Goal: Task Accomplishment & Management: Use online tool/utility

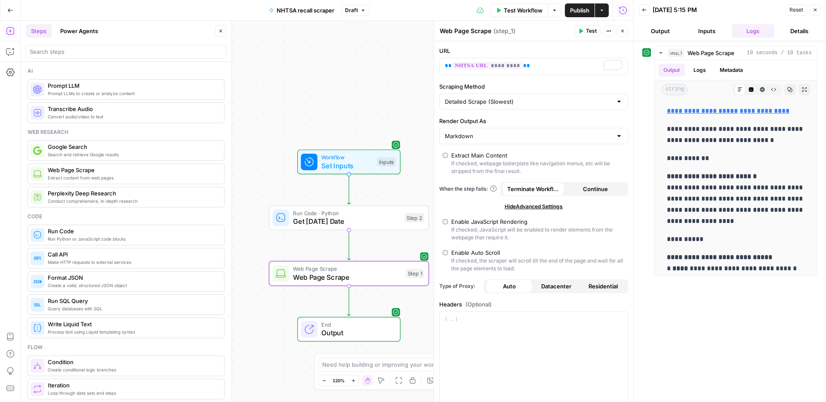
scroll to position [3171, 0]
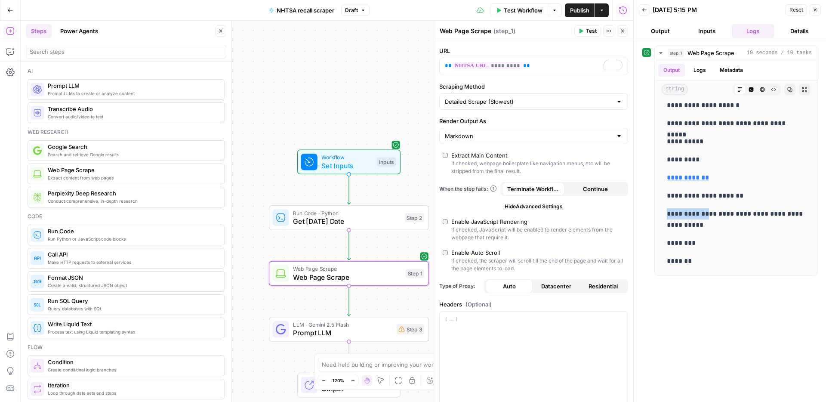
drag, startPoint x: 337, startPoint y: 328, endPoint x: 358, endPoint y: 322, distance: 21.1
click at [337, 328] on span "Prompt LLM" at bounding box center [342, 333] width 99 height 10
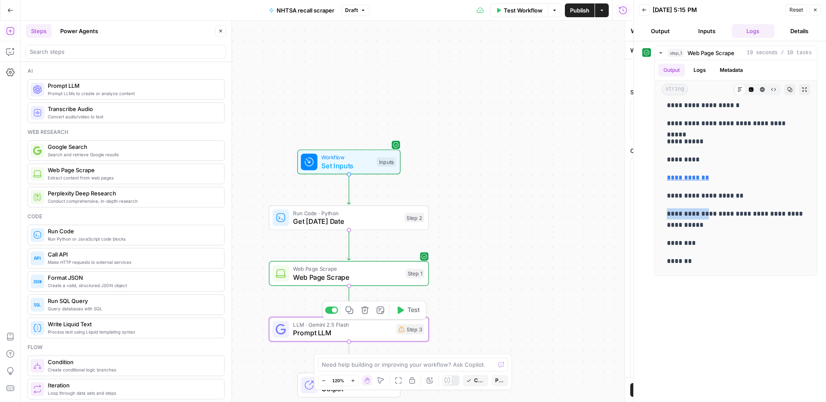
type textarea "Prompt LLM"
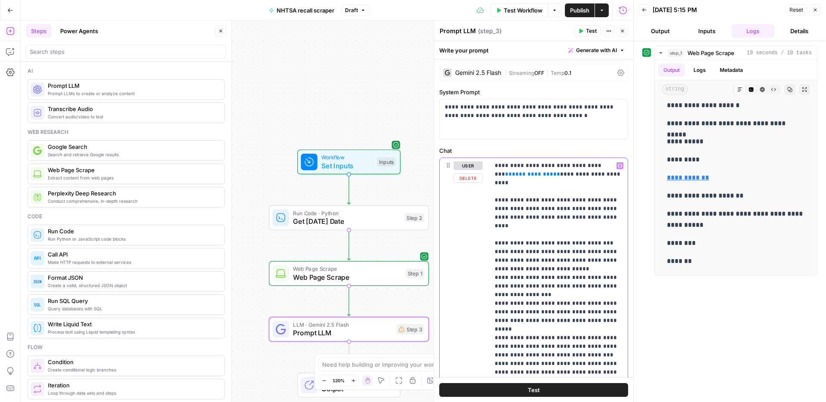
click at [514, 177] on span "**********" at bounding box center [532, 174] width 41 height 6
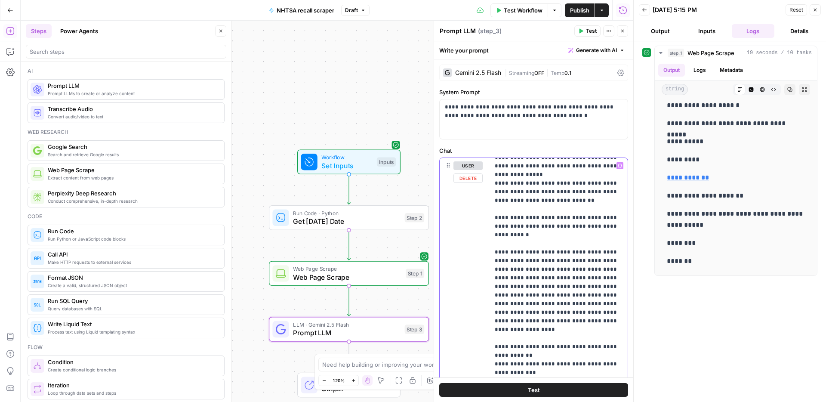
scroll to position [0, 0]
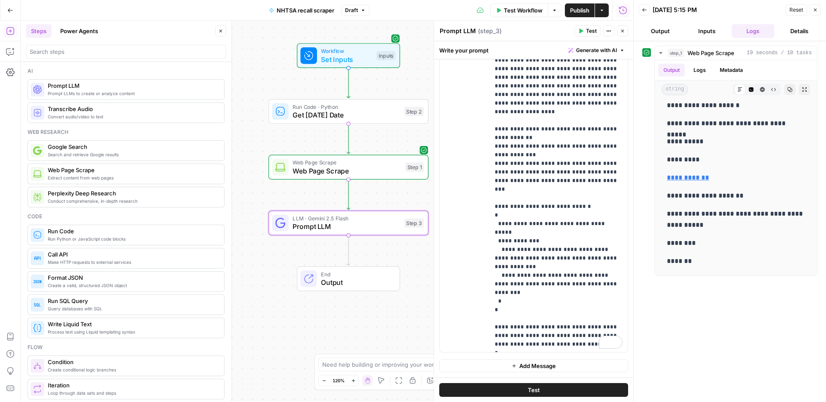
drag, startPoint x: 288, startPoint y: 247, endPoint x: 288, endPoint y: 141, distance: 106.3
click at [288, 141] on div "Workflow Set Inputs Inputs Run Code · Python Get Today's Date Step 2 Web Page S…" at bounding box center [327, 211] width 613 height 381
click at [352, 110] on span "Get Today's Date" at bounding box center [347, 115] width 108 height 10
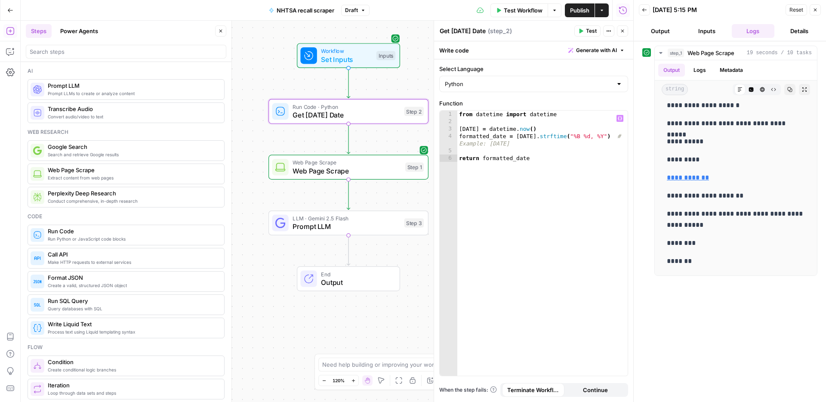
click at [551, 159] on div "from datetime import datetime today = datetime . now ( ) formatted_date = today…" at bounding box center [543, 251] width 170 height 280
type textarea "**********"
click at [524, 15] on button "Test Workflow" at bounding box center [520, 10] width 58 height 14
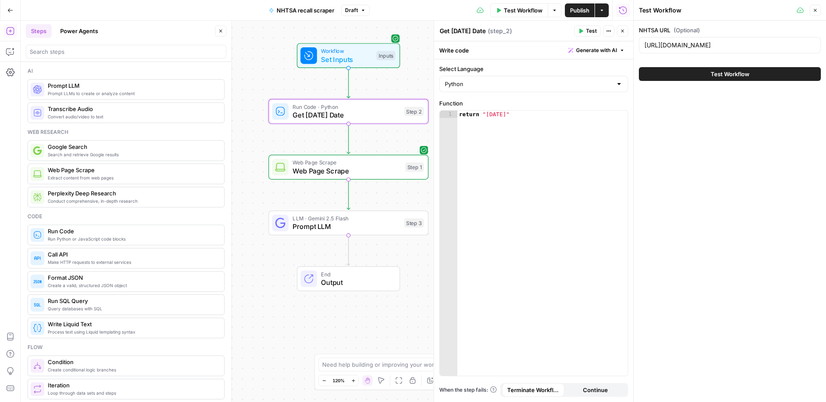
click at [694, 79] on button "Test Workflow" at bounding box center [730, 74] width 182 height 14
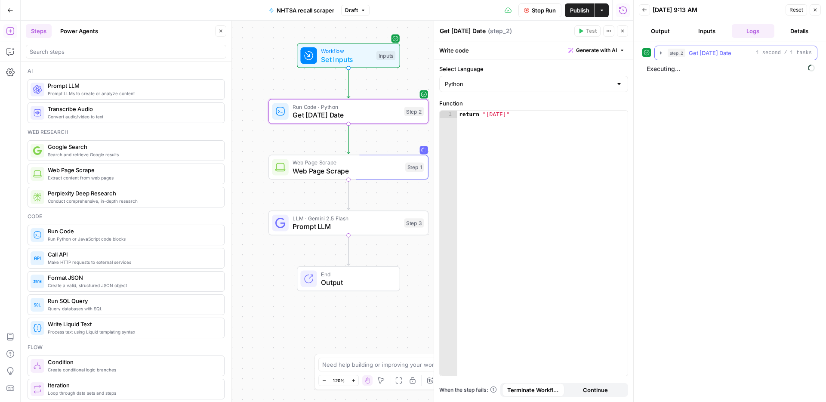
click at [694, 56] on span "Get Today's Date" at bounding box center [710, 53] width 43 height 9
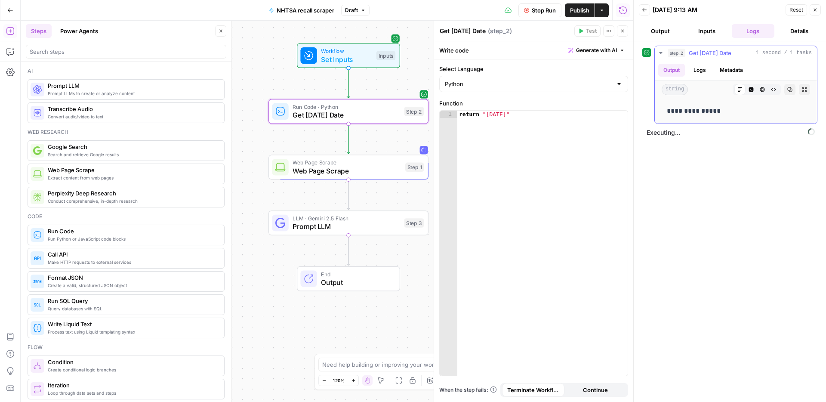
click at [695, 56] on span "Get Today's Date" at bounding box center [710, 53] width 43 height 9
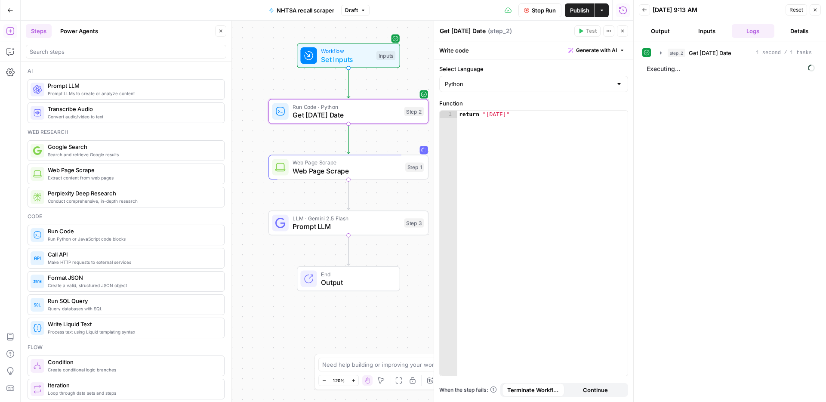
drag, startPoint x: 544, startPoint y: 6, endPoint x: 513, endPoint y: 23, distance: 35.5
click at [544, 6] on span "Stop Run" at bounding box center [544, 10] width 24 height 9
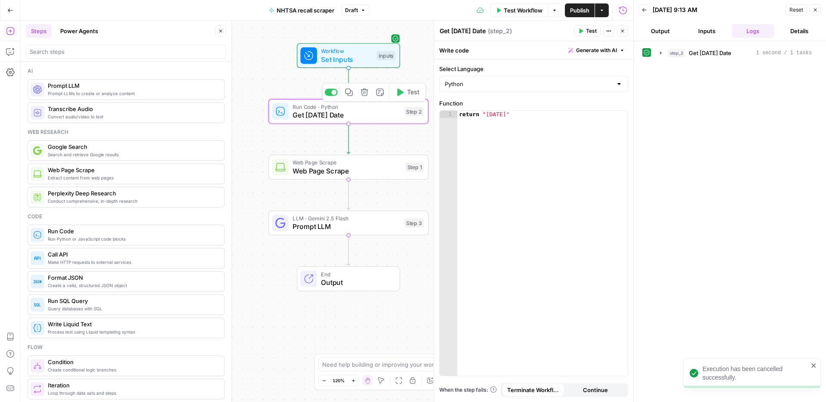
click at [381, 111] on span "Get Today's Date" at bounding box center [347, 115] width 108 height 10
click at [536, 116] on div "return "August 22, 2026"" at bounding box center [543, 251] width 170 height 280
type textarea "**********"
click at [526, 9] on span "Test Workflow" at bounding box center [523, 10] width 39 height 9
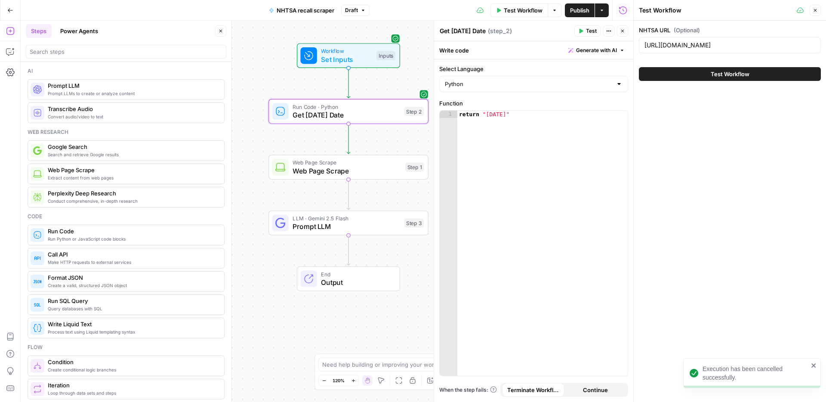
click at [660, 78] on button "Test Workflow" at bounding box center [730, 74] width 182 height 14
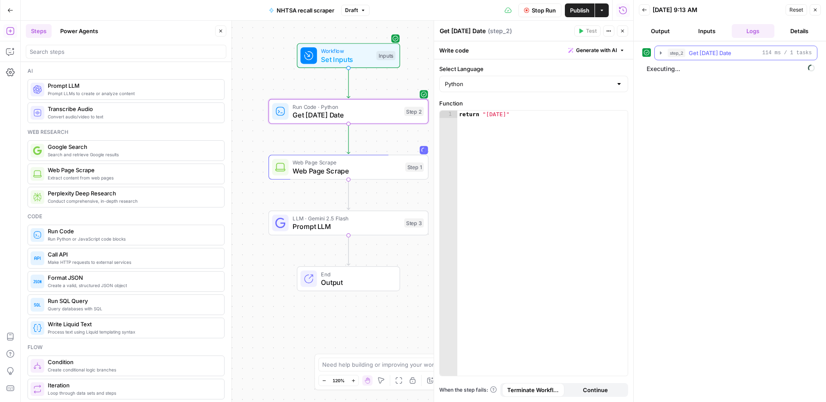
click at [691, 47] on button "step_2 Get Today's Date 114 ms / 1 tasks" at bounding box center [736, 53] width 162 height 14
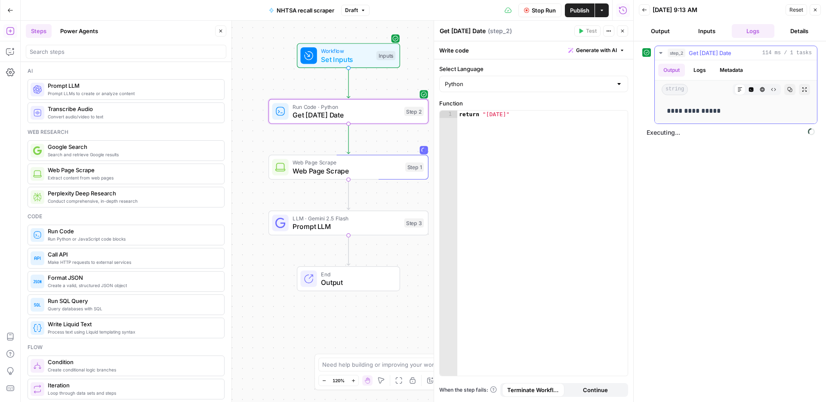
click at [692, 49] on span "Get Today's Date" at bounding box center [710, 53] width 43 height 9
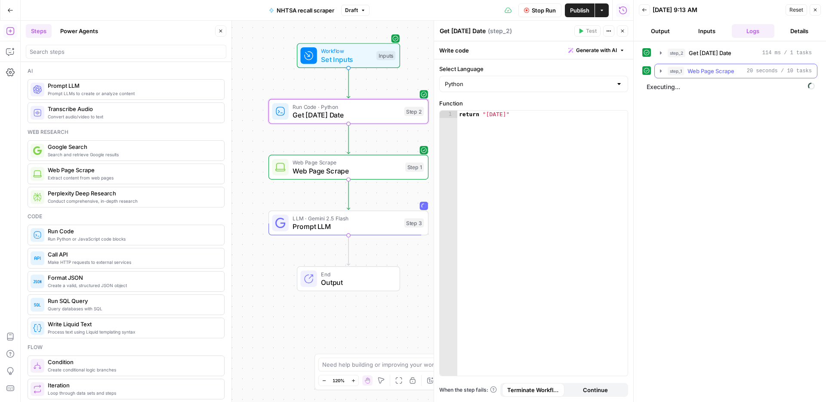
click at [703, 68] on span "Web Page Scrape" at bounding box center [711, 71] width 47 height 9
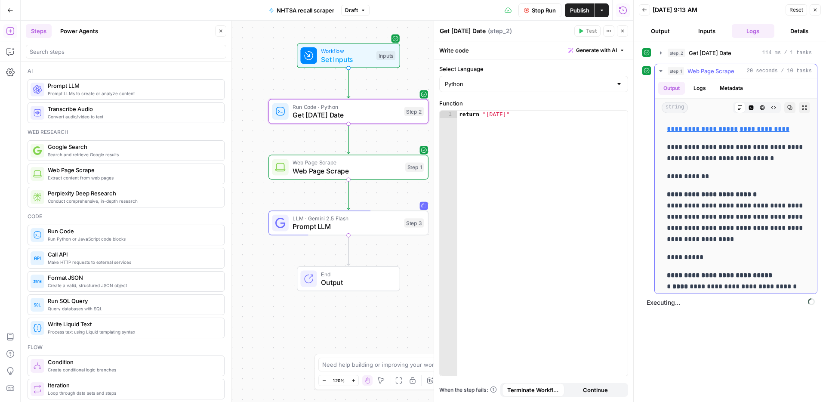
scroll to position [736, 0]
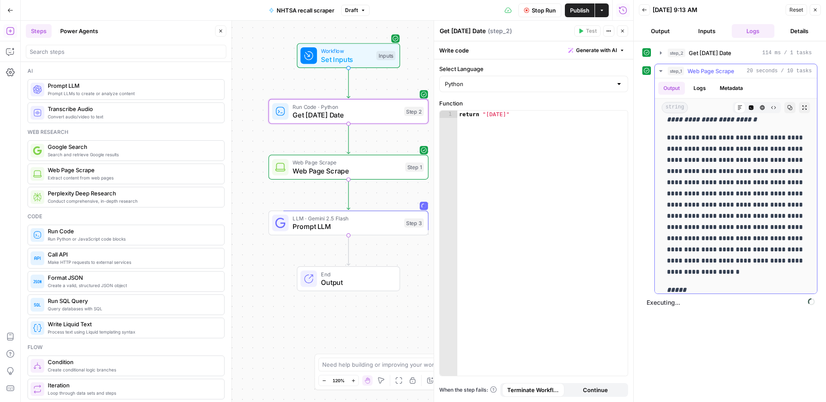
click at [697, 222] on p "**********" at bounding box center [736, 204] width 138 height 145
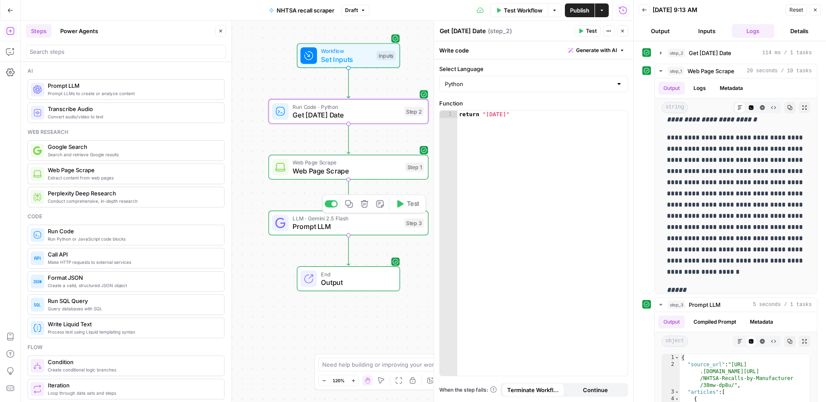
click at [320, 227] on span "Prompt LLM" at bounding box center [347, 226] width 108 height 10
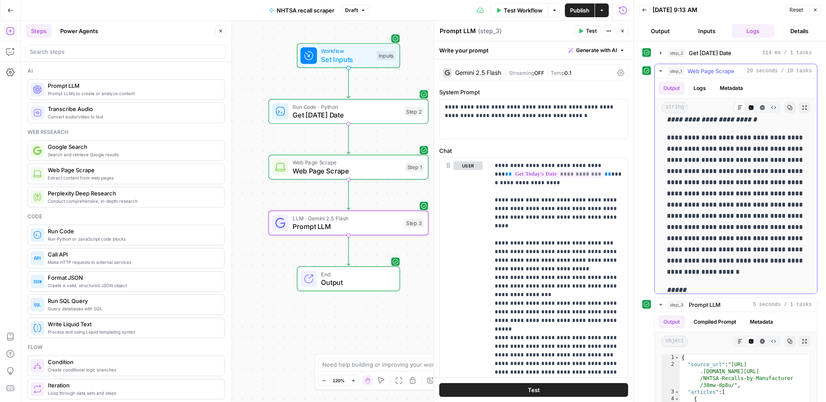
click at [708, 73] on span "Web Page Scrape" at bounding box center [711, 71] width 47 height 9
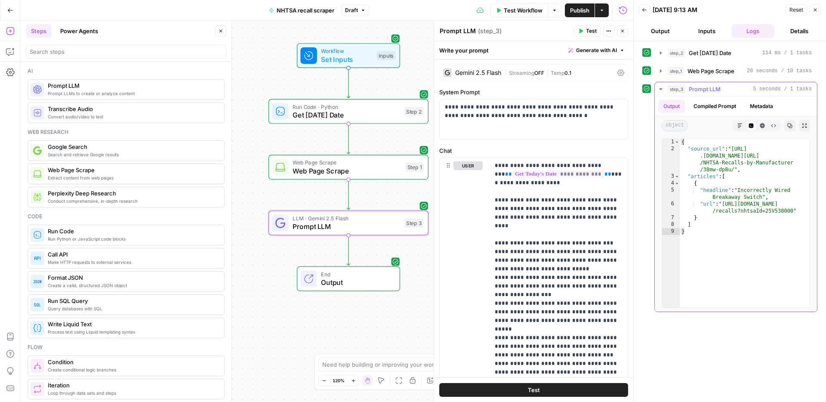
type textarea "**********"
drag, startPoint x: 787, startPoint y: 211, endPoint x: 726, endPoint y: 206, distance: 61.3
click at [726, 206] on div "{ "source_url" : "https://datahub .transportation.gov/stories/s /NHTSA-Recalls-…" at bounding box center [745, 230] width 130 height 183
drag, startPoint x: 263, startPoint y: 240, endPoint x: 263, endPoint y: 252, distance: 11.6
click at [263, 240] on div "Workflow Set Inputs Inputs Run Code · Python Get Today's Date Step 2 Web Page S…" at bounding box center [327, 211] width 613 height 381
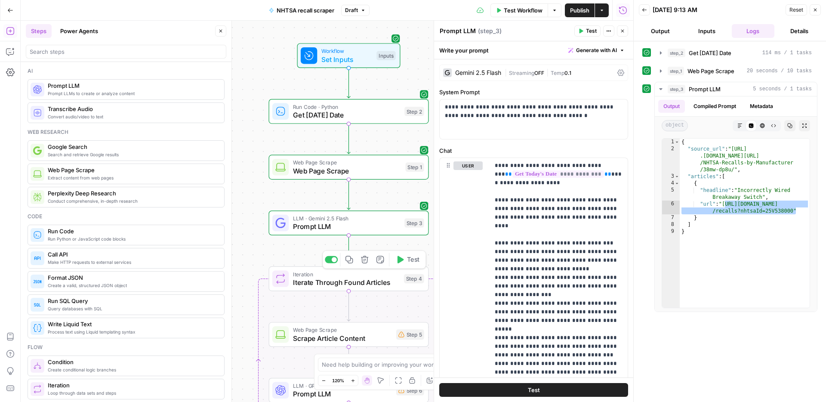
click at [367, 284] on span "Iterate Through Found Articles" at bounding box center [346, 282] width 107 height 10
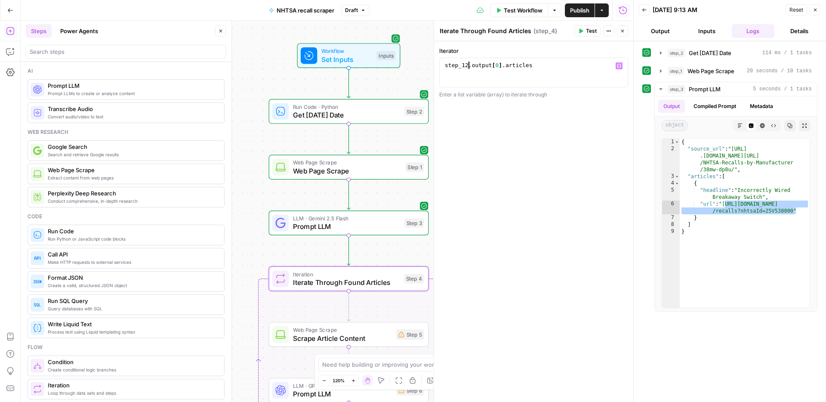
click at [469, 67] on div "step_12 . output [ 0 ] . articles" at bounding box center [533, 80] width 181 height 37
type textarea "**********"
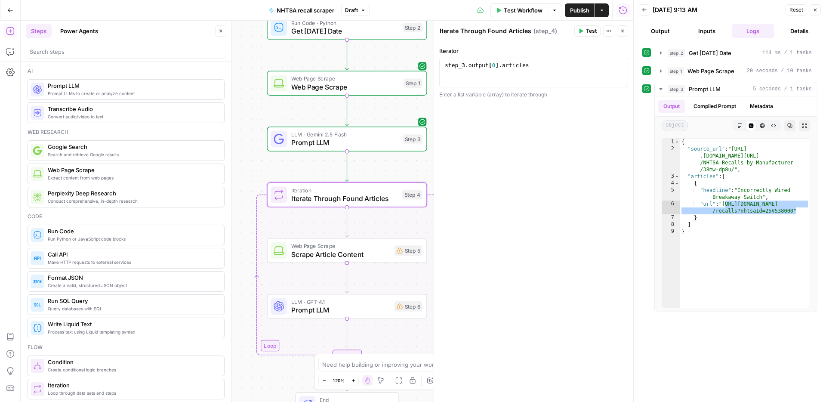
drag, startPoint x: 260, startPoint y: 194, endPoint x: 257, endPoint y: 138, distance: 56.1
click at [257, 138] on div "Workflow Set Inputs Inputs Run Code · Python Get Today's Date Step 2 Web Page S…" at bounding box center [327, 211] width 613 height 381
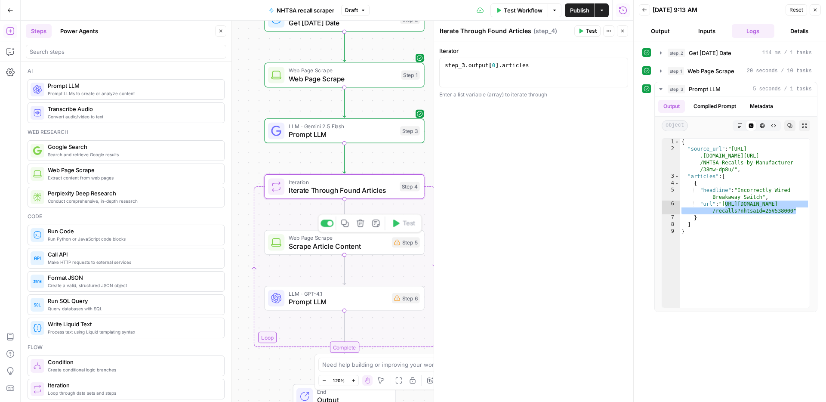
click at [339, 246] on span "Scrape Article Content" at bounding box center [338, 246] width 99 height 10
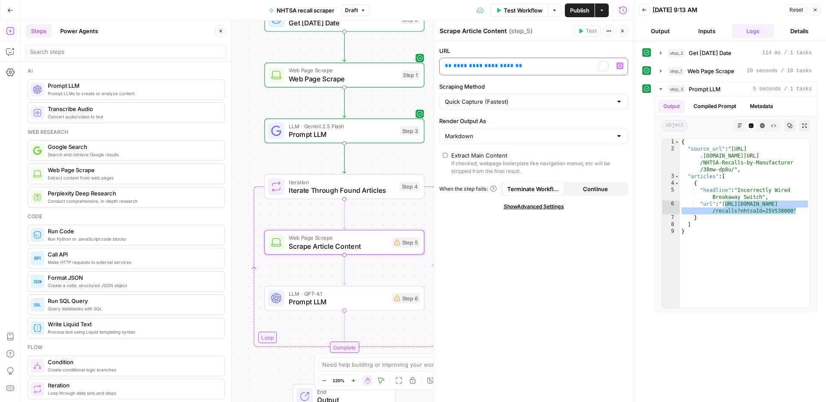
click at [467, 68] on span "**********" at bounding box center [484, 66] width 60 height 6
click at [362, 306] on span "Prompt LLM" at bounding box center [338, 302] width 99 height 10
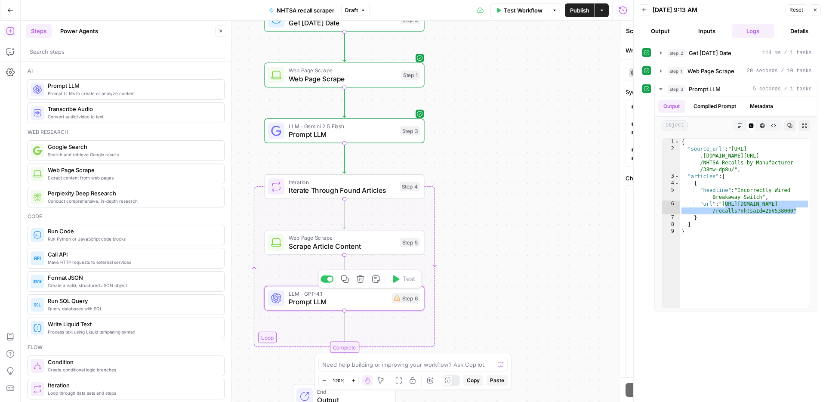
type textarea "Prompt LLM"
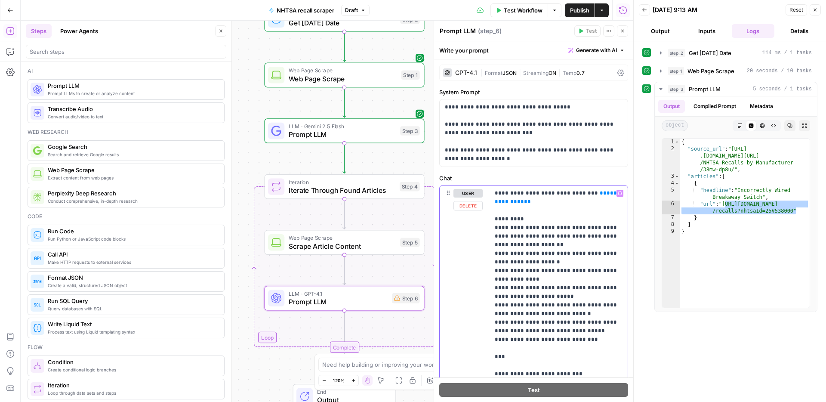
click at [518, 202] on span "**********" at bounding box center [558, 197] width 127 height 14
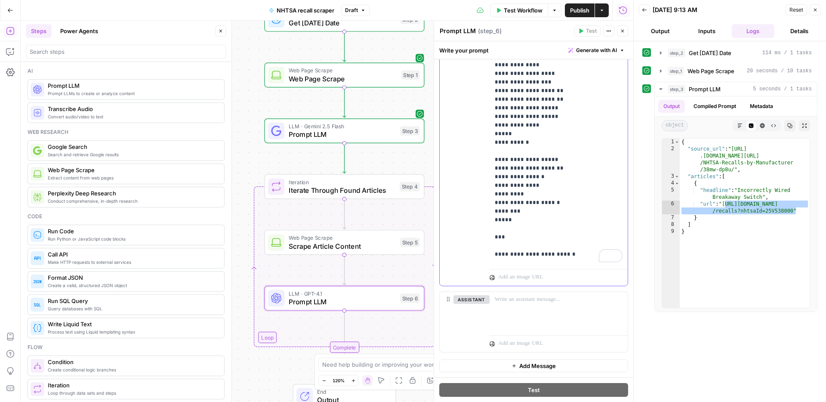
scroll to position [449, 0]
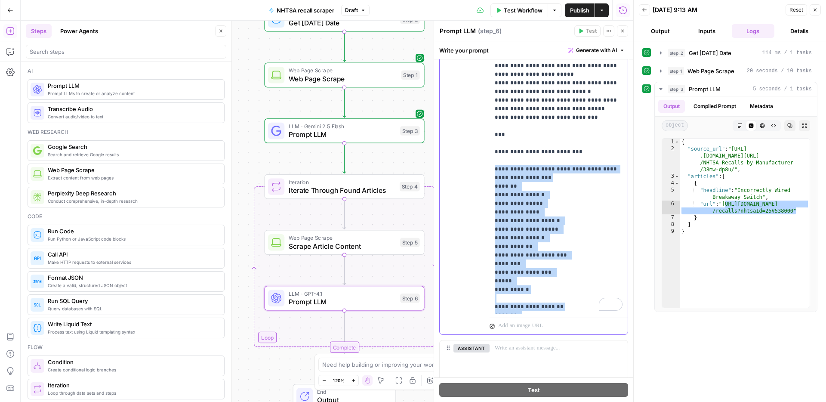
drag, startPoint x: 504, startPoint y: 176, endPoint x: 494, endPoint y: 168, distance: 12.6
click at [494, 168] on div "**********" at bounding box center [559, 138] width 138 height 351
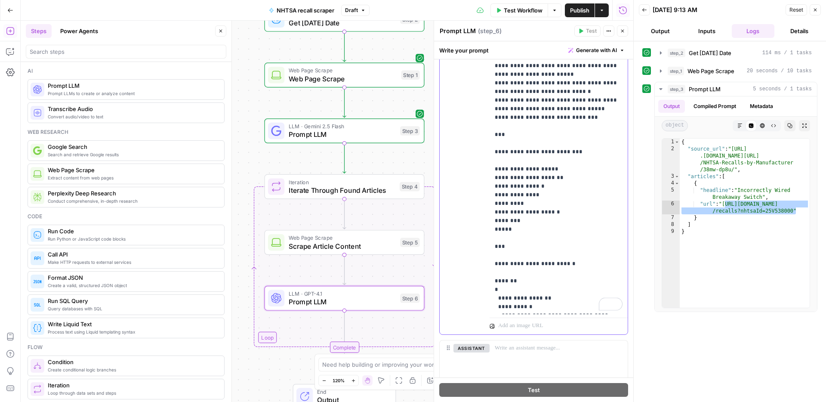
click at [508, 170] on p "**********" at bounding box center [559, 238] width 128 height 542
click at [529, 192] on p "**********" at bounding box center [559, 238] width 128 height 542
click at [546, 194] on p "**********" at bounding box center [559, 238] width 128 height 542
drag, startPoint x: 546, startPoint y: 194, endPoint x: 554, endPoint y: 185, distance: 12.5
click at [553, 186] on p "**********" at bounding box center [559, 238] width 128 height 542
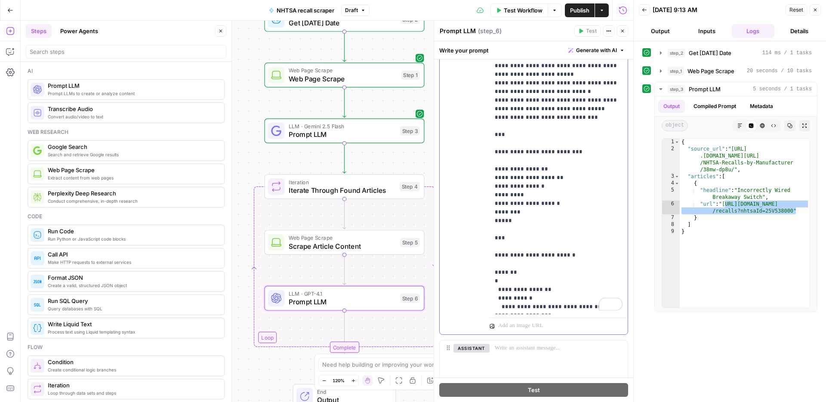
click at [562, 179] on p "**********" at bounding box center [559, 234] width 128 height 534
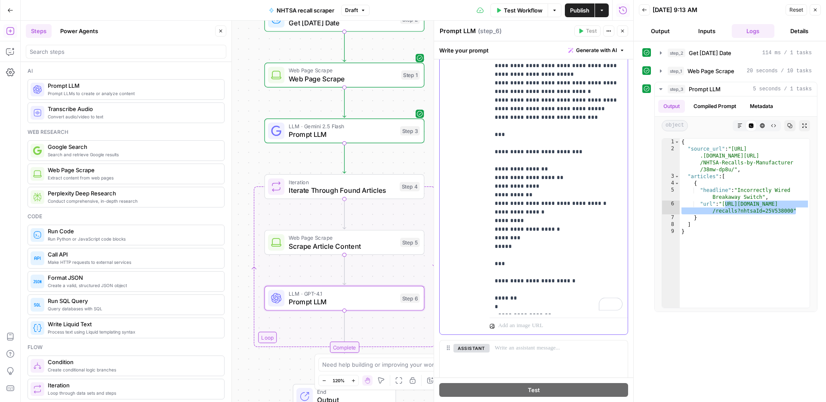
click at [521, 225] on p "**********" at bounding box center [559, 247] width 128 height 560
drag, startPoint x: 546, startPoint y: 211, endPoint x: 621, endPoint y: 204, distance: 75.3
click at [621, 204] on p "**********" at bounding box center [559, 247] width 128 height 560
click at [561, 228] on p "**********" at bounding box center [559, 242] width 128 height 551
click at [545, 238] on p "**********" at bounding box center [559, 242] width 128 height 551
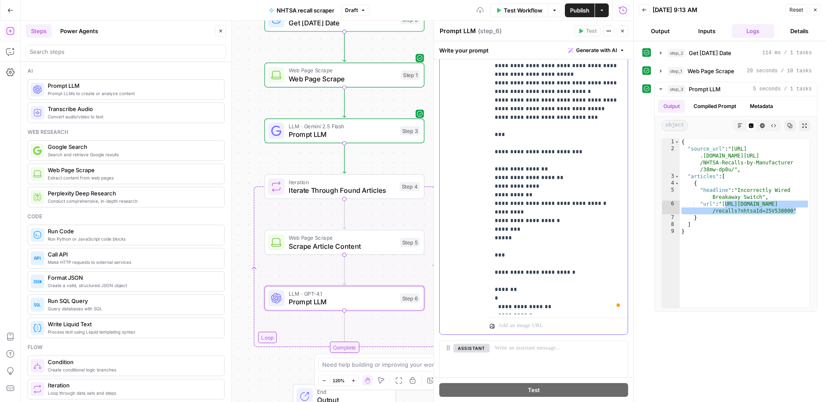
click at [539, 230] on p "**********" at bounding box center [559, 242] width 128 height 551
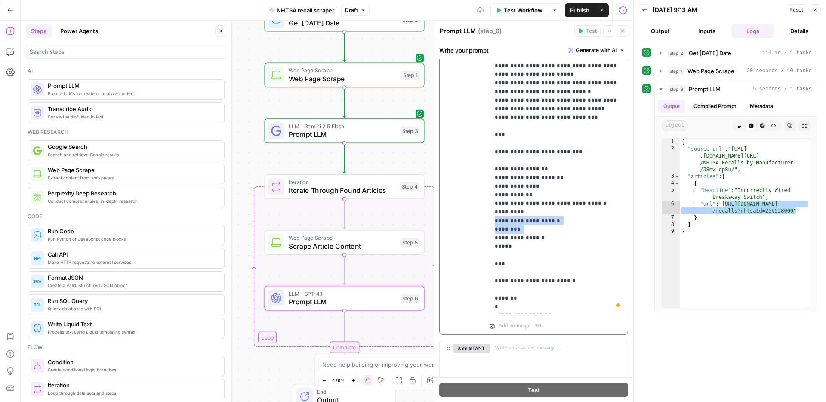
drag, startPoint x: 546, startPoint y: 229, endPoint x: 579, endPoint y: 222, distance: 33.4
click at [579, 222] on p "**********" at bounding box center [559, 247] width 128 height 560
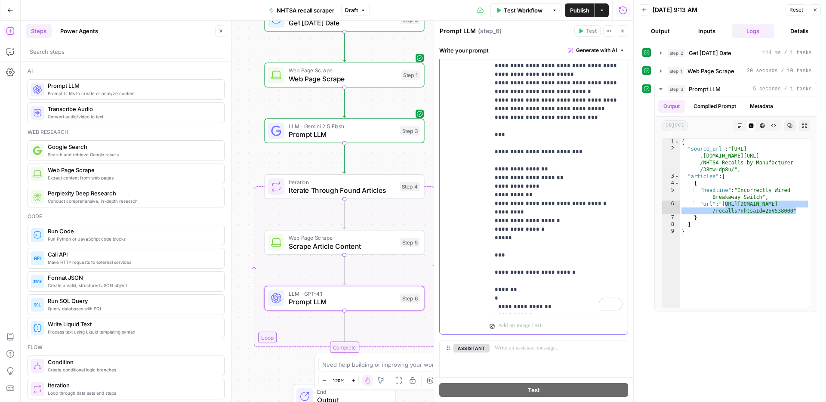
click at [553, 214] on p "**********" at bounding box center [559, 242] width 128 height 551
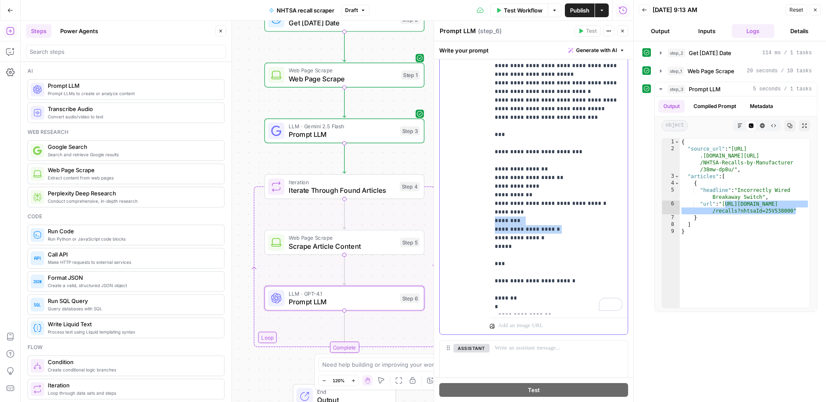
drag, startPoint x: 562, startPoint y: 230, endPoint x: 557, endPoint y: 224, distance: 7.8
click at [557, 224] on p "**********" at bounding box center [559, 247] width 128 height 560
click at [564, 233] on p "**********" at bounding box center [559, 247] width 128 height 560
click at [548, 238] on p "**********" at bounding box center [559, 251] width 128 height 568
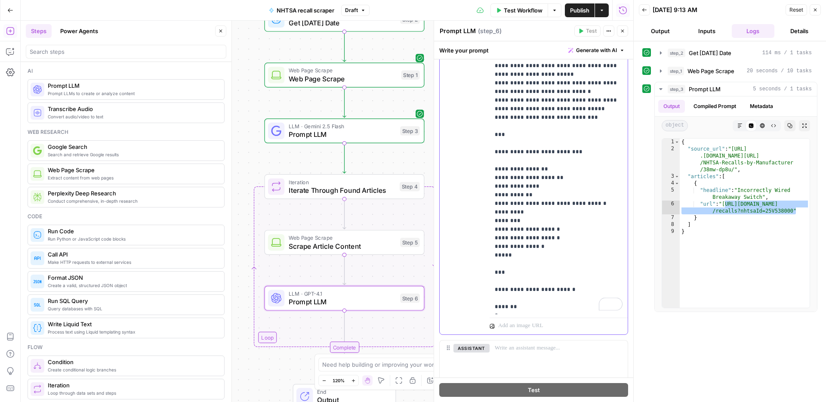
click at [560, 237] on p "**********" at bounding box center [559, 251] width 128 height 568
drag, startPoint x: 561, startPoint y: 238, endPoint x: 531, endPoint y: 239, distance: 30.1
click at [531, 239] on p "**********" at bounding box center [559, 251] width 128 height 568
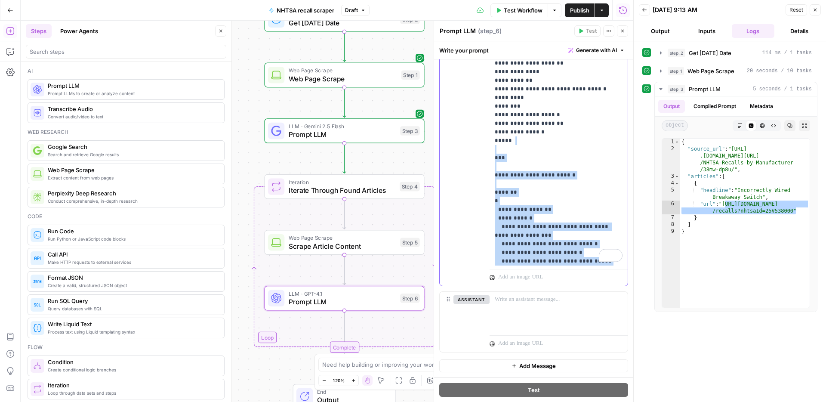
scroll to position [49, 0]
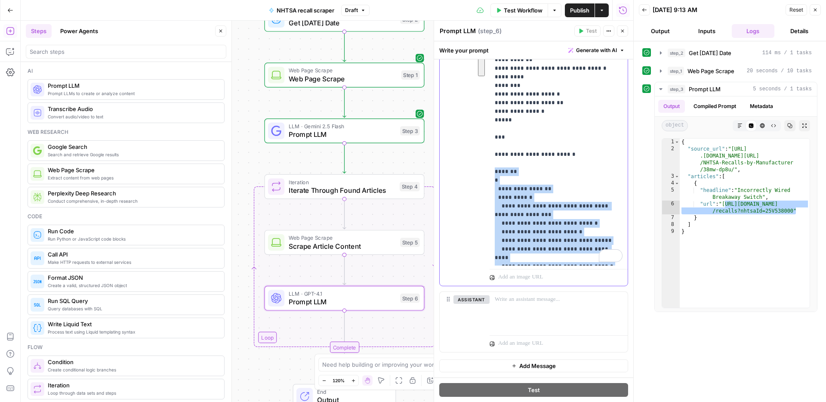
drag, startPoint x: 511, startPoint y: 258, endPoint x: 525, endPoint y: 175, distance: 84.6
click at [524, 175] on p "**********" at bounding box center [559, 116] width 128 height 568
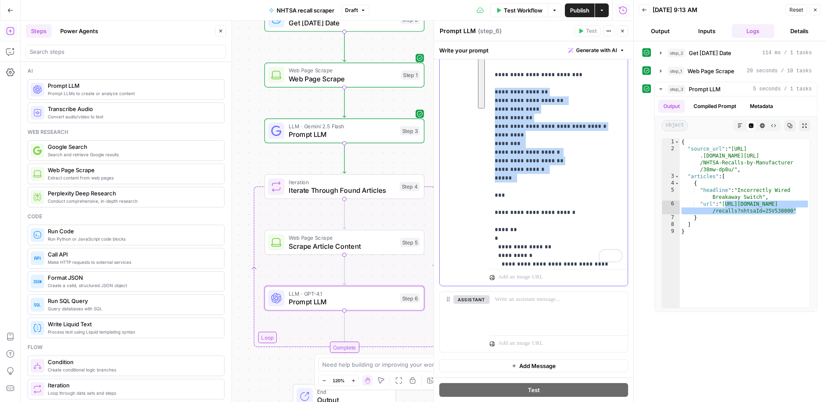
drag, startPoint x: 520, startPoint y: 186, endPoint x: 491, endPoint y: 92, distance: 97.8
click at [491, 92] on div "**********" at bounding box center [559, 90] width 138 height 351
copy p "**********"
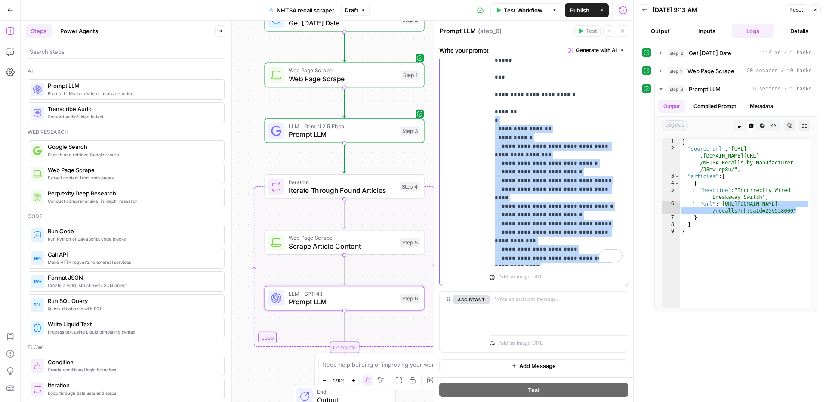
drag, startPoint x: 500, startPoint y: 256, endPoint x: 491, endPoint y: 120, distance: 136.8
click at [491, 120] on div "**********" at bounding box center [533, 221] width 199 height 361
copy p "**********"
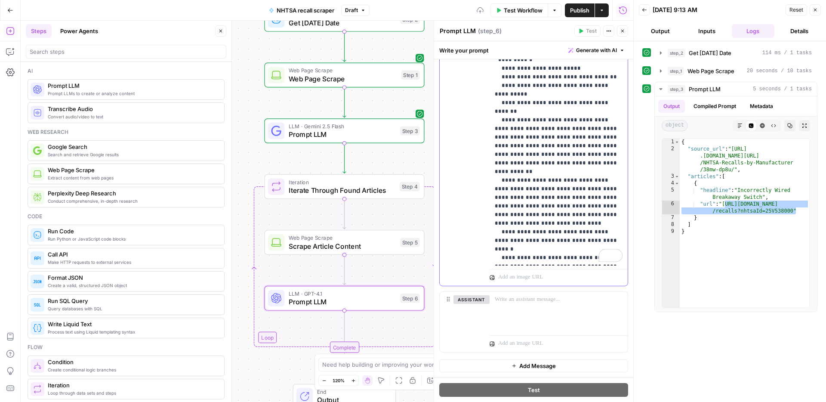
scroll to position [285, 0]
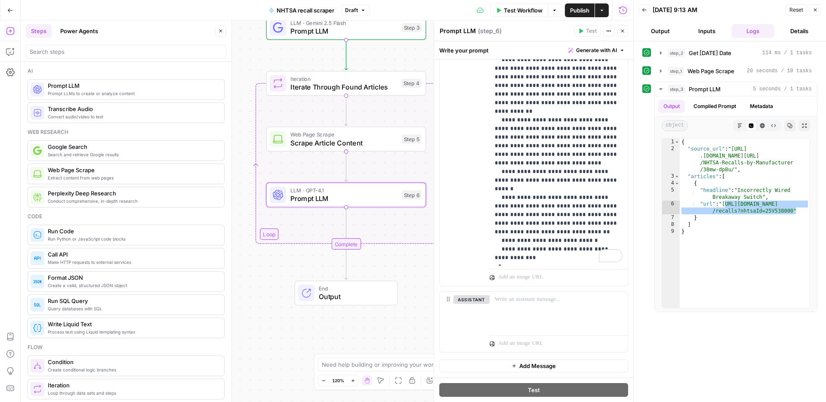
drag, startPoint x: 243, startPoint y: 307, endPoint x: 245, endPoint y: 176, distance: 130.4
click at [245, 176] on div "Workflow Set Inputs Inputs Run Code · Python Get Today's Date Step 2 Web Page S…" at bounding box center [327, 211] width 613 height 381
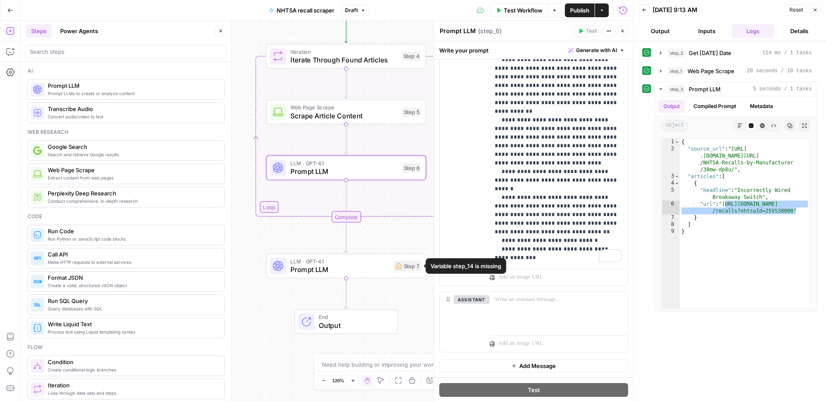
click at [382, 278] on div "LLM · GPT-4.1 Prompt LLM Step 7 Copy step Delete step Add Note Test" at bounding box center [346, 266] width 160 height 25
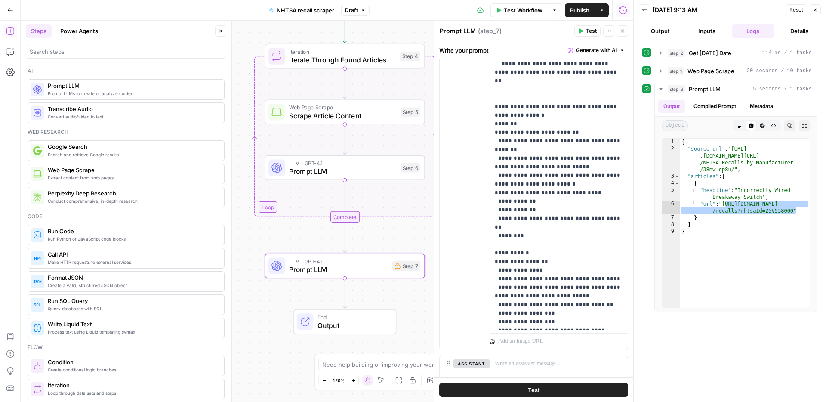
scroll to position [248, 0]
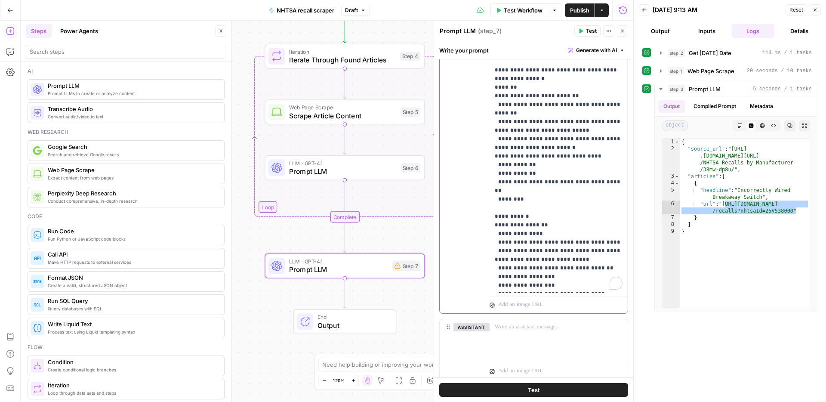
click at [564, 351] on span "**********" at bounding box center [576, 354] width 45 height 6
click at [562, 351] on span "**********" at bounding box center [576, 354] width 45 height 6
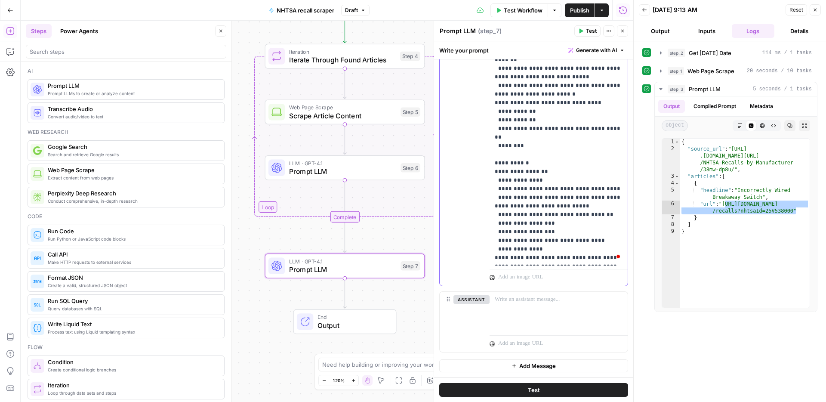
scroll to position [749, 0]
drag, startPoint x: 567, startPoint y: 128, endPoint x: 601, endPoint y: 115, distance: 36.5
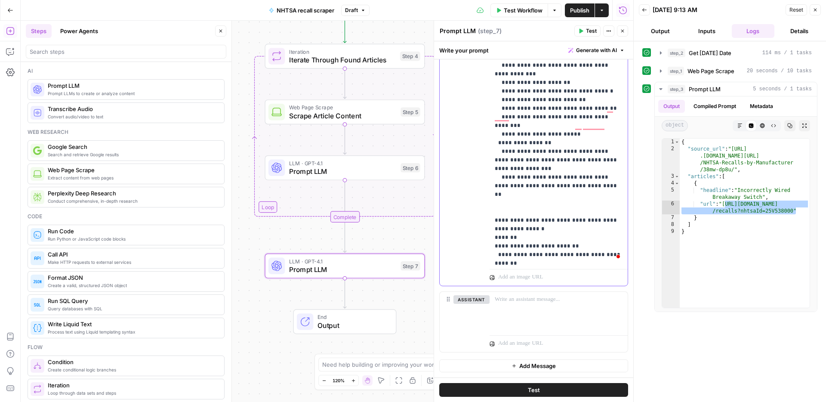
scroll to position [517, 0]
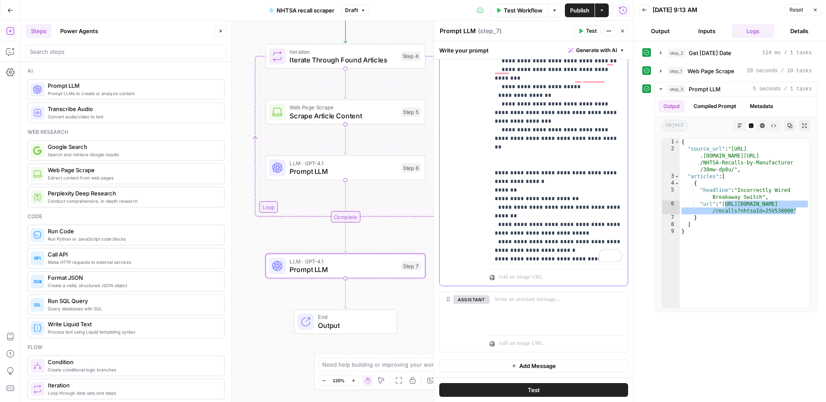
drag, startPoint x: 536, startPoint y: 209, endPoint x: 504, endPoint y: 210, distance: 32.3
drag, startPoint x: 538, startPoint y: 218, endPoint x: 505, endPoint y: 219, distance: 33.2
drag, startPoint x: 523, startPoint y: 210, endPoint x: 505, endPoint y: 211, distance: 17.7
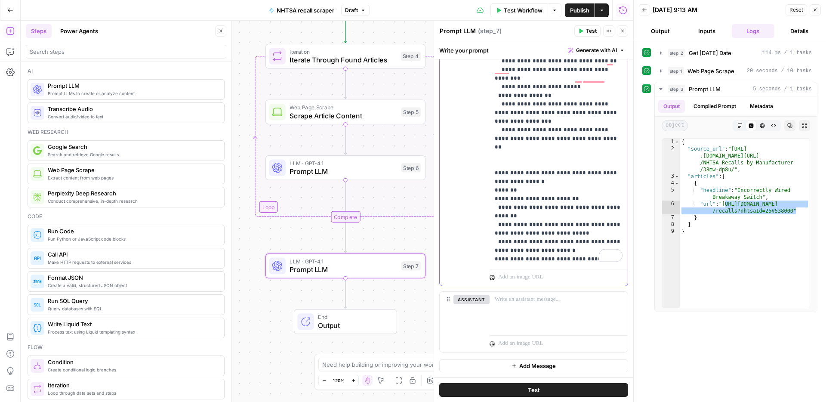
drag, startPoint x: 526, startPoint y: 216, endPoint x: 504, endPoint y: 217, distance: 22.0
drag, startPoint x: 612, startPoint y: 223, endPoint x: 503, endPoint y: 224, distance: 108.5
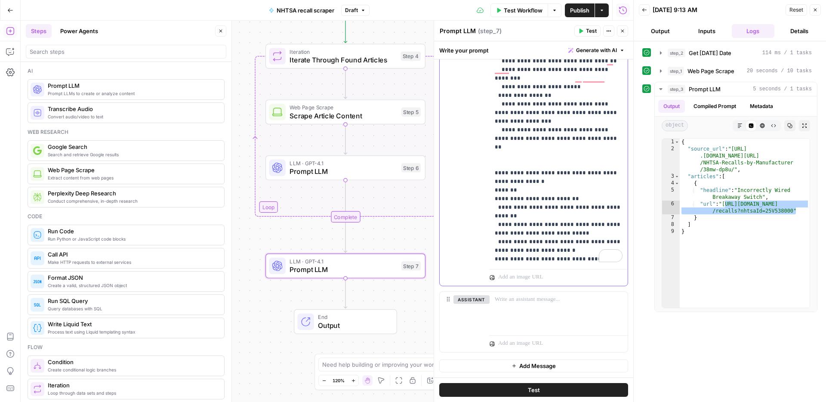
drag, startPoint x: 550, startPoint y: 216, endPoint x: 552, endPoint y: 211, distance: 5.2
drag, startPoint x: 613, startPoint y: 226, endPoint x: 504, endPoint y: 227, distance: 108.9
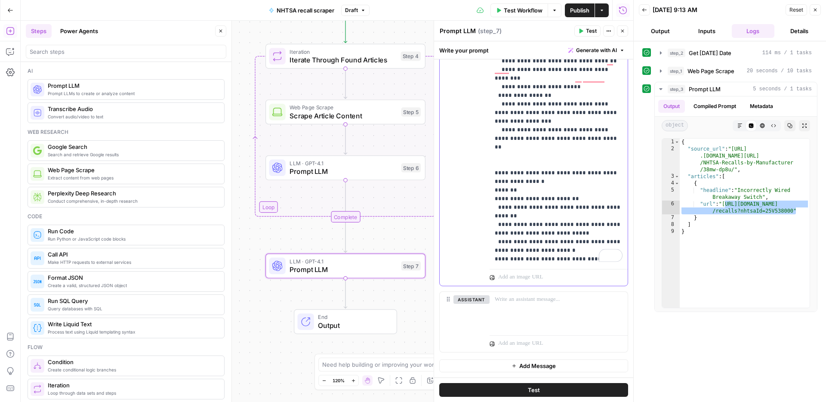
drag, startPoint x: 523, startPoint y: 234, endPoint x: 502, endPoint y: 234, distance: 21.5
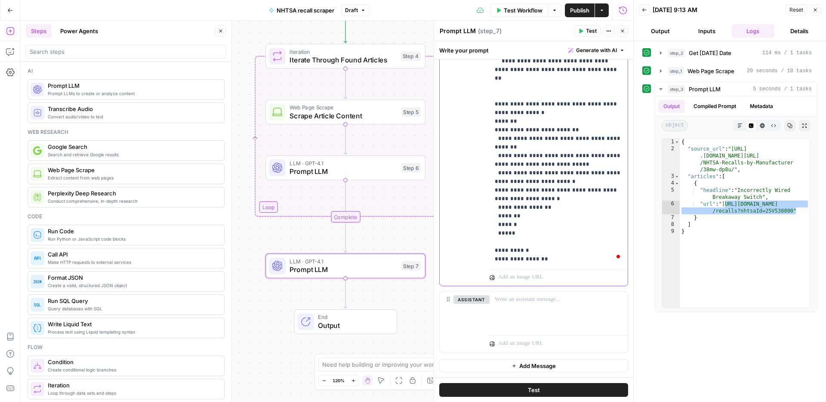
scroll to position [662, 0]
drag, startPoint x: 607, startPoint y: 215, endPoint x: 607, endPoint y: 209, distance: 5.6
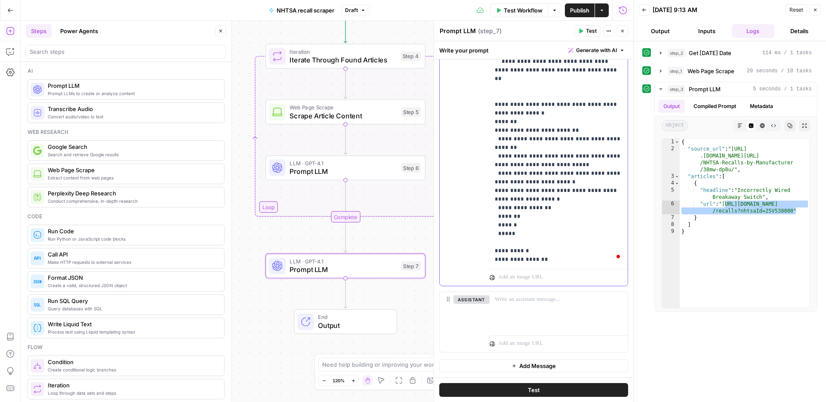
drag, startPoint x: 544, startPoint y: 217, endPoint x: 519, endPoint y: 218, distance: 25.0
drag, startPoint x: 545, startPoint y: 235, endPoint x: 518, endPoint y: 238, distance: 27.2
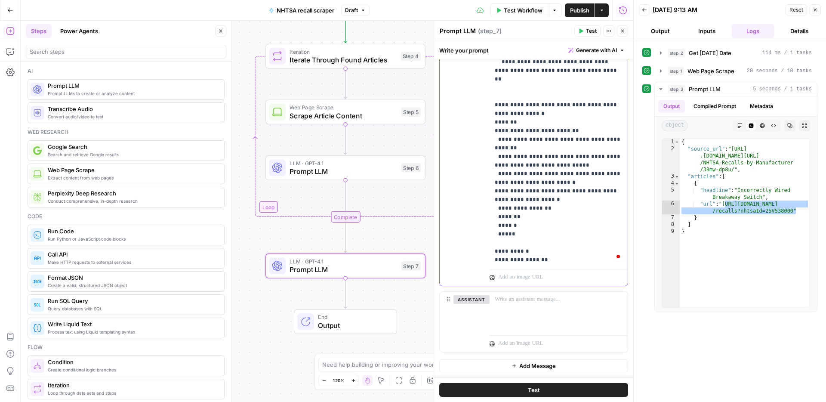
drag, startPoint x: 563, startPoint y: 244, endPoint x: 517, endPoint y: 244, distance: 45.6
drag, startPoint x: 544, startPoint y: 243, endPoint x: 560, endPoint y: 243, distance: 16.8
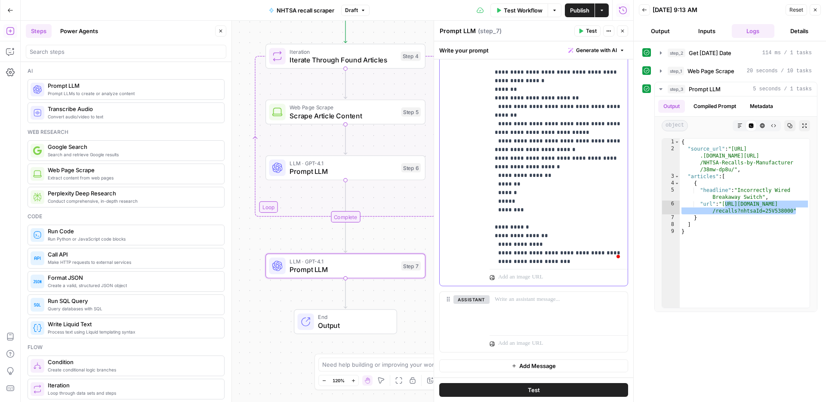
scroll to position [706, 0]
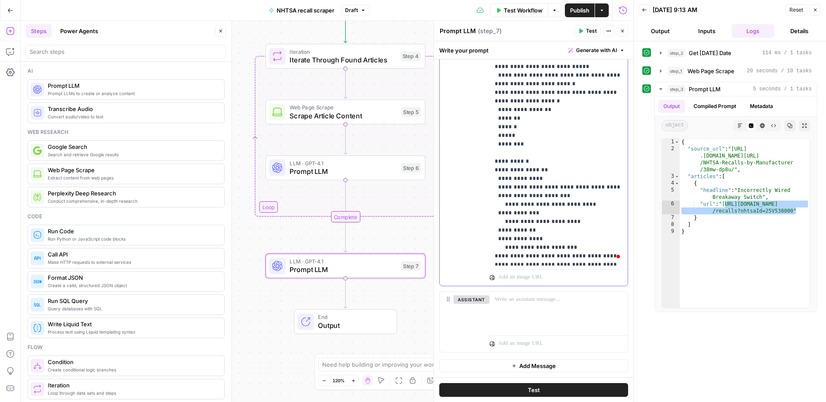
scroll to position [767, 0]
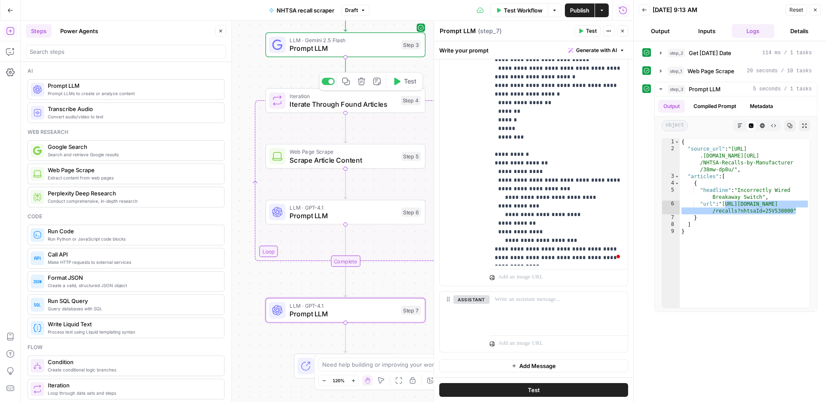
click at [401, 83] on button "Test" at bounding box center [405, 81] width 32 height 13
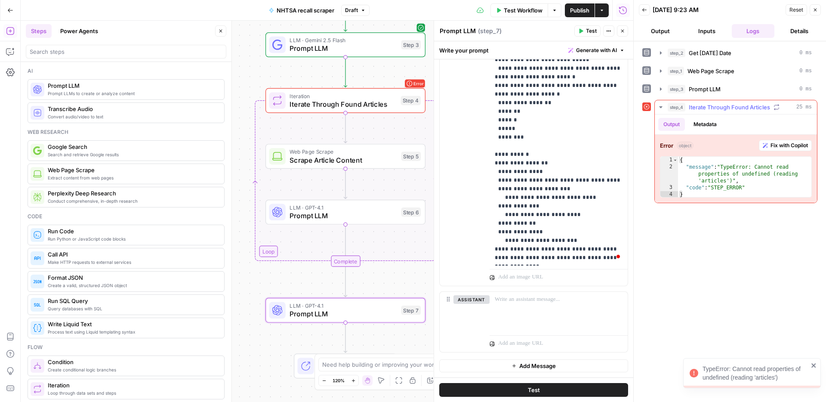
click at [795, 147] on span "Fix with Copilot" at bounding box center [789, 146] width 37 height 8
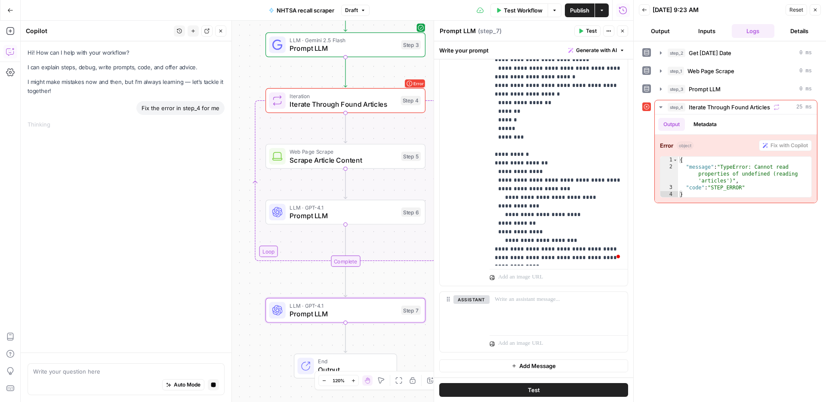
click at [378, 102] on span "Iterate Through Found Articles" at bounding box center [343, 104] width 107 height 10
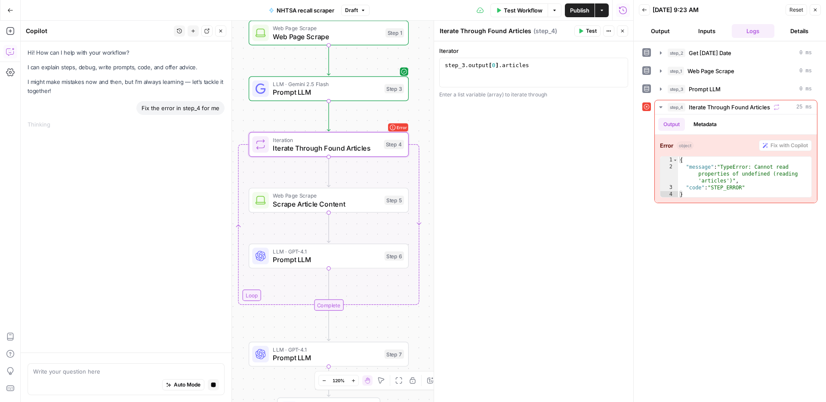
drag, startPoint x: 263, startPoint y: 64, endPoint x: 256, endPoint y: 125, distance: 61.1
click at [235, 132] on body "ConsumerAffairs New Home Browse Your Data Usage Settings Recent Grids Scraper C…" at bounding box center [413, 201] width 826 height 402
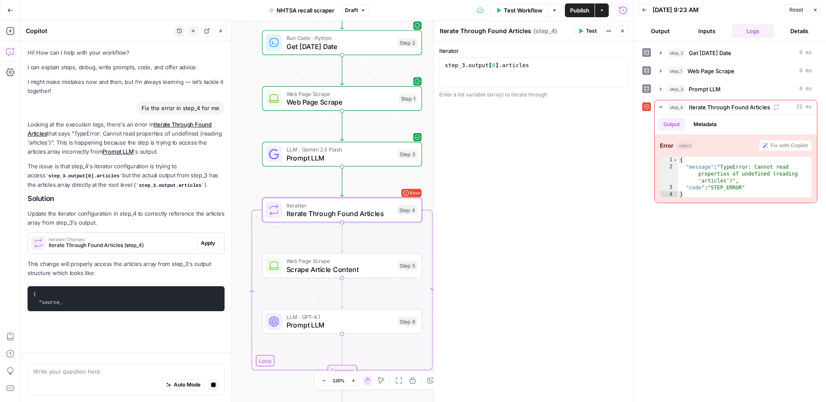
click at [204, 241] on span "Apply" at bounding box center [208, 243] width 14 height 8
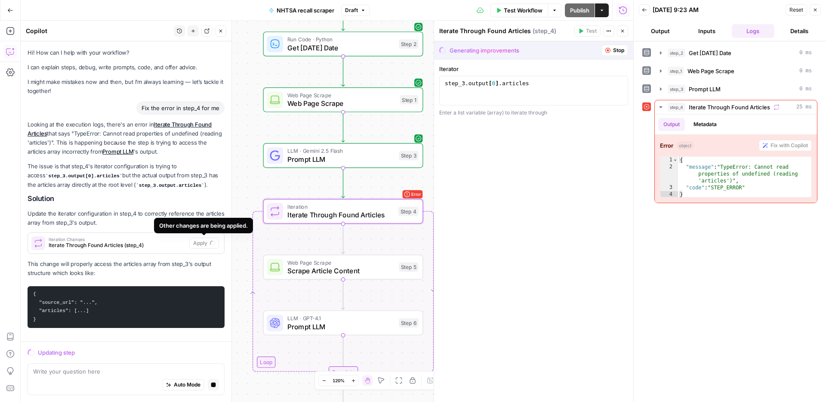
scroll to position [7, 0]
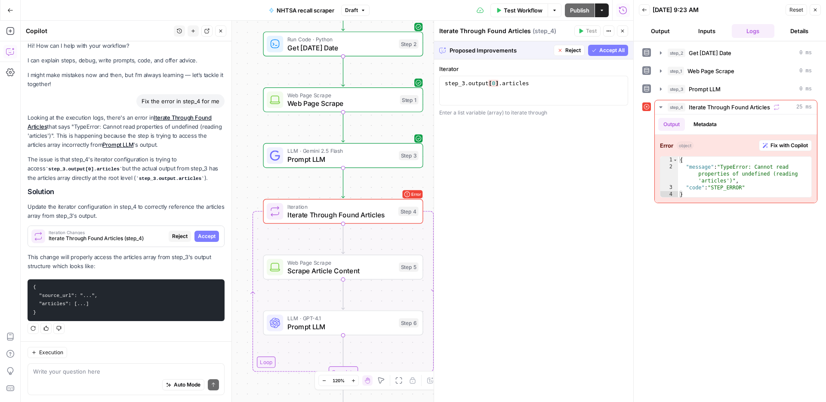
click at [620, 48] on span "Accept All" at bounding box center [612, 50] width 25 height 8
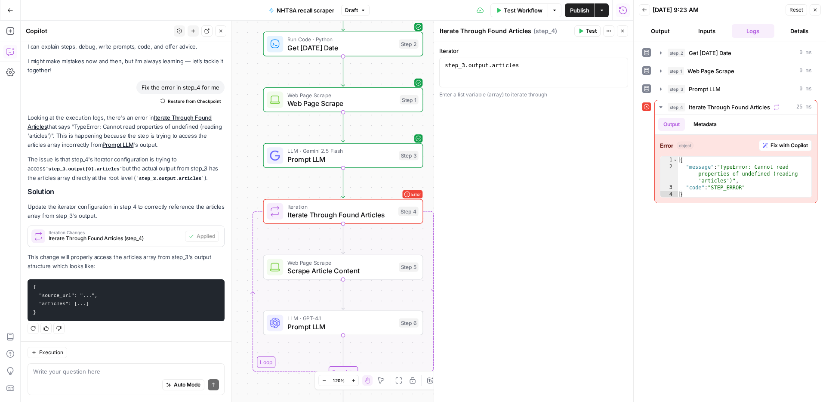
click at [582, 32] on icon "button" at bounding box center [581, 30] width 5 height 5
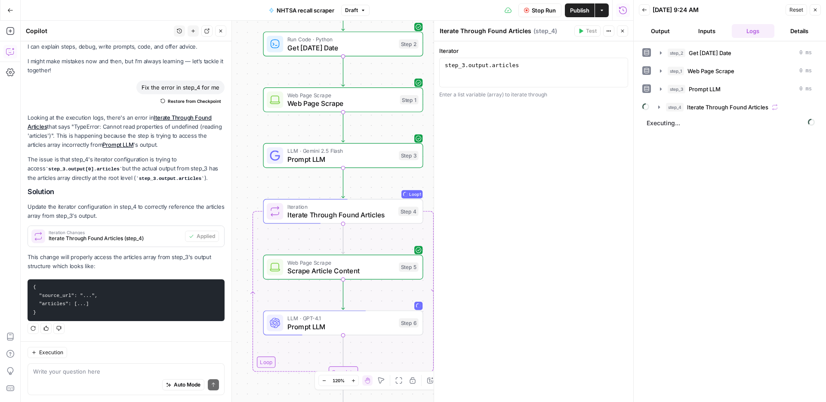
click at [740, 115] on div "step_2 Get Today's Date 0 ms step_1 Web Page Scrape 0 ms step_3 Prompt LLM 0 ms…" at bounding box center [730, 222] width 175 height 352
click at [739, 112] on button "step_4 Iterate Through Found Articles" at bounding box center [735, 107] width 164 height 14
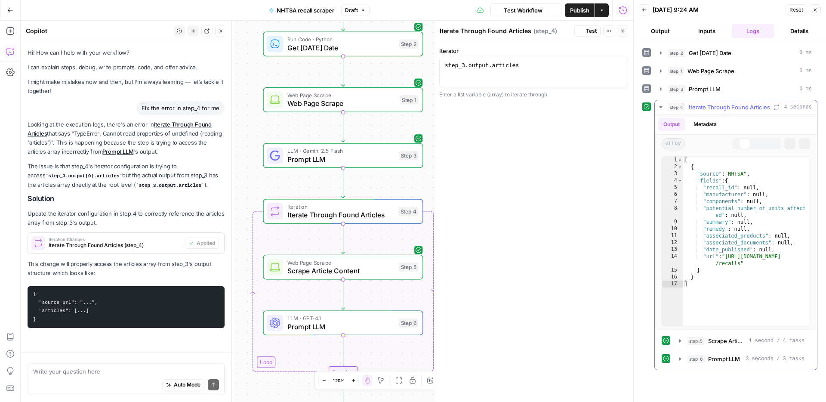
click at [729, 125] on div "Output Metadata" at bounding box center [736, 125] width 162 height 20
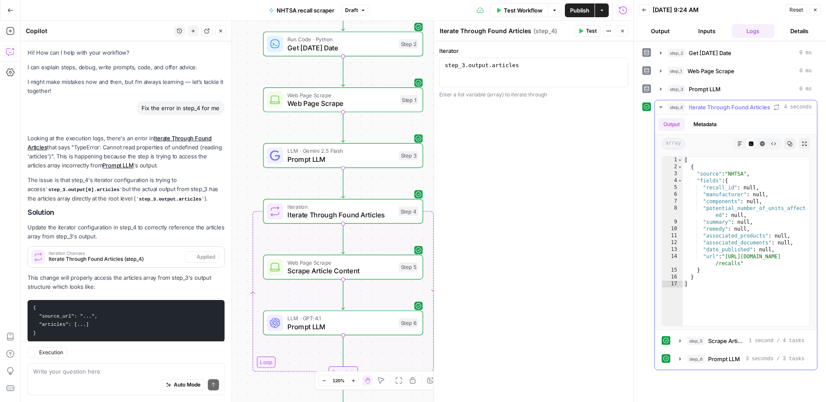
scroll to position [21, 0]
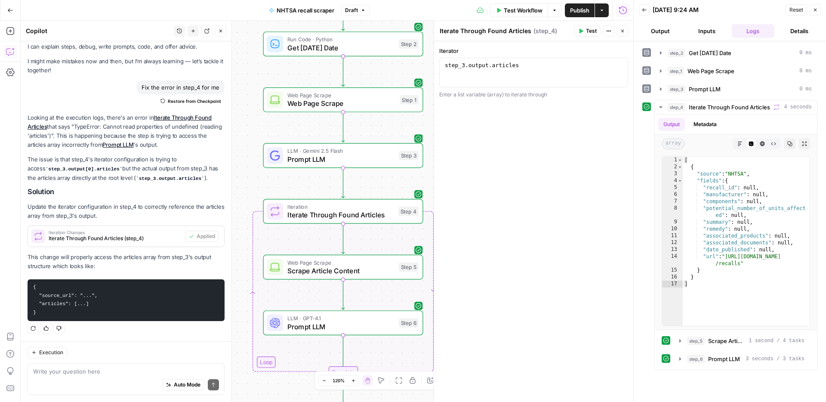
click at [368, 273] on span "Scrape Article Content" at bounding box center [342, 271] width 108 height 10
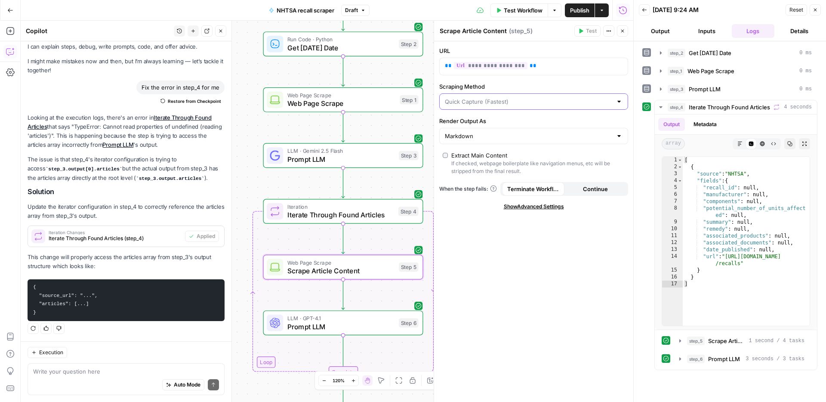
click at [484, 105] on div at bounding box center [533, 101] width 189 height 16
click at [482, 132] on span "Detailed Scrape (Slowest)" at bounding box center [532, 135] width 171 height 9
type input "Detailed Scrape (Slowest)"
click at [519, 206] on span "Show Advanced Settings" at bounding box center [534, 207] width 60 height 8
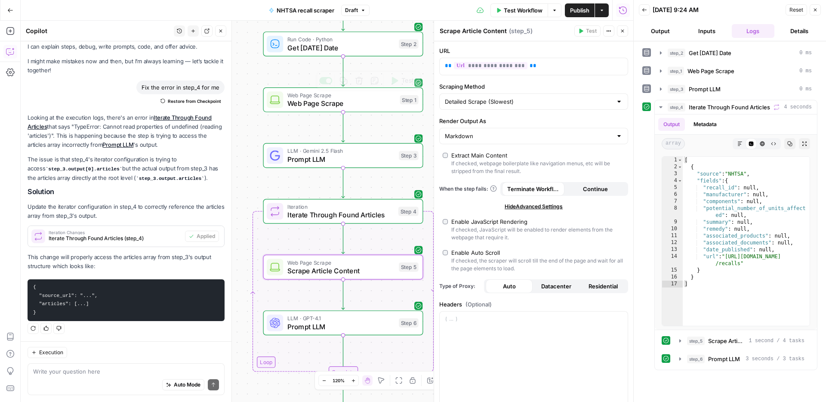
click at [345, 103] on span "Web Page Scrape" at bounding box center [342, 103] width 108 height 10
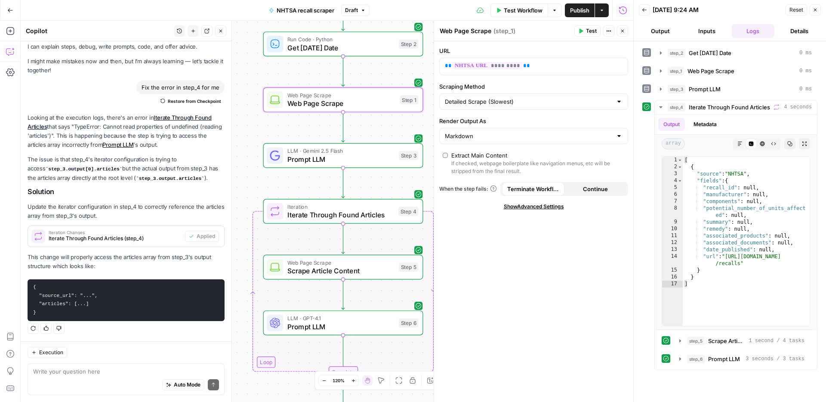
click at [558, 212] on div "URL ** ********* ** Scraping Method Detailed Scrape (Slowest) Render Output As …" at bounding box center [533, 221] width 199 height 361
click at [556, 210] on span "Show Advanced Settings" at bounding box center [534, 207] width 60 height 8
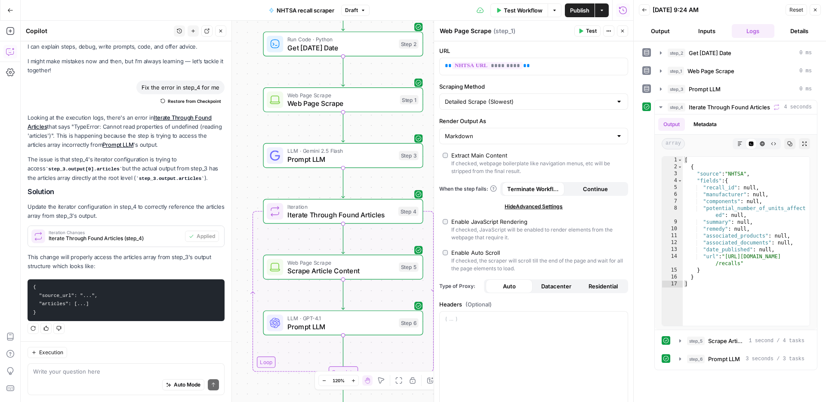
click at [319, 262] on span "Web Page Scrape" at bounding box center [342, 262] width 108 height 8
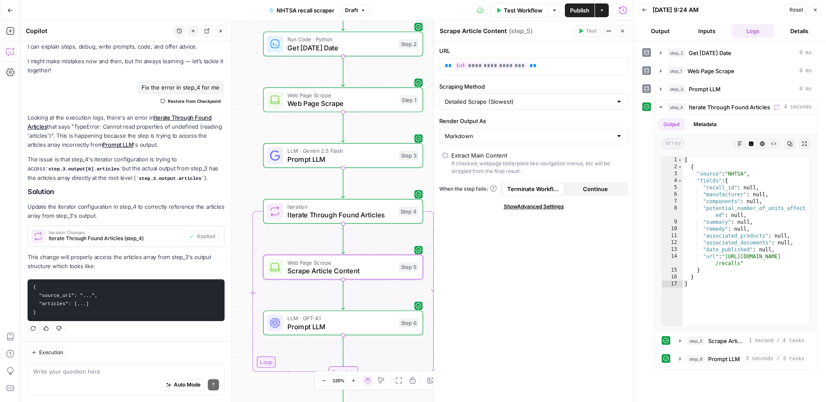
click at [452, 155] on div "Extract Main Content" at bounding box center [480, 155] width 56 height 9
click at [535, 206] on span "Show Advanced Settings" at bounding box center [534, 207] width 60 height 8
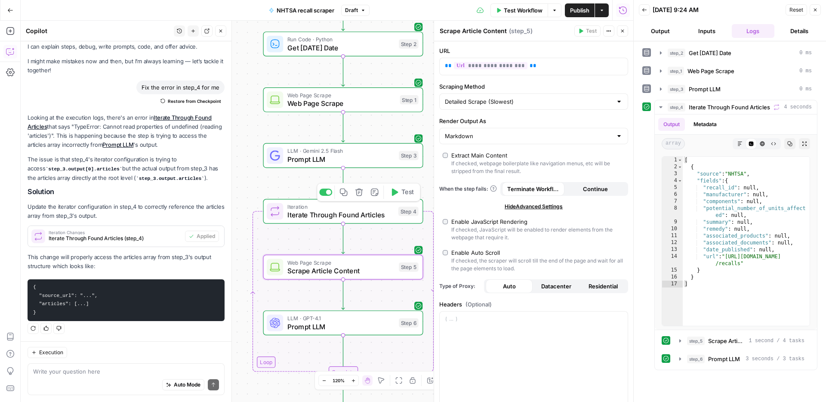
click at [394, 195] on icon "button" at bounding box center [395, 192] width 6 height 7
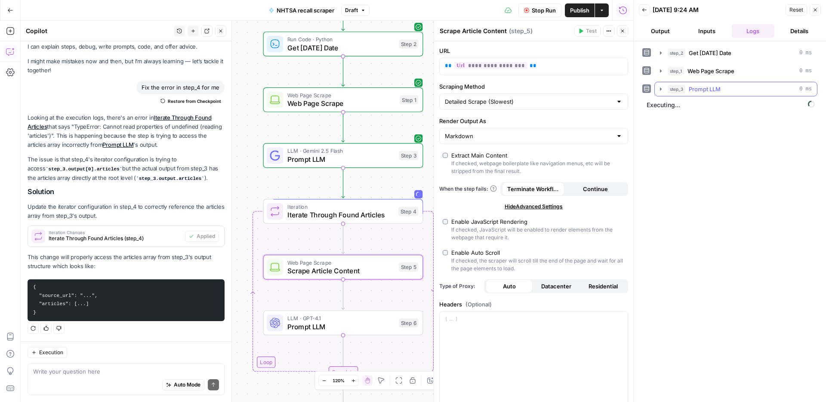
click at [718, 89] on span "Prompt LLM" at bounding box center [705, 89] width 32 height 9
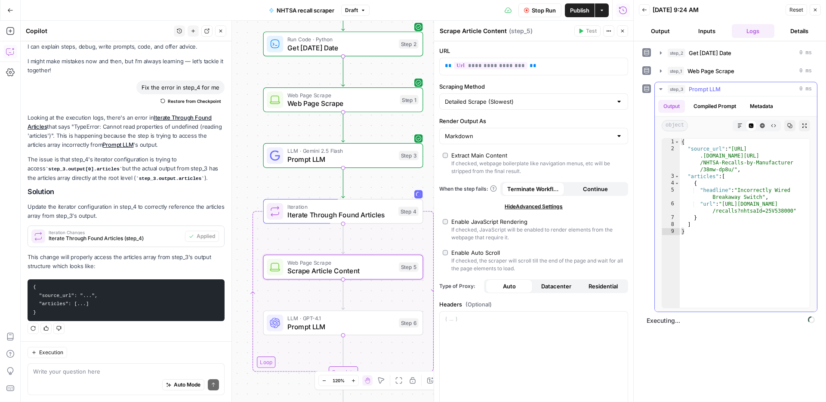
click at [717, 89] on span "Prompt LLM" at bounding box center [705, 89] width 32 height 9
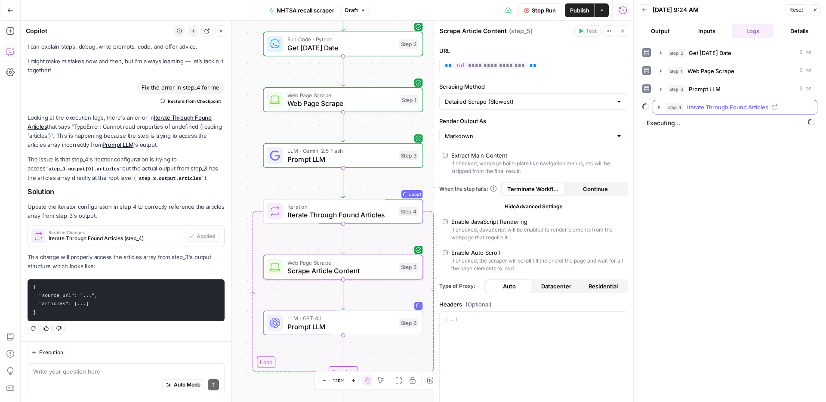
click at [699, 109] on span "Iterate Through Found Articles" at bounding box center [727, 107] width 81 height 9
click at [705, 124] on div "step_5 Scrape Article Content 17 seconds / 10 tasks" at bounding box center [745, 125] width 119 height 9
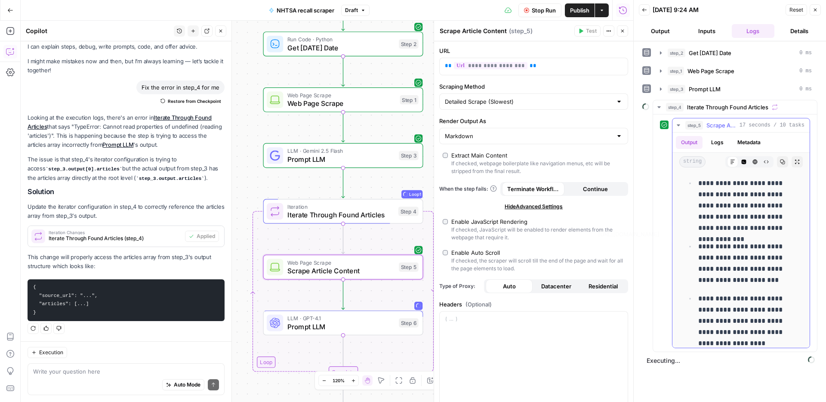
scroll to position [2807, 0]
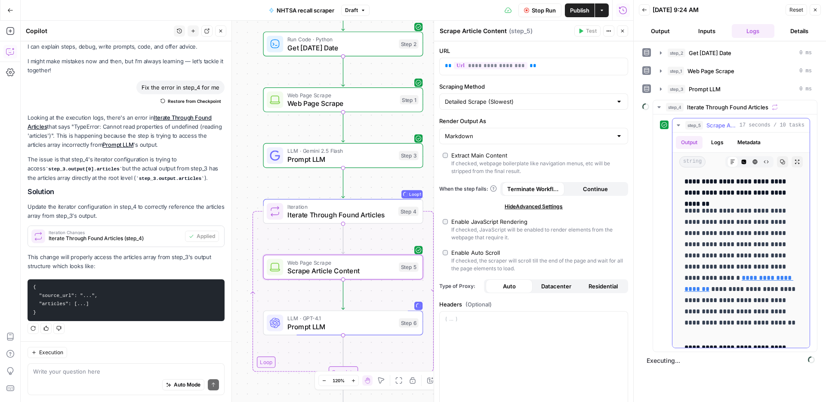
click at [729, 198] on h4 "**********" at bounding box center [741, 187] width 113 height 22
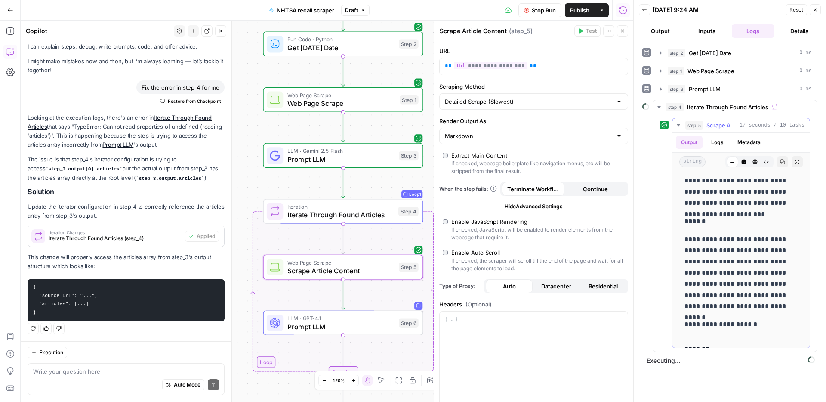
scroll to position [7965, 0]
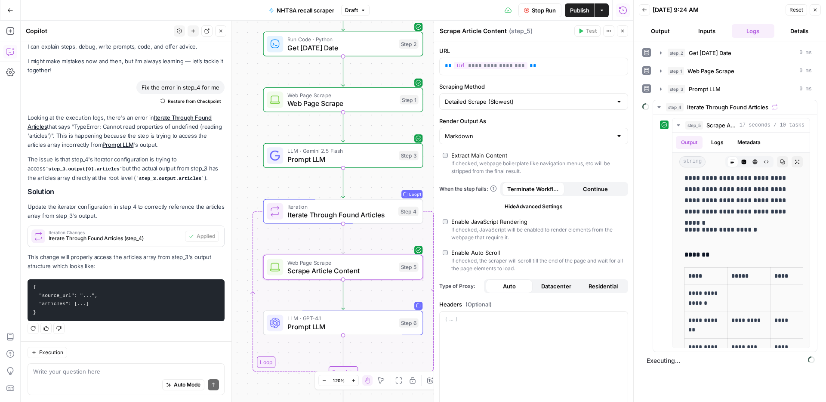
click at [374, 322] on span "Prompt LLM" at bounding box center [342, 327] width 108 height 10
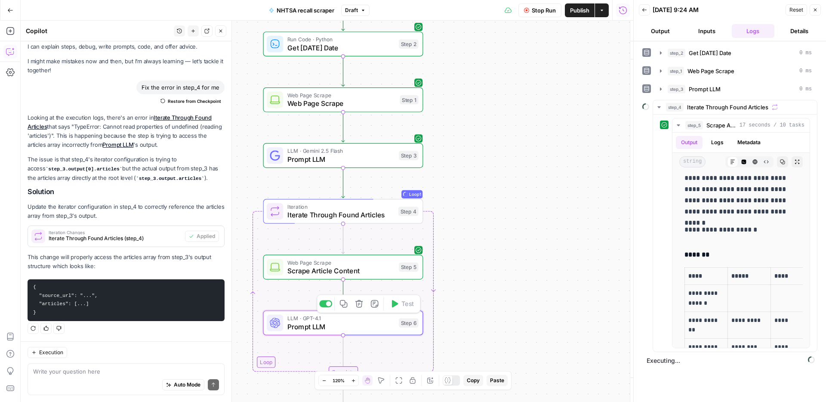
type textarea "Prompt LLM"
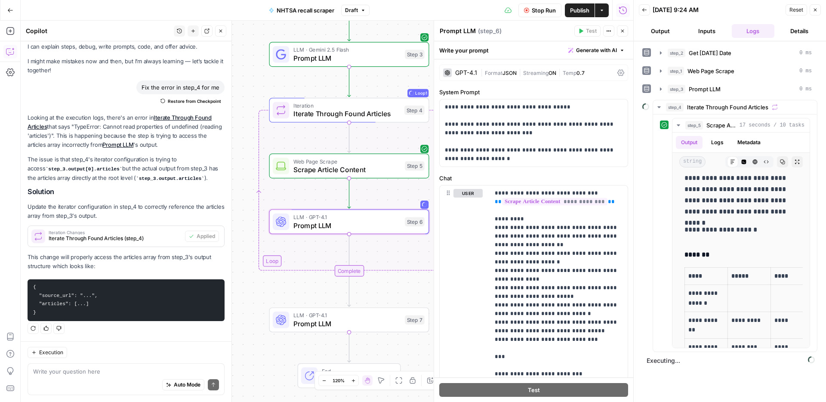
drag, startPoint x: 254, startPoint y: 192, endPoint x: 260, endPoint y: 95, distance: 97.9
click at [260, 95] on div "Workflow Set Inputs Inputs Run Code · Python Get Today's Date Step 2 Web Page S…" at bounding box center [327, 211] width 613 height 381
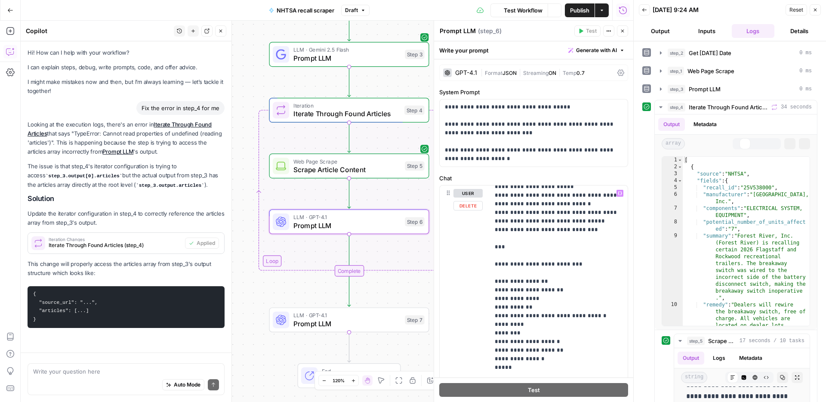
scroll to position [21, 0]
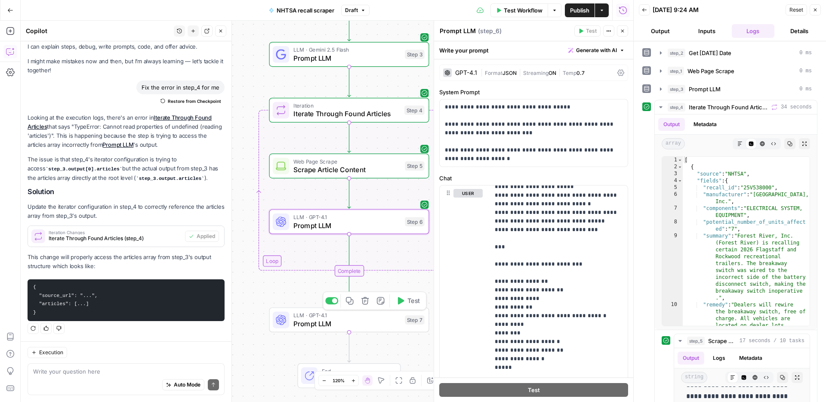
click at [410, 299] on span "Test" at bounding box center [414, 300] width 12 height 9
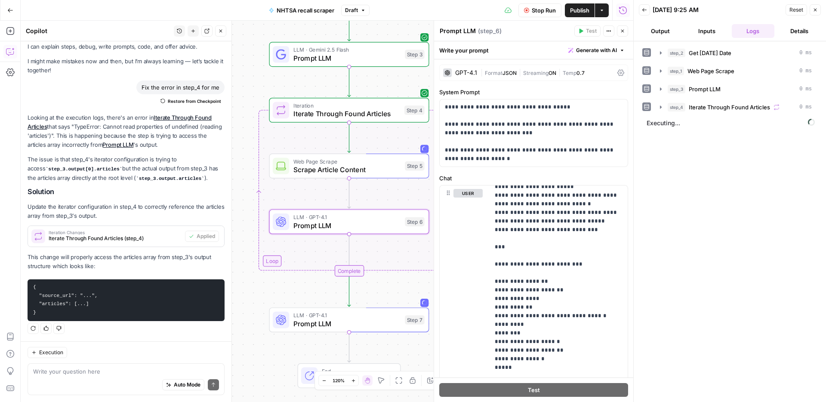
click at [223, 34] on button "Close" at bounding box center [220, 30] width 11 height 11
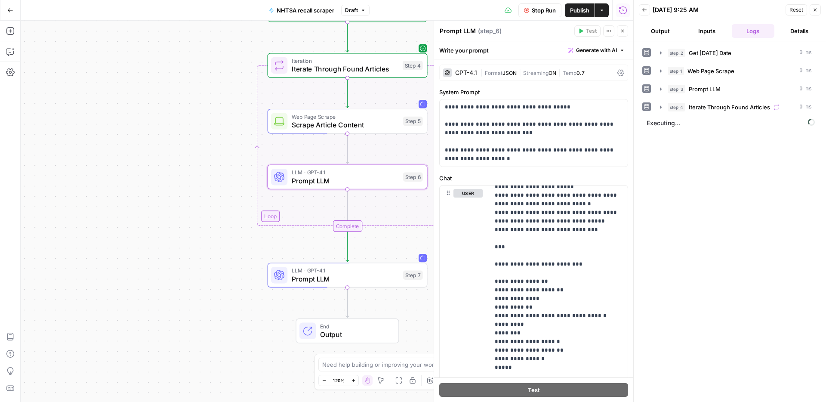
drag, startPoint x: 210, startPoint y: 103, endPoint x: 208, endPoint y: 58, distance: 44.8
click at [208, 58] on div "Workflow Set Inputs Inputs Run Code · Python Get Today's Date Step 2 Web Page S…" at bounding box center [327, 211] width 613 height 381
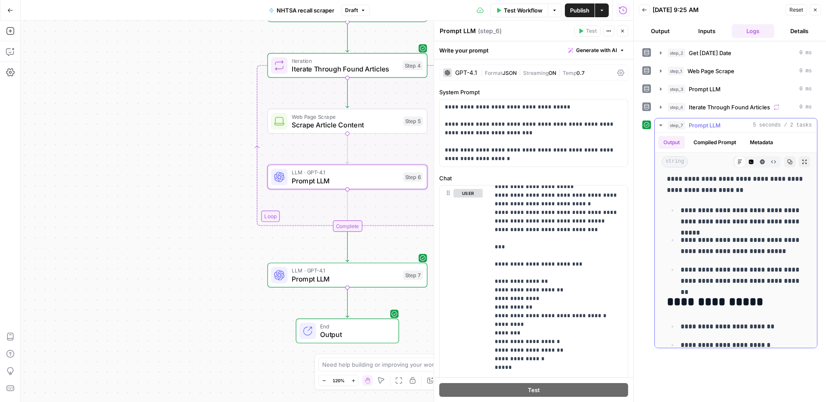
scroll to position [102, 0]
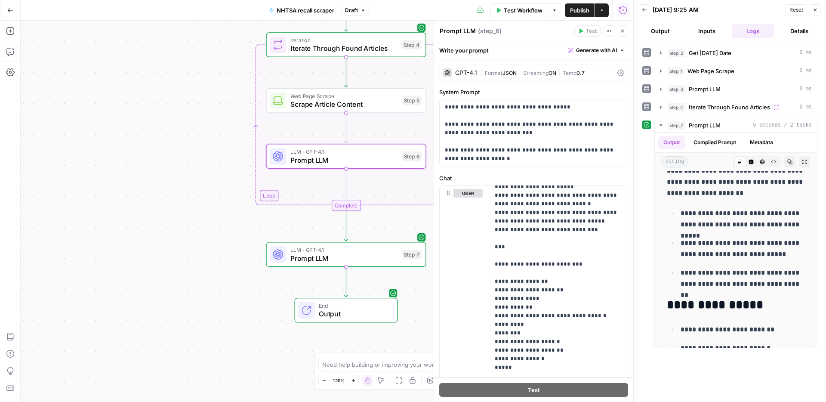
drag, startPoint x: 217, startPoint y: 211, endPoint x: 212, endPoint y: 179, distance: 32.3
click at [212, 179] on div "Workflow Set Inputs Inputs Run Code · Python Get Today's Date Step 2 Web Page S…" at bounding box center [327, 211] width 613 height 381
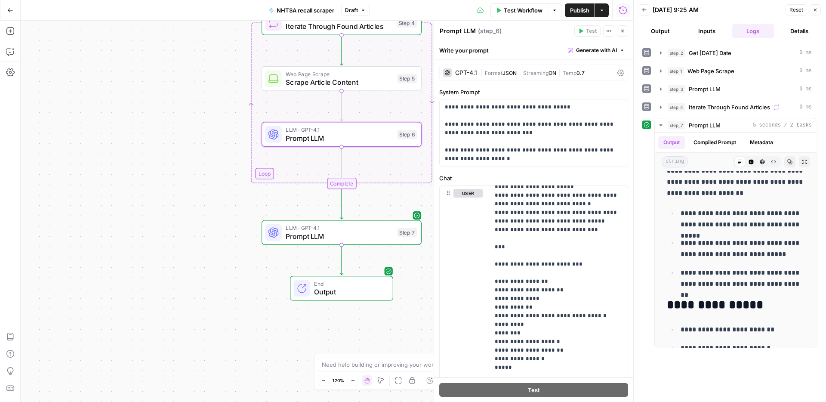
click at [197, 223] on div "Workflow Set Inputs Inputs Run Code · Python Get Today's Date Step 2 Web Page S…" at bounding box center [327, 211] width 613 height 381
click at [327, 288] on span "Google Docs Integration" at bounding box center [335, 292] width 99 height 10
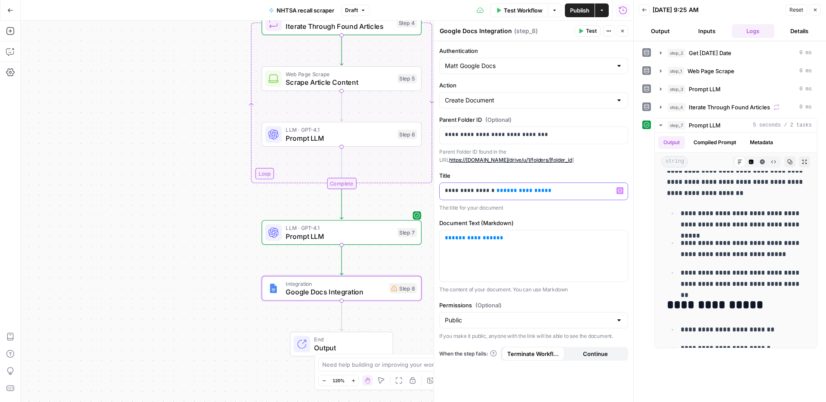
click at [446, 190] on p "**********" at bounding box center [534, 190] width 178 height 9
click at [535, 191] on span "**********" at bounding box center [543, 191] width 41 height 6
click at [533, 192] on span "**********" at bounding box center [543, 191] width 41 height 6
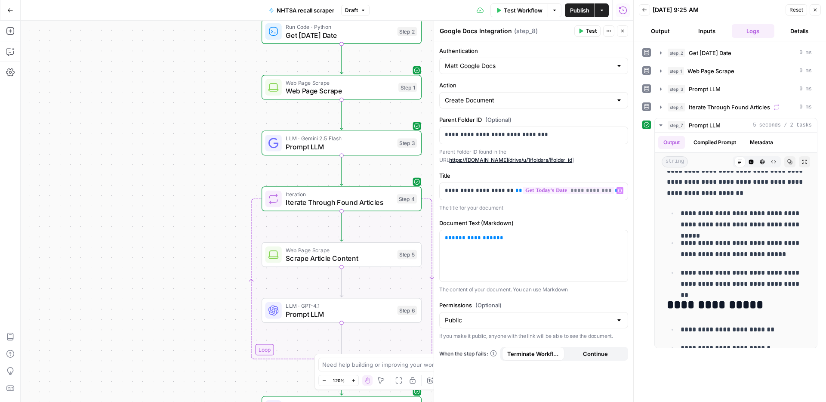
drag, startPoint x: 143, startPoint y: 219, endPoint x: 140, endPoint y: 172, distance: 47.0
click at [131, 149] on div "Workflow Set Inputs Inputs Run Code · Python Get Today's Date Step 2 Web Page S…" at bounding box center [327, 211] width 613 height 381
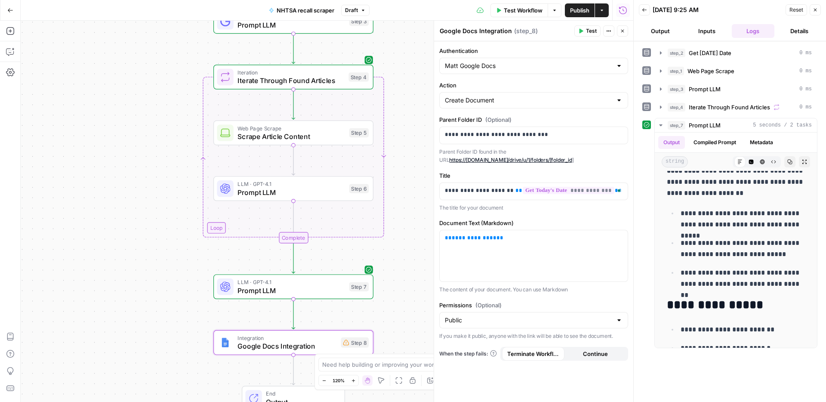
drag, startPoint x: 169, startPoint y: 215, endPoint x: 137, endPoint y: 167, distance: 57.3
click at [137, 167] on div "Workflow Set Inputs Inputs Run Code · Python Get Today's Date Step 2 Web Page S…" at bounding box center [327, 211] width 613 height 381
click at [467, 241] on span "**********" at bounding box center [474, 238] width 45 height 6
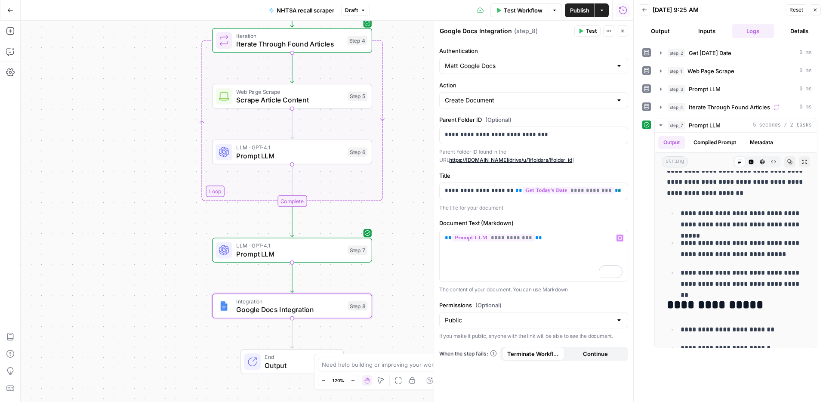
drag, startPoint x: 144, startPoint y: 195, endPoint x: 135, endPoint y: 74, distance: 120.8
click at [135, 74] on div "Workflow Set Inputs Inputs Run Code · Python Get Today's Date Step 2 Web Page S…" at bounding box center [327, 211] width 613 height 381
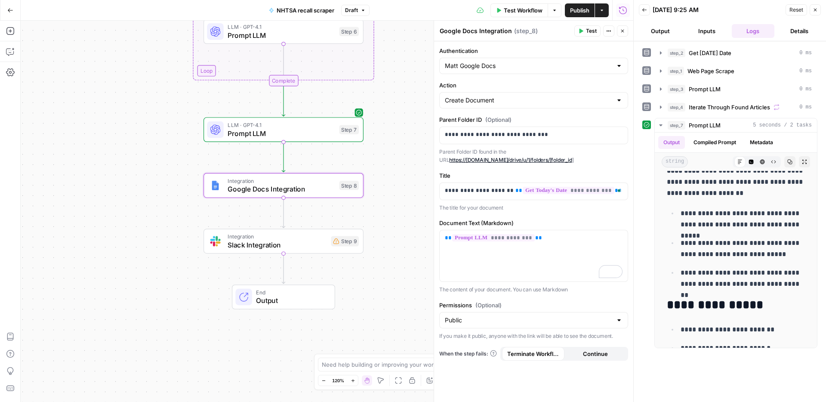
click at [312, 243] on span "Slack Integration" at bounding box center [277, 245] width 99 height 10
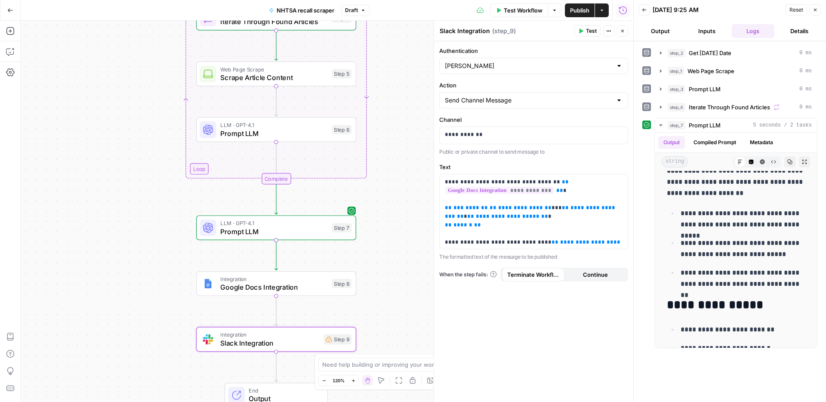
drag, startPoint x: 103, startPoint y: 84, endPoint x: 96, endPoint y: 187, distance: 103.1
click at [96, 187] on div "Workflow Set Inputs Inputs Run Code · Python Get Today's Date Step 2 Web Page S…" at bounding box center [327, 211] width 613 height 381
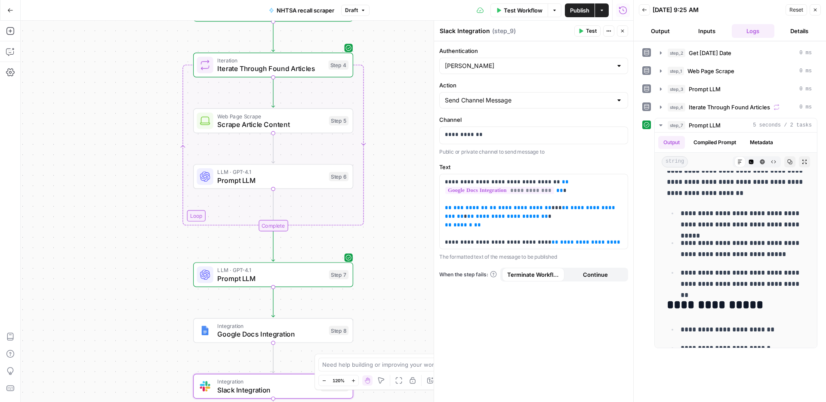
drag, startPoint x: 99, startPoint y: 161, endPoint x: 105, endPoint y: 75, distance: 85.9
click at [105, 74] on div "Workflow Set Inputs Inputs Run Code · Python Get Today's Date Step 2 Web Page S…" at bounding box center [327, 211] width 613 height 381
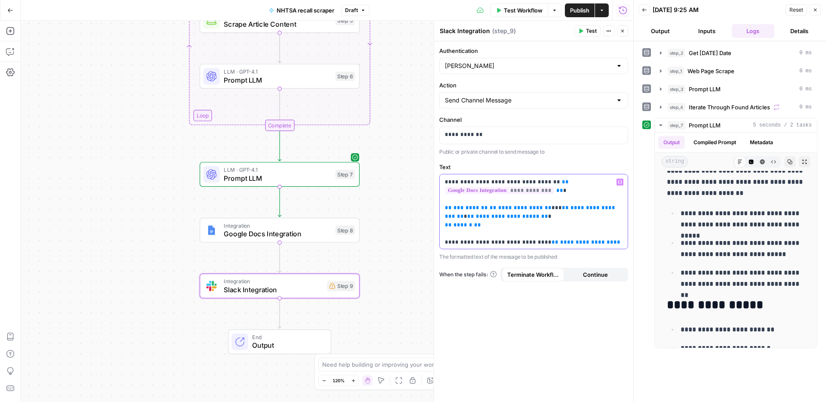
drag, startPoint x: 502, startPoint y: 211, endPoint x: 512, endPoint y: 205, distance: 11.0
click at [502, 210] on span "**********" at bounding box center [520, 208] width 45 height 6
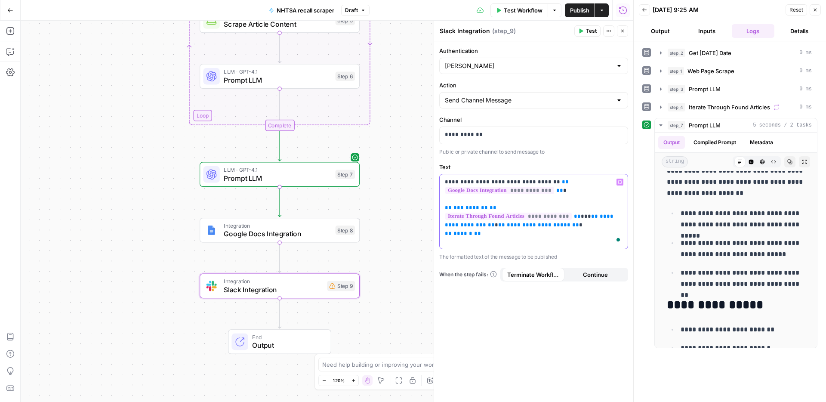
drag, startPoint x: 554, startPoint y: 244, endPoint x: 590, endPoint y: 238, distance: 36.2
click at [554, 248] on span "**********" at bounding box center [533, 255] width 177 height 14
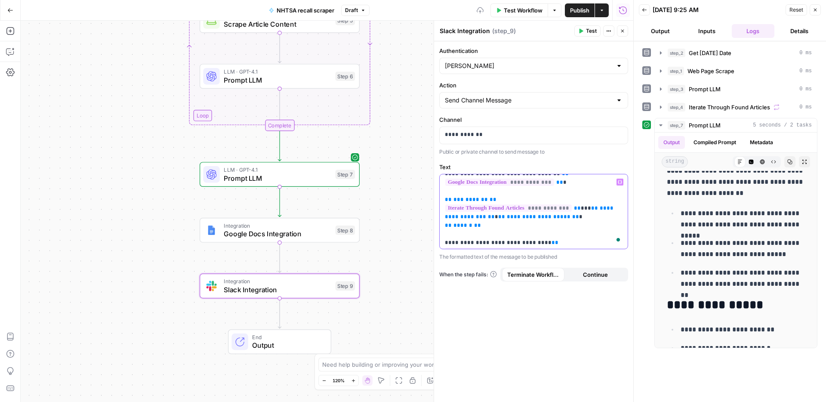
scroll to position [0, 0]
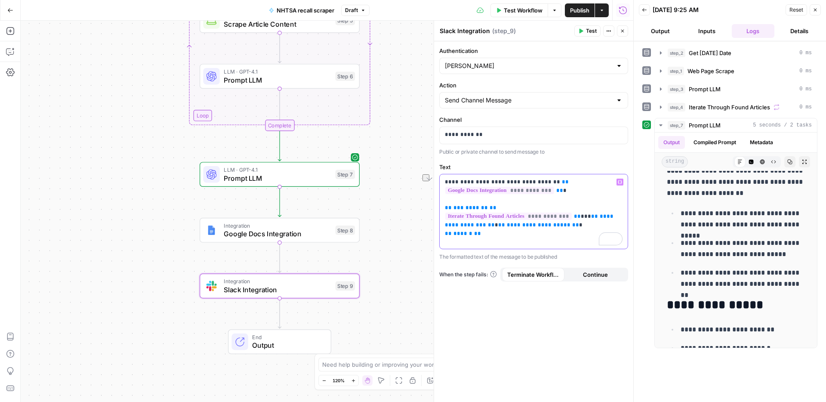
drag, startPoint x: 547, startPoint y: 184, endPoint x: 470, endPoint y: 185, distance: 76.6
click at [470, 185] on p "**********" at bounding box center [534, 221] width 178 height 86
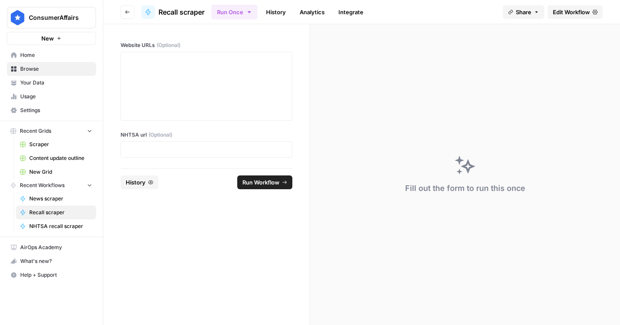
click at [567, 10] on span "Edit Workflow" at bounding box center [571, 12] width 37 height 9
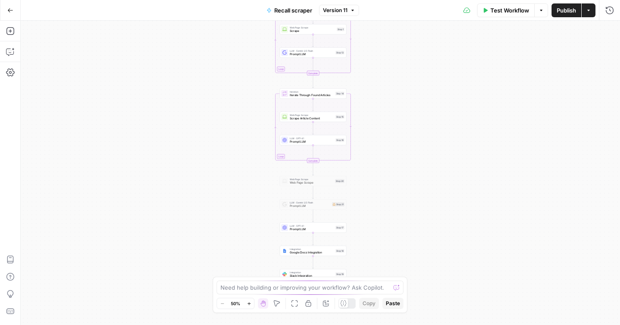
drag, startPoint x: 454, startPoint y: 164, endPoint x: 450, endPoint y: 139, distance: 25.3
click at [449, 139] on div "Workflow Set Inputs Inputs Run Code · Python Get Today's Date Step 8 Loop Itera…" at bounding box center [320, 173] width 599 height 304
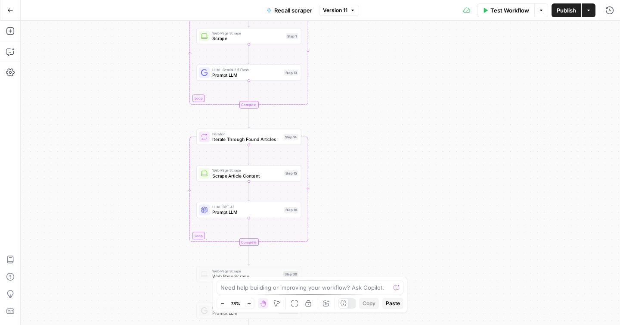
drag, startPoint x: 415, startPoint y: 114, endPoint x: 430, endPoint y: 183, distance: 70.7
click at [430, 183] on div "Workflow Set Inputs Inputs Run Code · Python Get Today's Date Step 8 Loop Itera…" at bounding box center [320, 173] width 599 height 304
click at [279, 136] on span "Iterate Through Found Articles" at bounding box center [246, 139] width 68 height 7
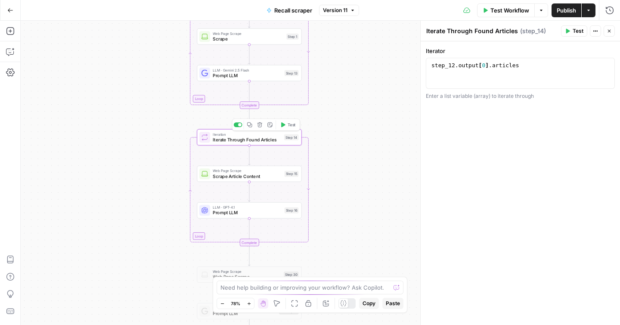
drag, startPoint x: 331, startPoint y: 118, endPoint x: 328, endPoint y: 192, distance: 73.7
click at [328, 192] on div "Workflow Set Inputs Inputs Run Code · Python Get Today's Date Step 8 Loop Itera…" at bounding box center [320, 173] width 599 height 304
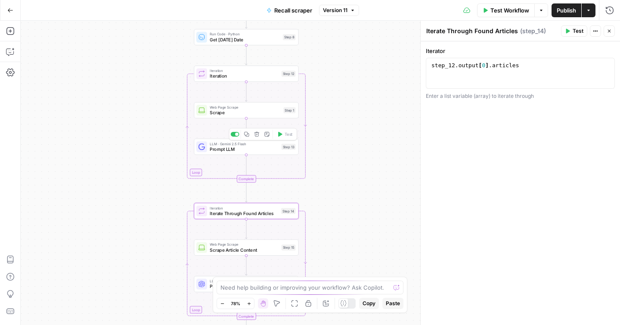
click at [265, 143] on span "LLM · Gemini 2.5 Flash" at bounding box center [244, 144] width 69 height 6
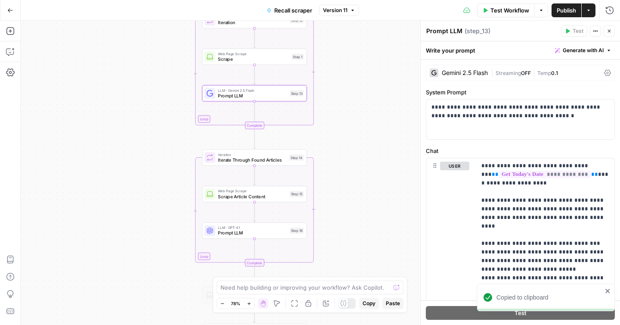
drag, startPoint x: 342, startPoint y: 169, endPoint x: 350, endPoint y: 118, distance: 52.3
click at [350, 118] on div "Workflow Set Inputs Inputs Run Code · Python Get Today's Date Step 8 Loop Itera…" at bounding box center [320, 173] width 599 height 304
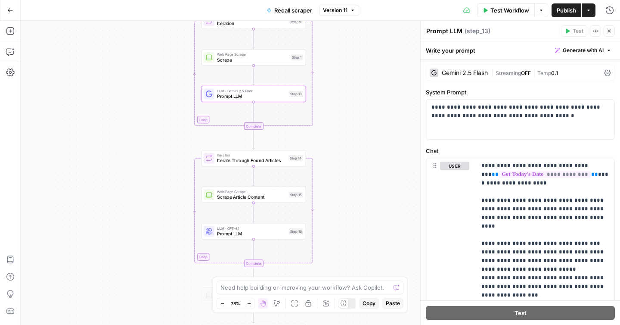
click at [275, 161] on span "Iterate Through Found Articles" at bounding box center [251, 160] width 68 height 7
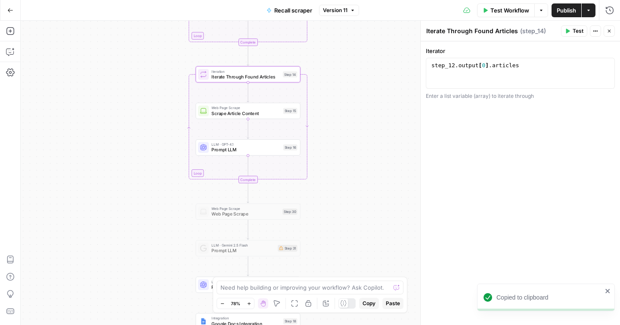
drag, startPoint x: 371, startPoint y: 181, endPoint x: 363, endPoint y: 93, distance: 88.6
click at [364, 87] on div "Workflow Set Inputs Inputs Run Code · Python Get Today's Date Step 8 Loop Itera…" at bounding box center [320, 173] width 599 height 304
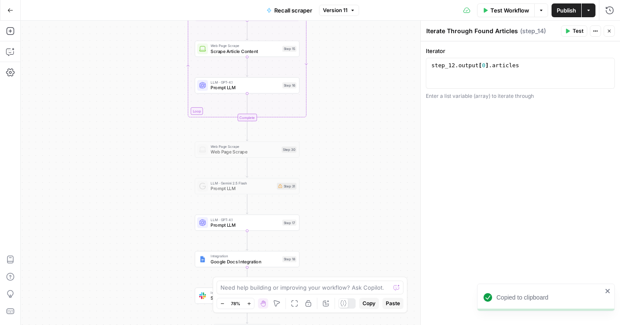
drag, startPoint x: 354, startPoint y: 135, endPoint x: 354, endPoint y: 83, distance: 51.7
click at [354, 83] on div "Workflow Set Inputs Inputs Run Code · Python Get Today's Date Step 8 Loop Itera…" at bounding box center [320, 173] width 599 height 304
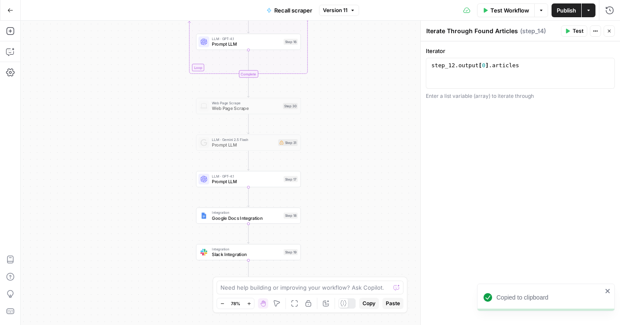
drag, startPoint x: 354, startPoint y: 87, endPoint x: 344, endPoint y: 65, distance: 23.5
click at [355, 43] on div "Workflow Set Inputs Inputs Run Code · Python Get Today's Date Step 8 Loop Itera…" at bounding box center [320, 173] width 599 height 304
click at [272, 179] on span "Prompt LLM" at bounding box center [246, 180] width 69 height 7
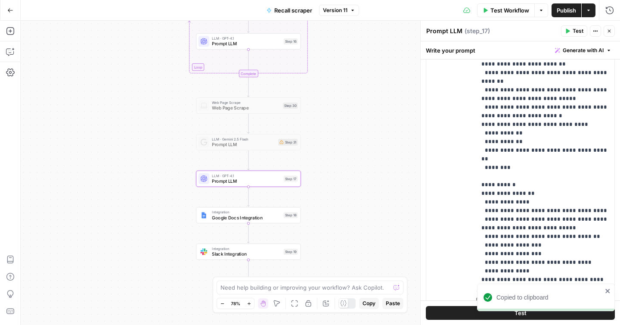
scroll to position [285, 0]
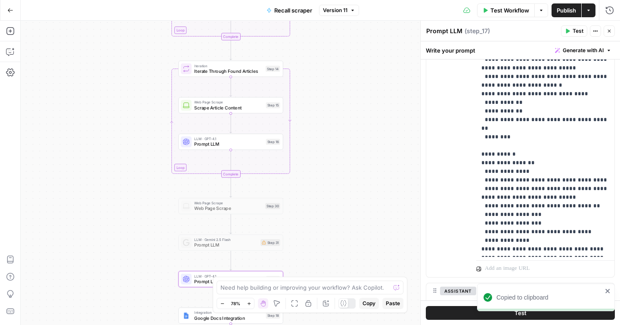
drag, startPoint x: 350, startPoint y: 130, endPoint x: 333, endPoint y: 230, distance: 101.8
click at [333, 230] on div "Workflow Set Inputs Inputs Run Code · Python Get Today's Date Step 8 Loop Itera…" at bounding box center [320, 173] width 599 height 304
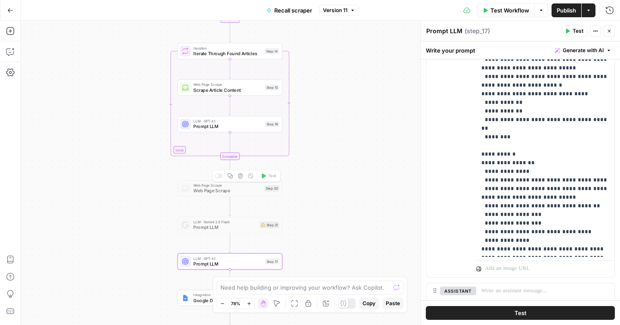
drag, startPoint x: 337, startPoint y: 220, endPoint x: 330, endPoint y: 121, distance: 99.6
click at [330, 118] on div "Workflow Set Inputs Inputs Run Code · Python Get Today's Date Step 8 Loop Itera…" at bounding box center [320, 173] width 599 height 304
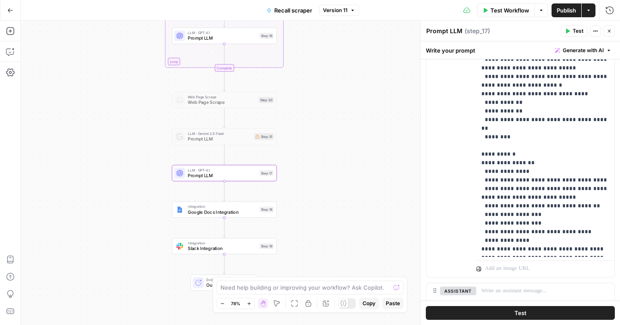
drag, startPoint x: 333, startPoint y: 155, endPoint x: 332, endPoint y: 115, distance: 40.5
click at [332, 115] on div "Workflow Set Inputs Inputs Run Code · Python Get Today's Date Step 8 Loop Itera…" at bounding box center [320, 173] width 599 height 304
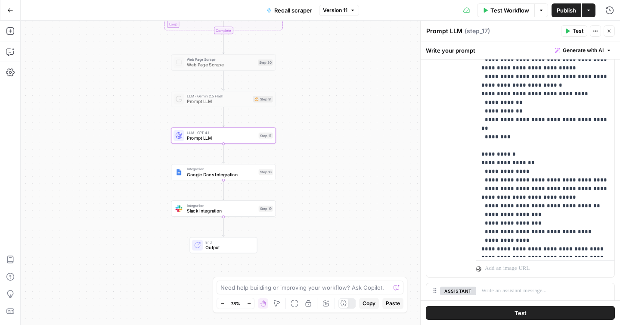
click at [229, 168] on span "Integration" at bounding box center [221, 169] width 69 height 6
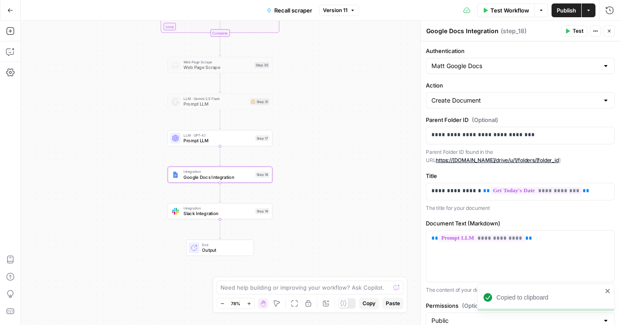
click at [248, 211] on span "Slack Integration" at bounding box center [217, 213] width 69 height 7
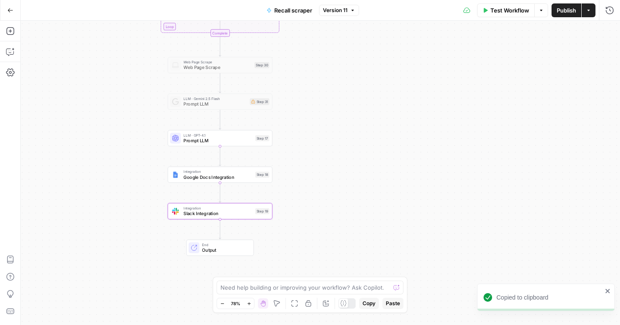
type textarea "Slack Integration"
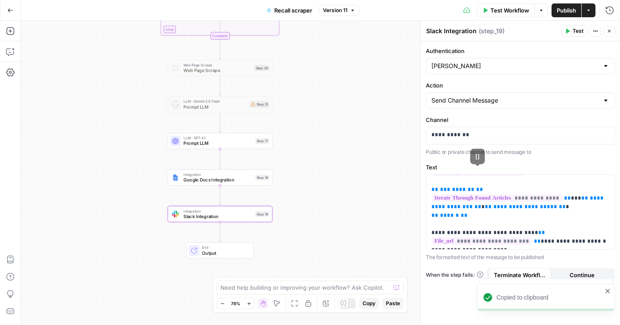
scroll to position [0, 0]
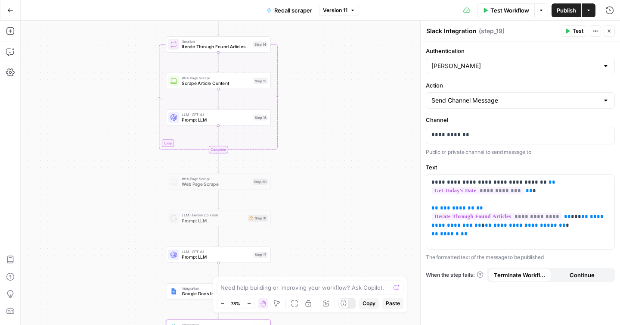
drag, startPoint x: 347, startPoint y: 91, endPoint x: 345, endPoint y: 218, distance: 127.0
click at [345, 219] on div "Workflow Set Inputs Inputs Run Code · Python Get Today's Date Step 8 Loop Itera…" at bounding box center [320, 173] width 599 height 304
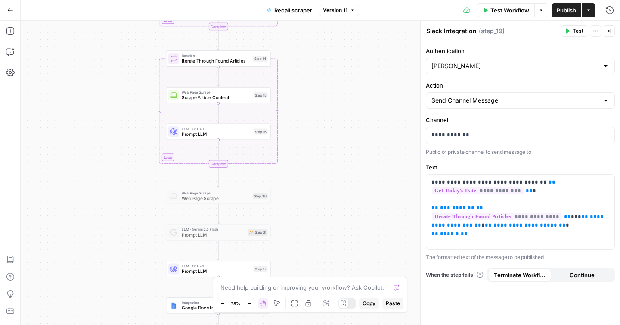
click at [606, 16] on button "Run History" at bounding box center [610, 10] width 14 height 14
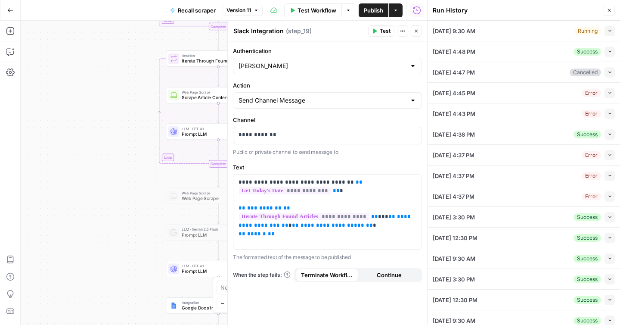
scroll to position [109, 0]
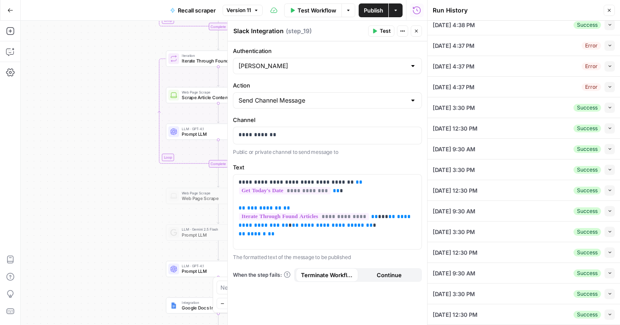
click at [608, 312] on icon "button" at bounding box center [609, 314] width 5 height 5
click at [608, 312] on span "button" at bounding box center [609, 314] width 5 height 5
click at [612, 290] on button "Collapse" at bounding box center [609, 293] width 10 height 10
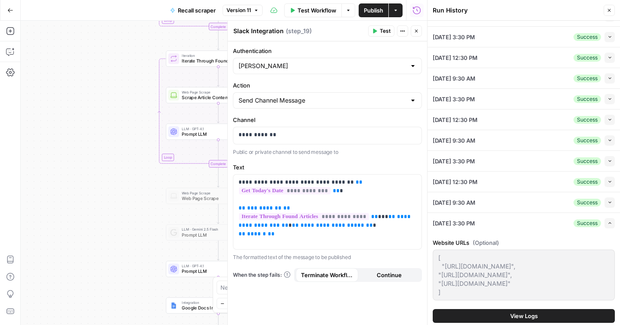
scroll to position [213, 0]
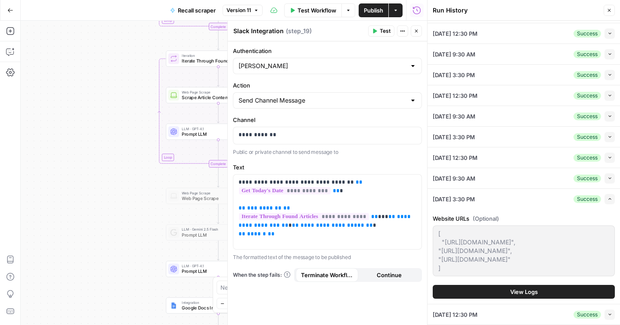
click at [520, 286] on button "View Logs" at bounding box center [524, 292] width 182 height 14
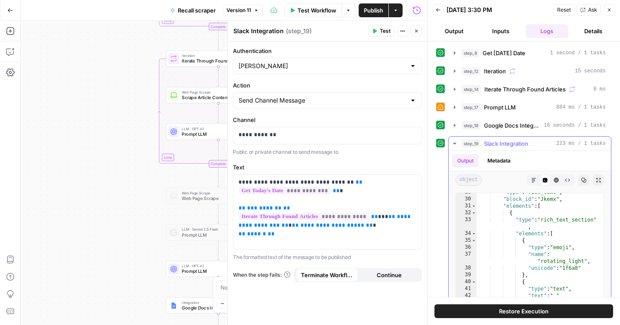
scroll to position [347, 0]
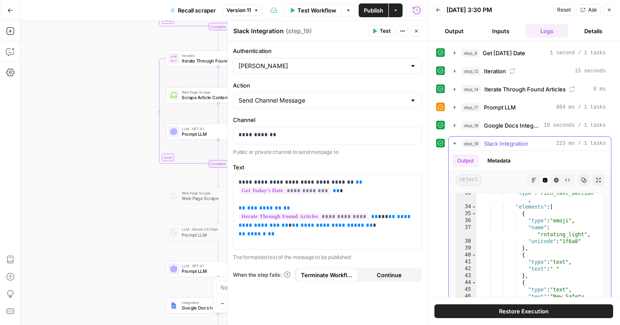
click at [521, 142] on span "Slack Integration" at bounding box center [506, 143] width 44 height 9
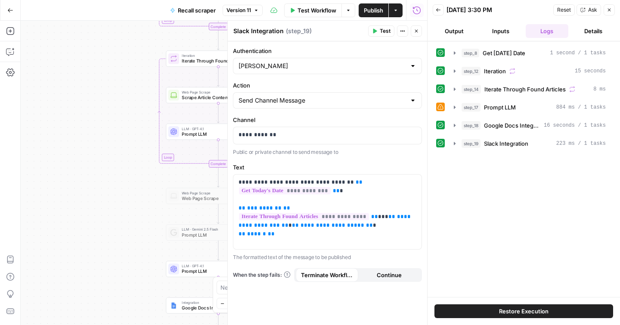
click at [508, 130] on button "step_18 Google Docs Integration 16 seconds / 1 tasks" at bounding box center [530, 125] width 162 height 14
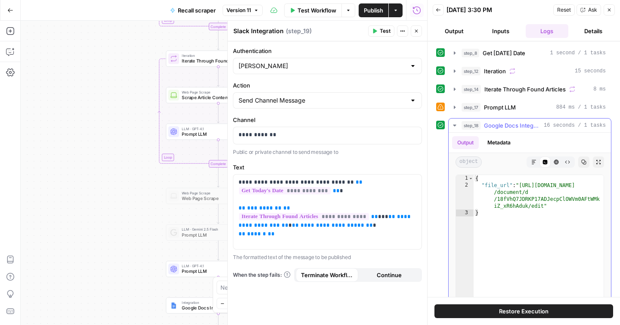
click at [508, 130] on button "step_18 Google Docs Integration 16 seconds / 1 tasks" at bounding box center [530, 125] width 162 height 14
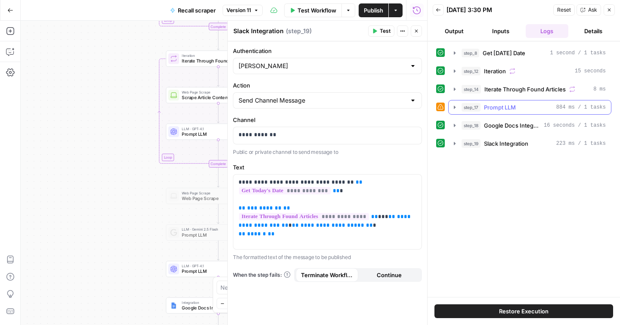
click at [503, 107] on span "Prompt LLM" at bounding box center [500, 107] width 32 height 9
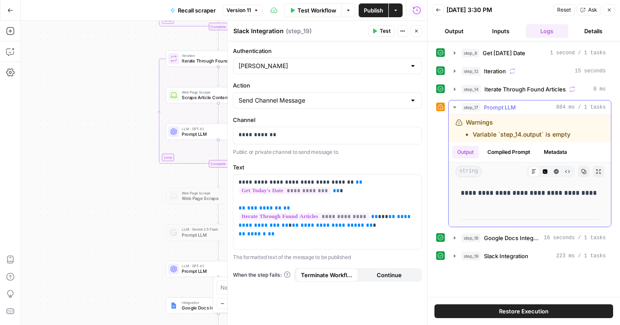
click at [503, 107] on span "Prompt LLM" at bounding box center [500, 107] width 32 height 9
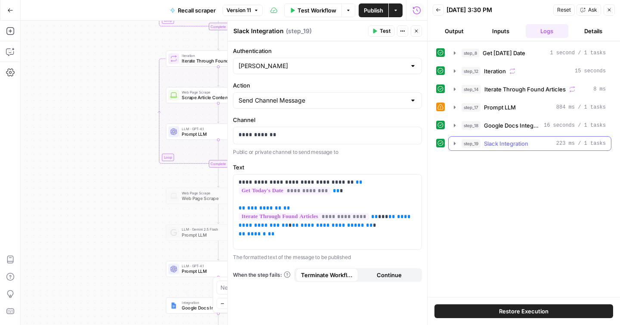
click at [514, 147] on span "Slack Integration" at bounding box center [506, 143] width 44 height 9
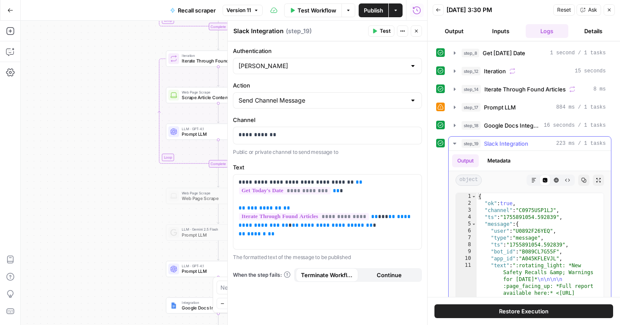
click at [514, 147] on span "Slack Integration" at bounding box center [506, 143] width 44 height 9
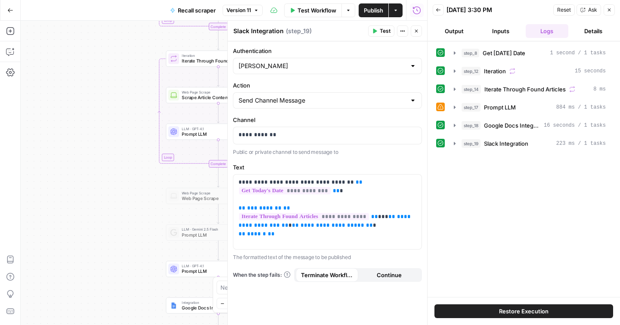
click at [435, 12] on button "Back" at bounding box center [438, 9] width 11 height 11
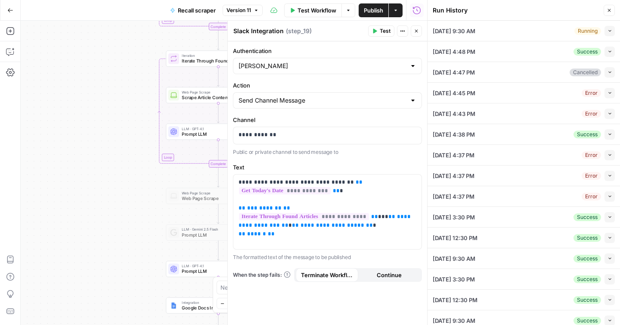
scroll to position [109, 0]
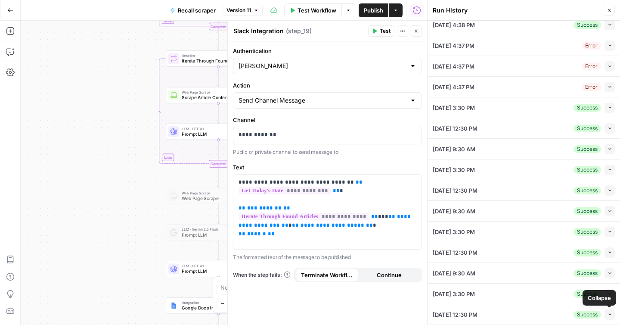
click at [610, 314] on icon "button" at bounding box center [609, 314] width 5 height 5
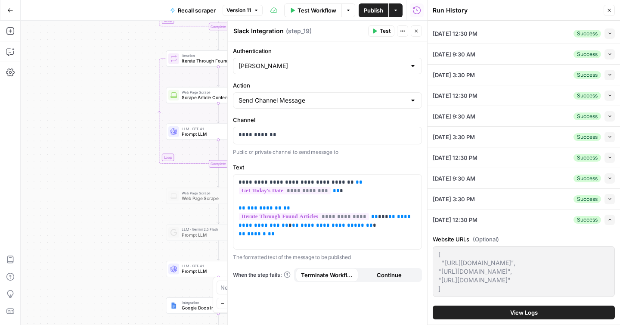
click at [530, 308] on span "View Logs" at bounding box center [524, 312] width 28 height 9
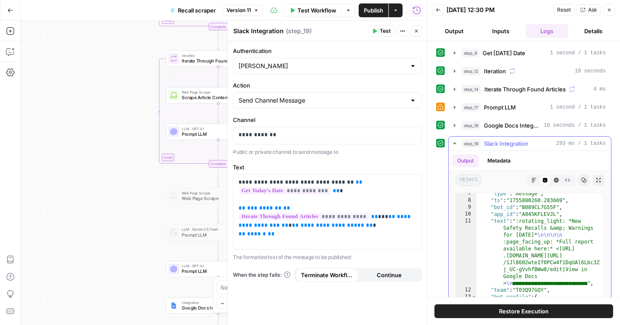
scroll to position [84, 0]
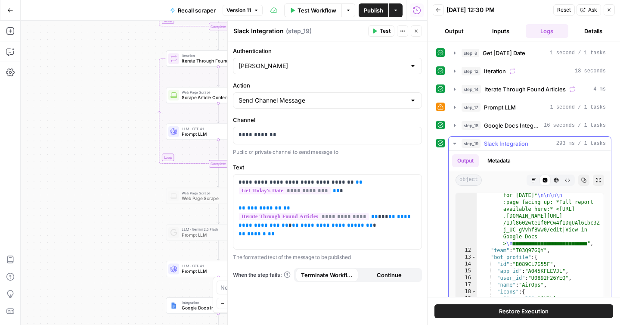
drag, startPoint x: 509, startPoint y: 139, endPoint x: 509, endPoint y: 123, distance: 16.4
click at [509, 139] on span "Slack Integration" at bounding box center [506, 143] width 44 height 9
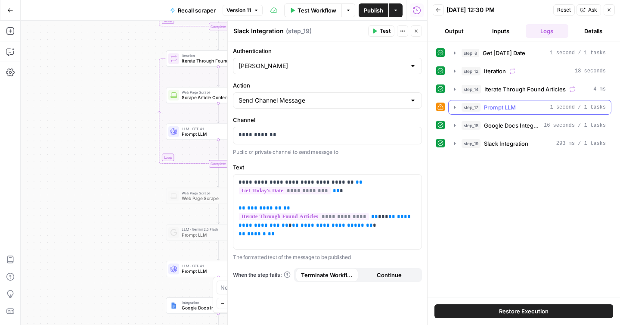
click at [508, 109] on span "Prompt LLM" at bounding box center [500, 107] width 32 height 9
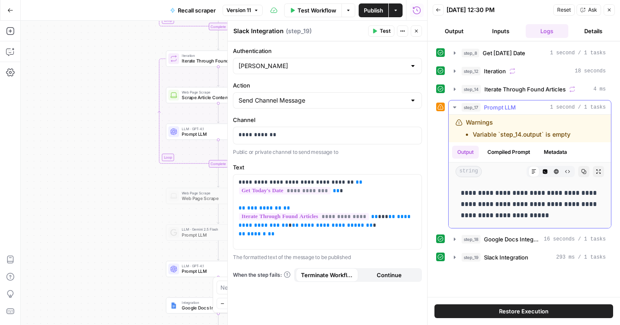
click at [508, 109] on span "Prompt LLM" at bounding box center [500, 107] width 32 height 9
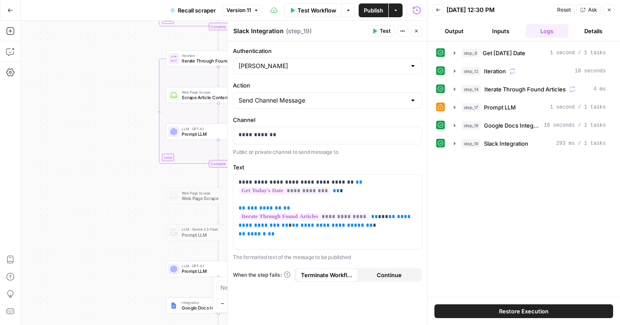
drag, startPoint x: 99, startPoint y: 142, endPoint x: 114, endPoint y: 126, distance: 21.9
click at [99, 142] on div "Workflow Set Inputs Inputs Run Code · Python Get Today's Date Step 8 Loop Itera…" at bounding box center [224, 173] width 406 height 304
drag, startPoint x: 114, startPoint y: 126, endPoint x: 62, endPoint y: 189, distance: 82.6
click at [59, 190] on div "Workflow Set Inputs Inputs Run Code · Python Get Today's Date Step 8 Loop Itera…" at bounding box center [224, 173] width 406 height 304
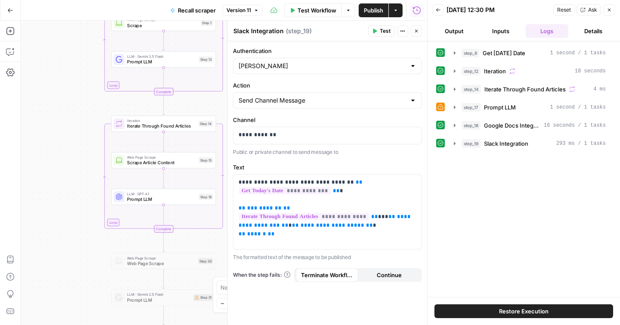
click at [164, 198] on span "Prompt LLM" at bounding box center [161, 198] width 69 height 7
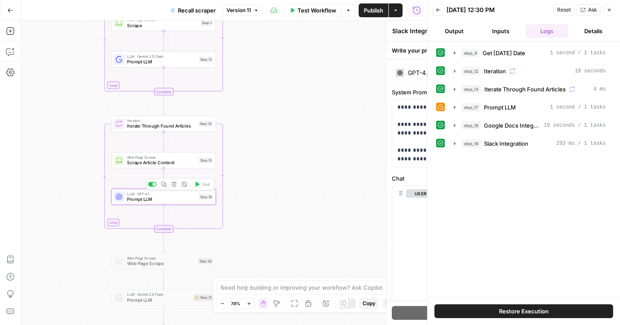
type textarea "Prompt LLM"
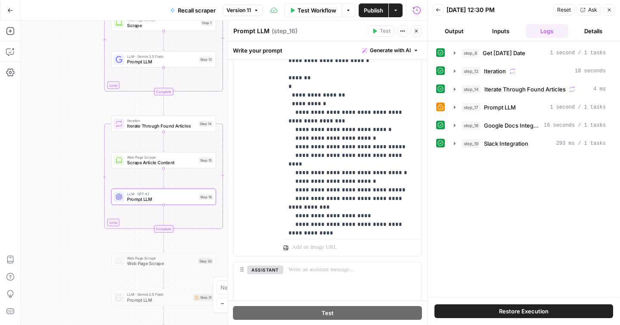
scroll to position [642, 0]
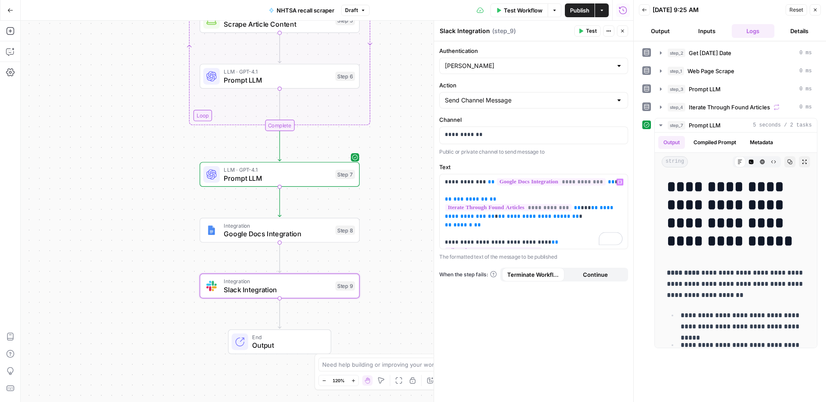
scroll to position [102, 0]
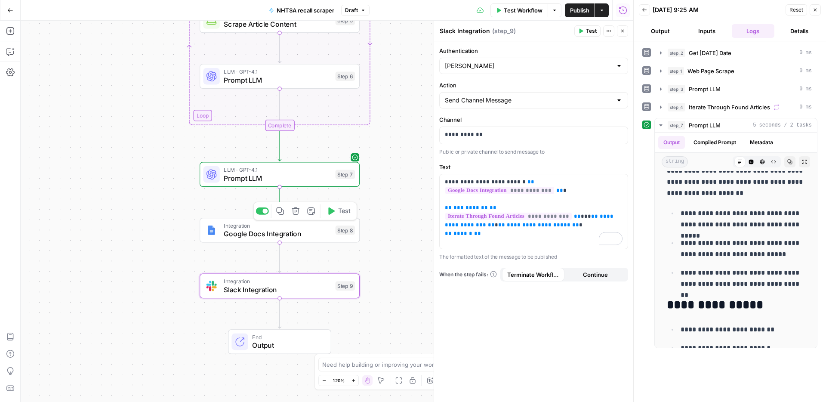
click at [341, 210] on span "Test" at bounding box center [344, 211] width 12 height 9
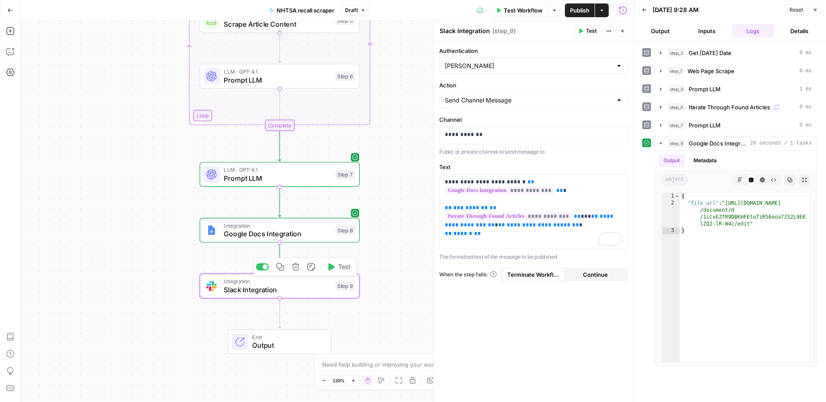
click at [340, 271] on button "Test" at bounding box center [339, 266] width 32 height 13
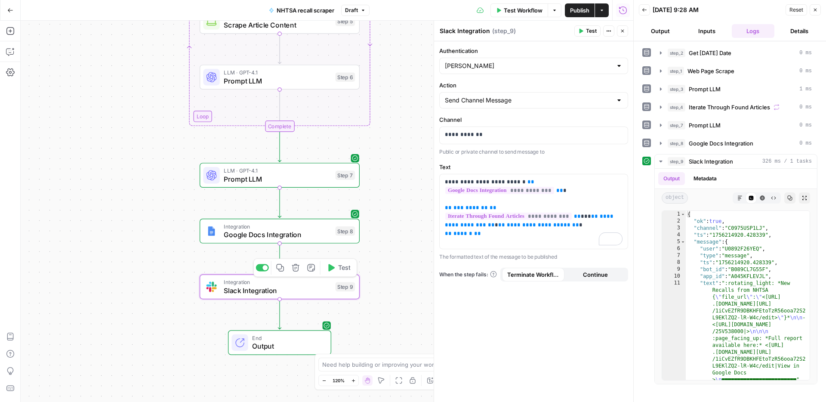
click at [534, 191] on span "**********" at bounding box center [500, 190] width 109 height 7
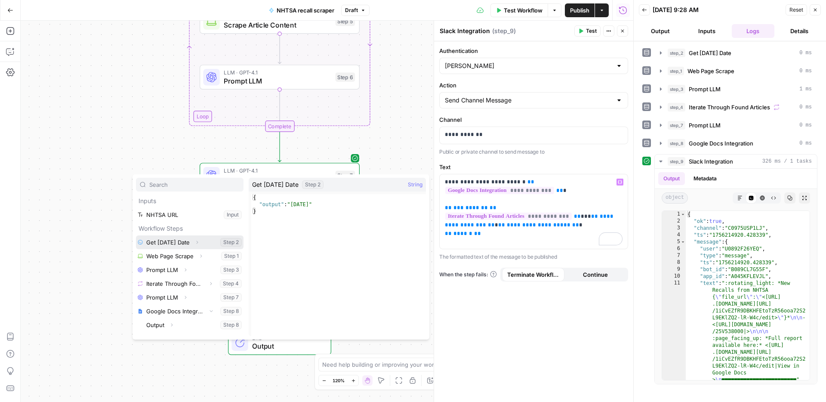
click at [202, 245] on button "Expand" at bounding box center [197, 242] width 11 height 11
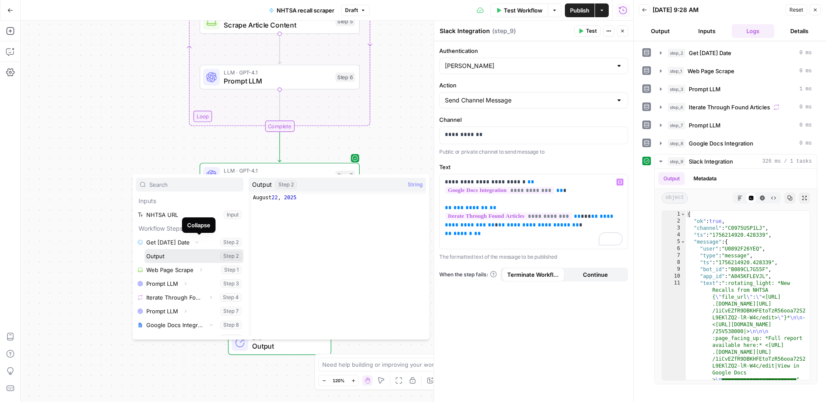
click at [196, 254] on button "Select variable Output" at bounding box center [194, 256] width 99 height 14
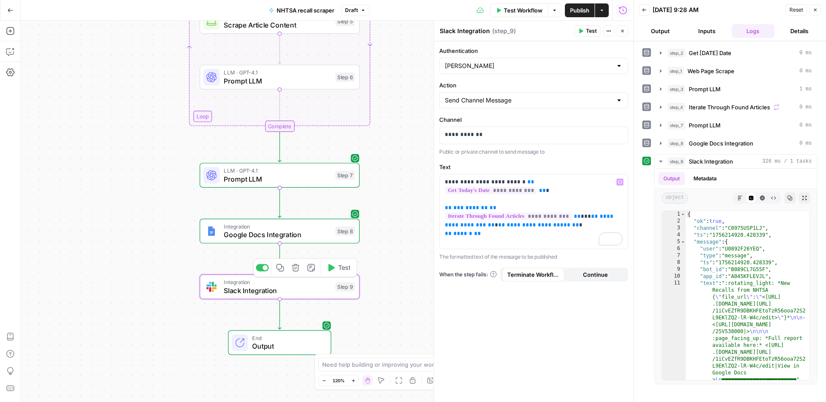
click at [275, 179] on span "Prompt LLM" at bounding box center [278, 179] width 108 height 10
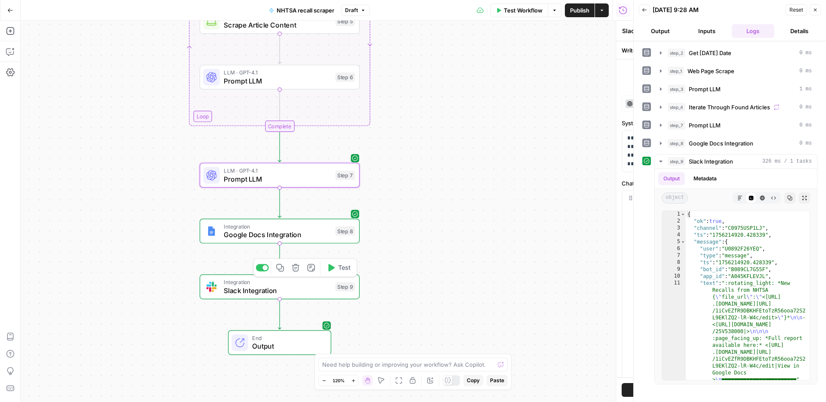
type textarea "Prompt LLM"
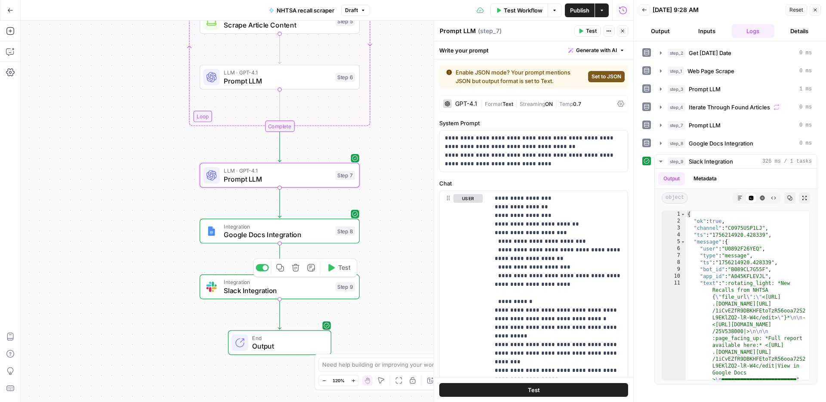
click at [294, 75] on span "LLM · GPT-4.1" at bounding box center [278, 72] width 108 height 8
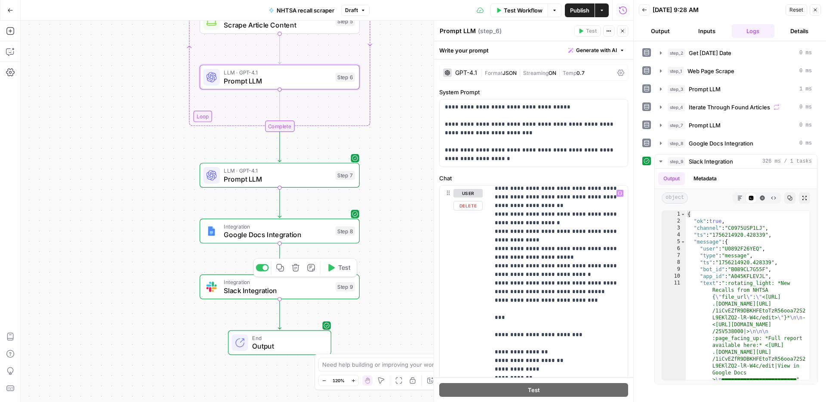
scroll to position [87, 0]
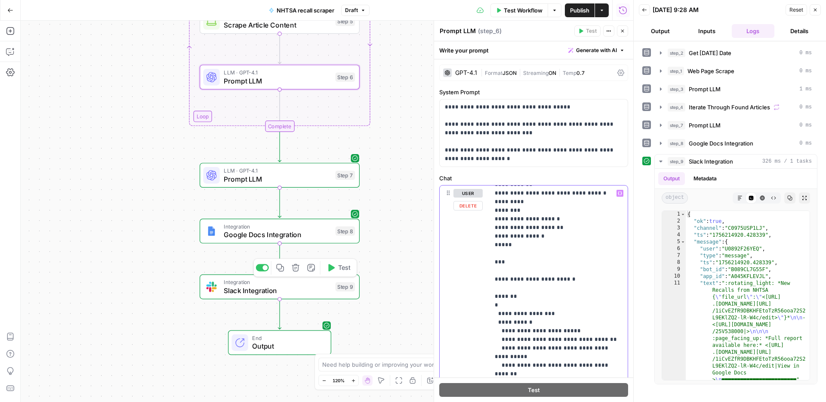
scroll to position [0, 0]
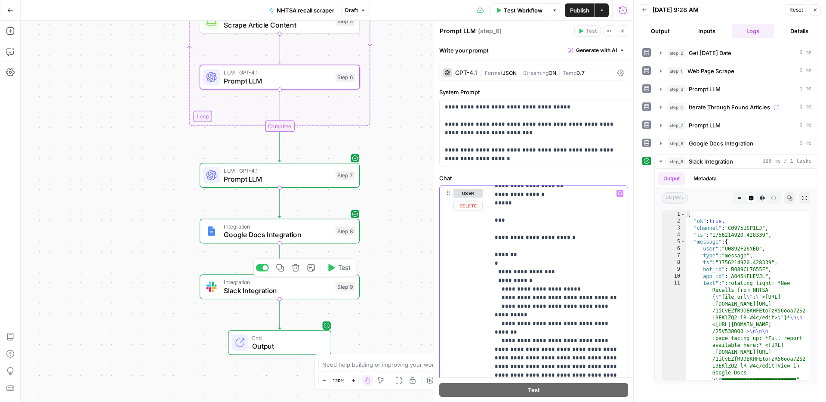
click at [541, 285] on p "**********" at bounding box center [559, 220] width 128 height 628
click at [543, 281] on p "**********" at bounding box center [559, 220] width 128 height 628
drag, startPoint x: 578, startPoint y: 290, endPoint x: 575, endPoint y: 285, distance: 6.2
click at [575, 285] on p "**********" at bounding box center [559, 220] width 128 height 628
click at [554, 278] on p "**********" at bounding box center [559, 220] width 128 height 628
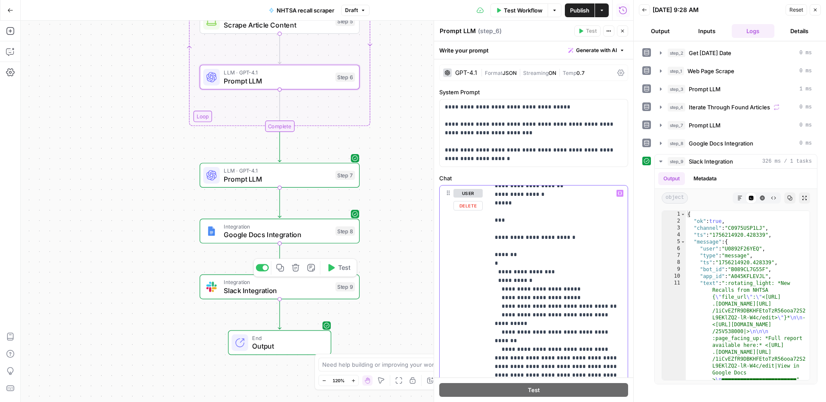
drag, startPoint x: 526, startPoint y: 289, endPoint x: 14, endPoint y: 256, distance: 513.3
click at [526, 289] on p "**********" at bounding box center [559, 224] width 128 height 637
drag, startPoint x: 526, startPoint y: 289, endPoint x: 514, endPoint y: 291, distance: 13.0
click at [503, 292] on p "**********" at bounding box center [559, 224] width 128 height 637
click at [540, 288] on p "**********" at bounding box center [559, 224] width 128 height 637
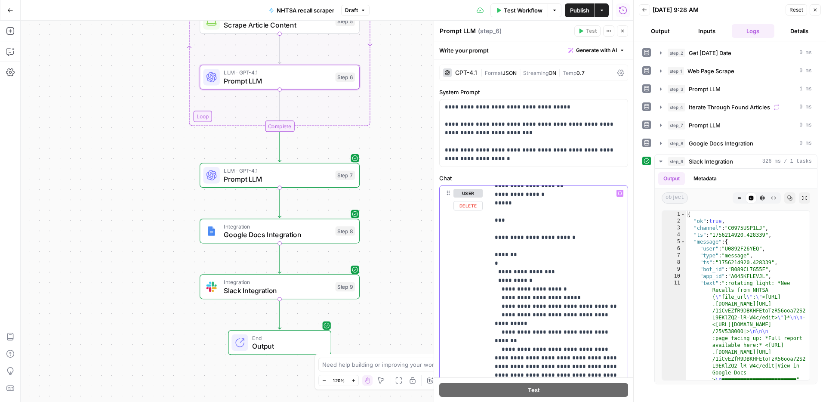
click at [540, 287] on p "**********" at bounding box center [559, 224] width 128 height 637
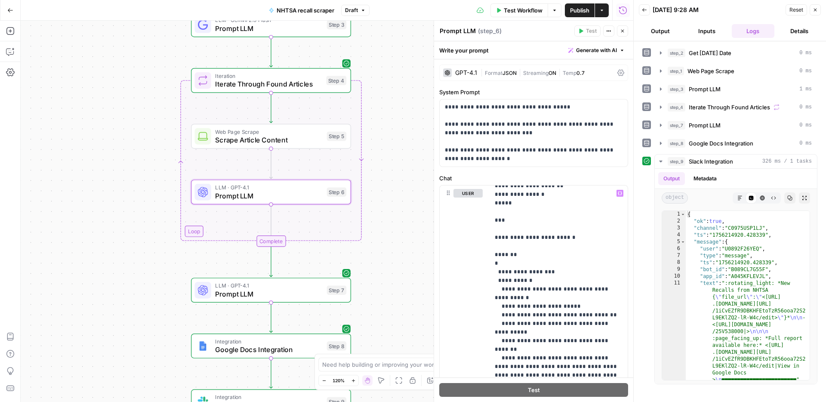
drag, startPoint x: 411, startPoint y: 142, endPoint x: 402, endPoint y: 255, distance: 114.0
click at [402, 255] on div "Workflow Set Inputs Inputs Run Code · Python Get Today's Date Step 2 Web Page S…" at bounding box center [327, 211] width 613 height 381
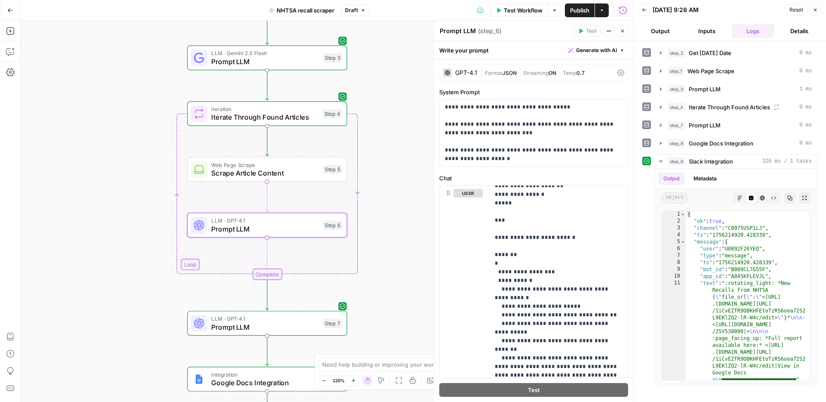
drag, startPoint x: 402, startPoint y: 203, endPoint x: 397, endPoint y: 241, distance: 38.6
click at [397, 241] on div "Workflow Set Inputs Inputs Run Code · Python Get Today's Date Step 2 Web Page S…" at bounding box center [327, 211] width 613 height 381
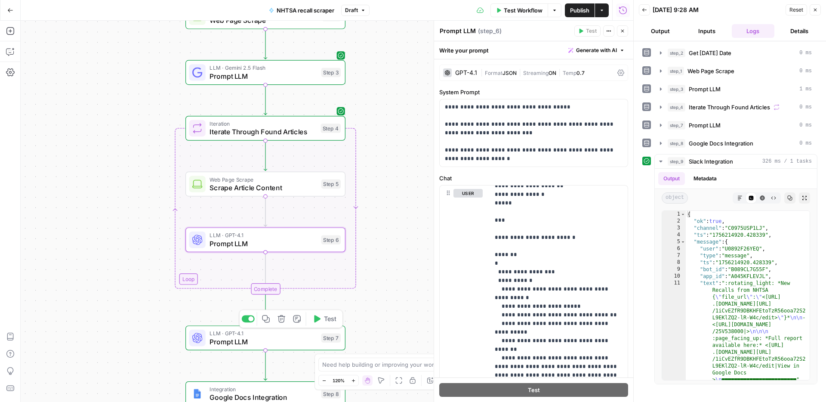
click at [289, 340] on span "Prompt LLM" at bounding box center [264, 342] width 108 height 10
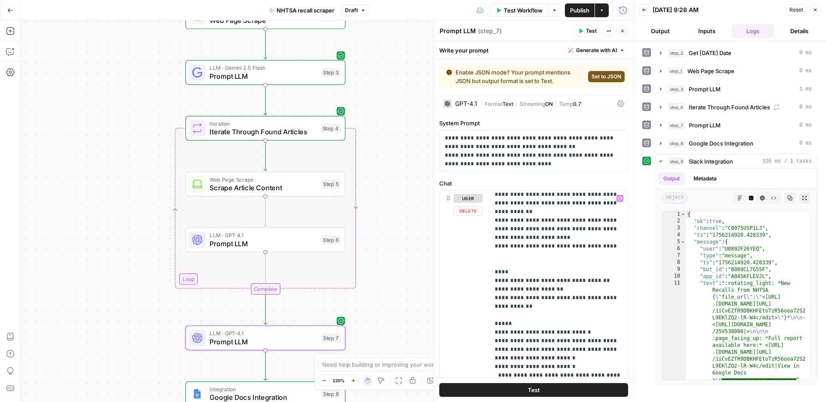
scroll to position [314, 0]
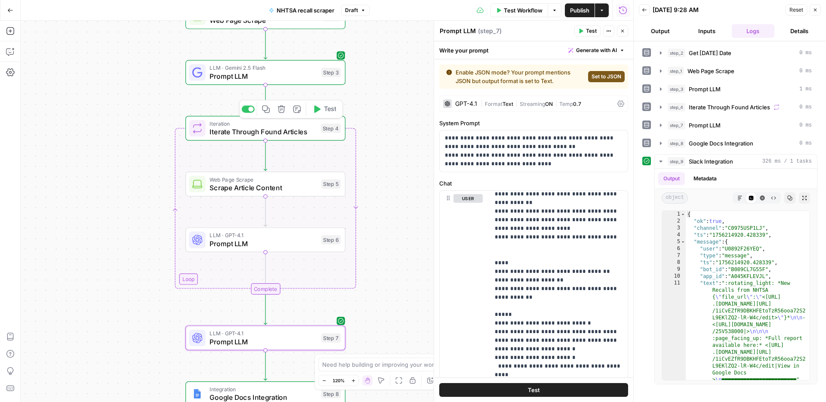
click at [324, 112] on span "Test" at bounding box center [330, 109] width 12 height 9
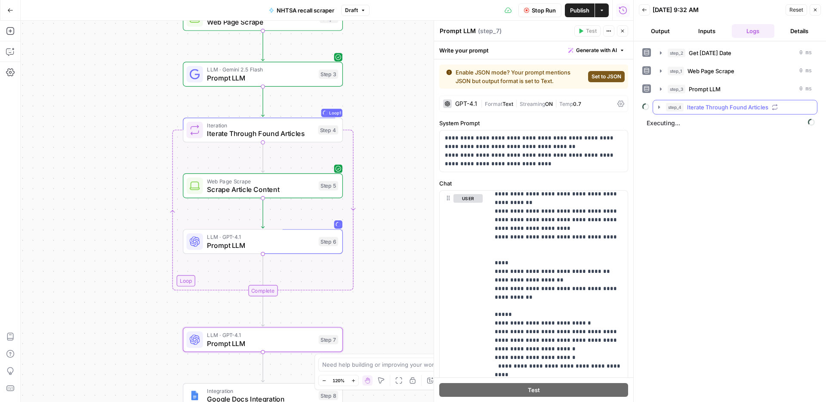
click at [741, 113] on button "step_4 Iterate Through Found Articles" at bounding box center [735, 107] width 164 height 14
click at [724, 128] on span "Scrape Article Content" at bounding box center [722, 125] width 30 height 9
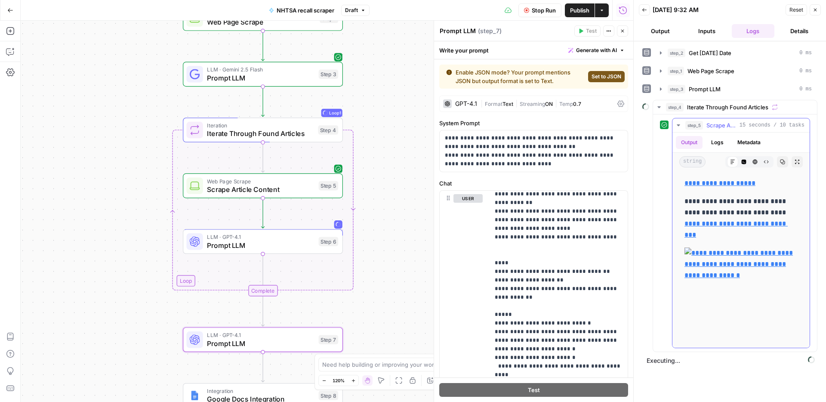
click at [724, 128] on span "Scrape Article Content" at bounding box center [722, 125] width 30 height 9
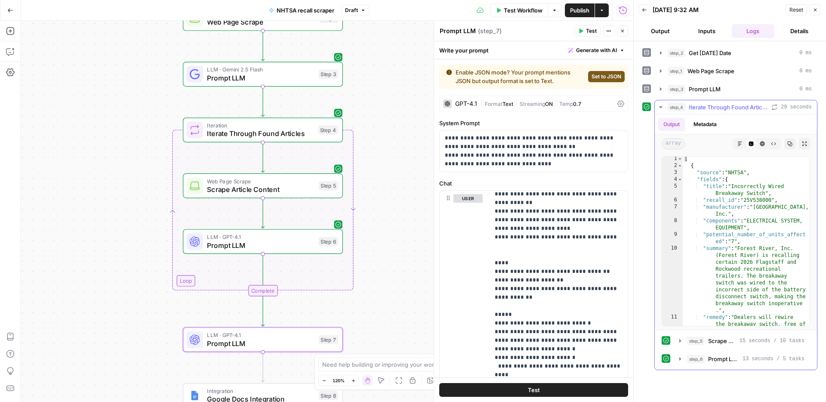
scroll to position [1, 0]
click at [325, 324] on span "Test" at bounding box center [328, 320] width 12 height 9
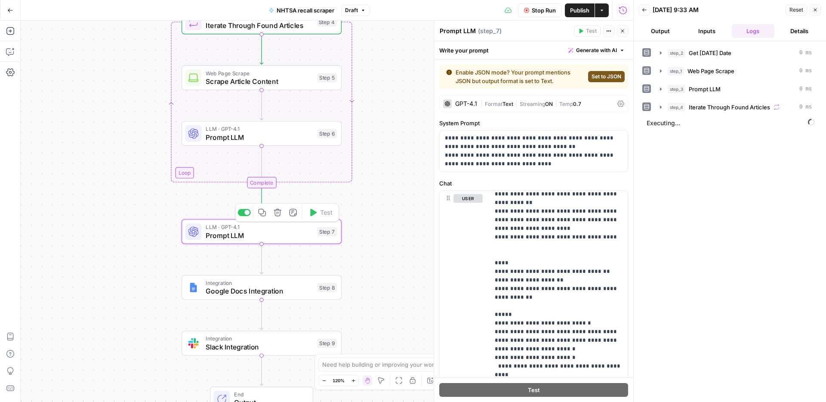
drag, startPoint x: 392, startPoint y: 302, endPoint x: 391, endPoint y: 201, distance: 101.2
click at [391, 201] on div "Workflow Set Inputs Inputs Run Code · Python Get Today's Date Step 2 Web Page S…" at bounding box center [327, 211] width 613 height 381
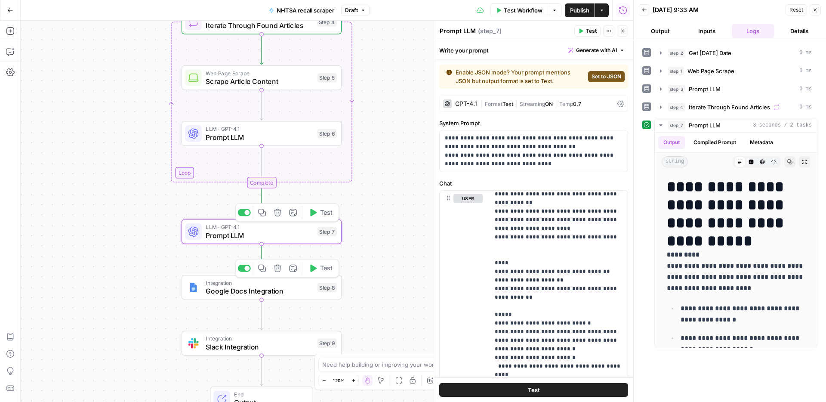
click at [320, 268] on span "Test" at bounding box center [326, 268] width 12 height 9
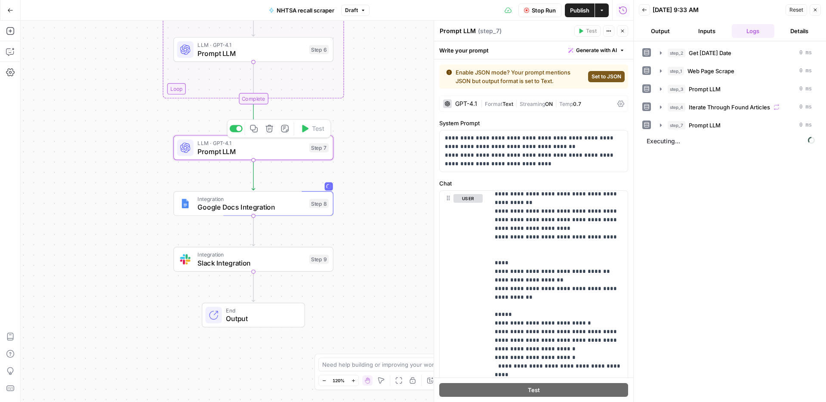
drag, startPoint x: 392, startPoint y: 295, endPoint x: 384, endPoint y: 201, distance: 94.2
click at [384, 201] on div "Workflow Set Inputs Inputs Run Code · Python Get Today's Date Step 2 Web Page S…" at bounding box center [327, 211] width 613 height 381
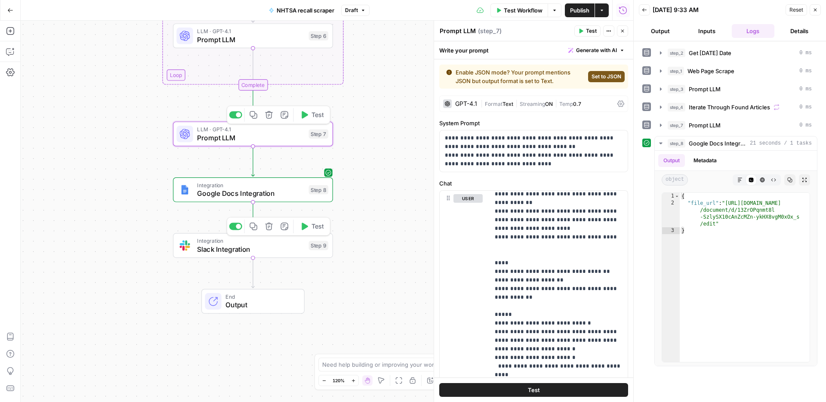
click at [313, 229] on span "Test" at bounding box center [318, 226] width 12 height 9
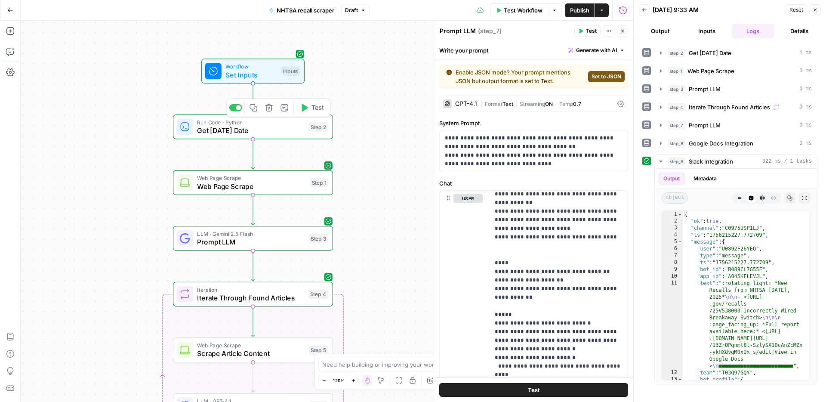
click at [275, 125] on div "Run Code · Python Get Today's Date" at bounding box center [251, 127] width 108 height 18
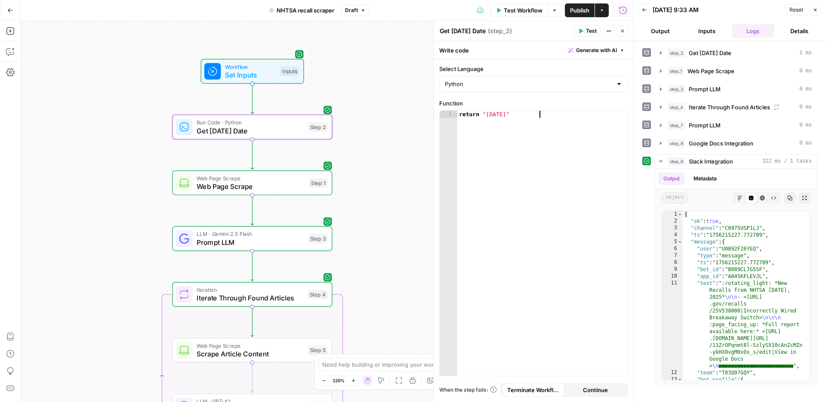
click at [554, 128] on div "return "August 22, 2025"" at bounding box center [543, 251] width 170 height 280
paste textarea
type textarea "**********"
click at [578, 13] on span "Publish" at bounding box center [579, 10] width 19 height 9
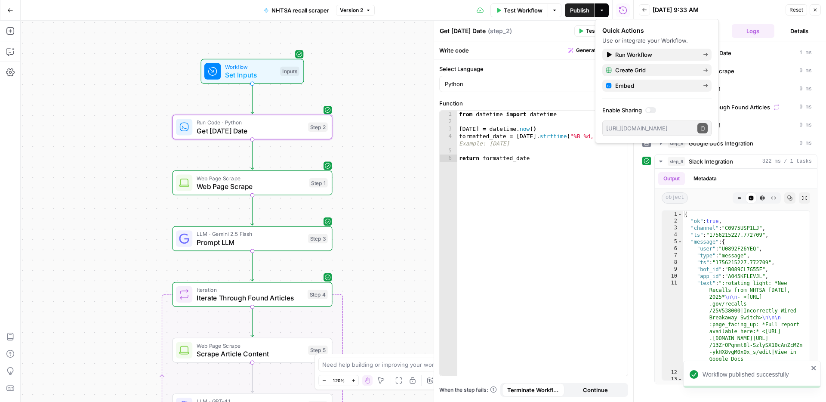
click at [12, 15] on button "Go Back" at bounding box center [10, 10] width 15 height 15
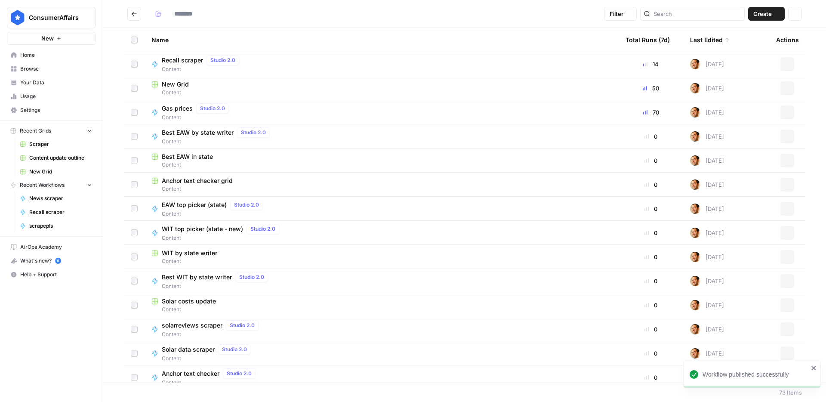
type input "*******"
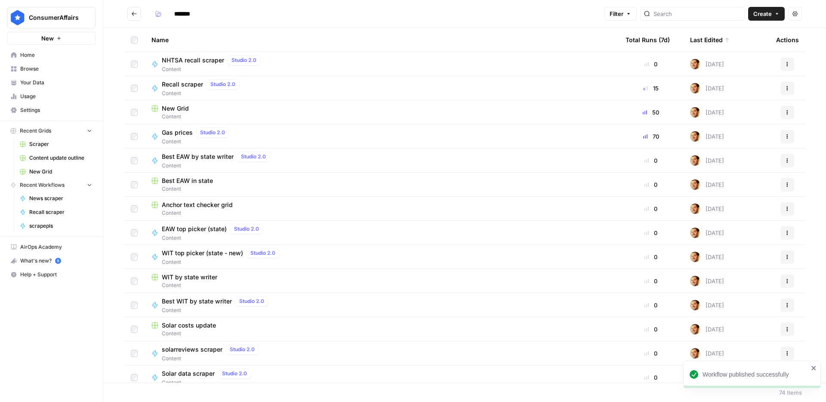
click at [789, 63] on icon "button" at bounding box center [787, 64] width 5 height 5
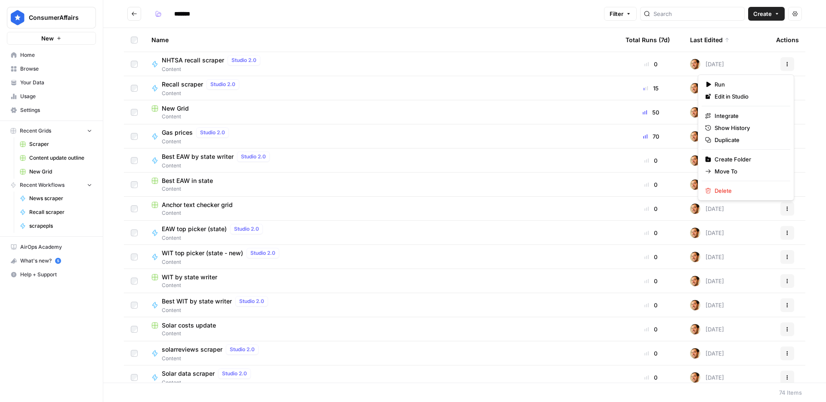
click at [204, 65] on span "Content" at bounding box center [213, 69] width 102 height 8
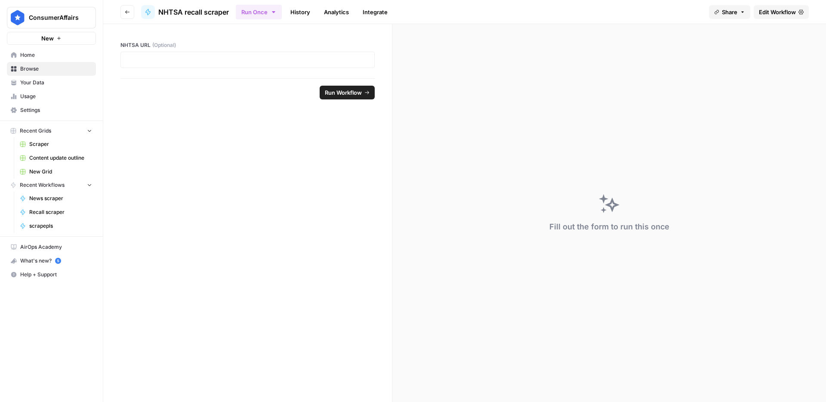
click at [260, 15] on button "Run Once" at bounding box center [259, 12] width 46 height 15
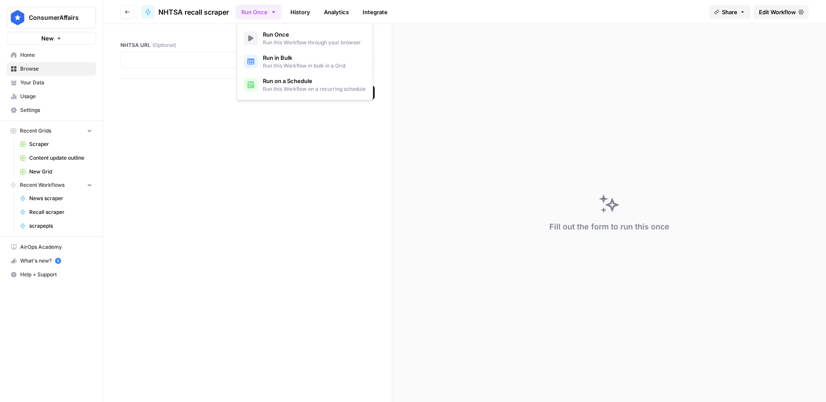
click at [291, 86] on span "Run this Workflow on a recurring schedule" at bounding box center [314, 89] width 103 height 8
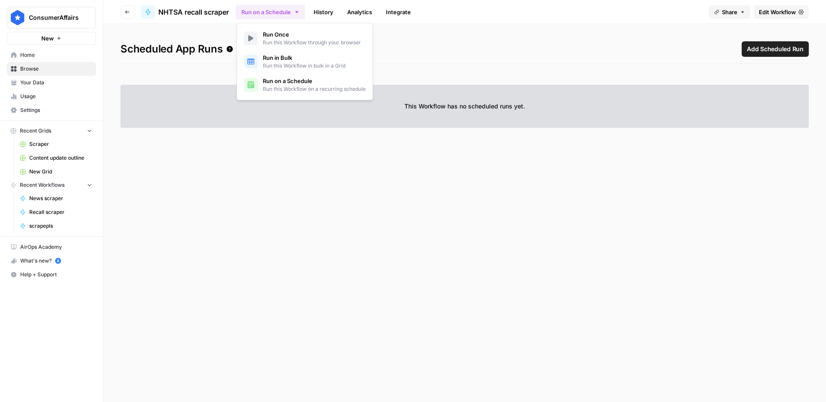
click at [772, 52] on span "Add Scheduled Run" at bounding box center [775, 49] width 57 height 9
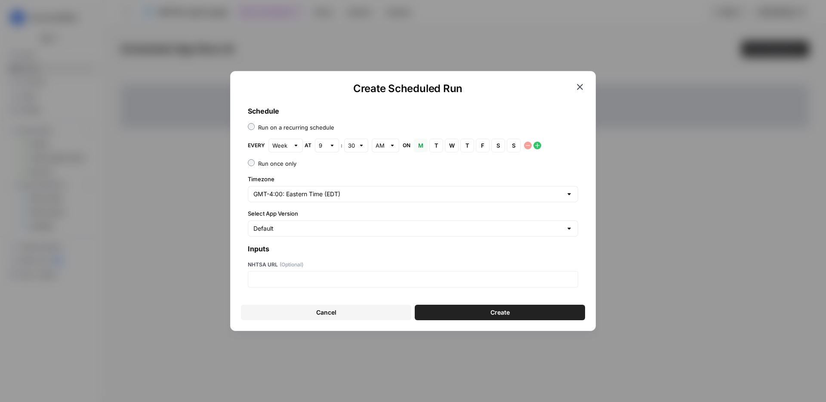
click at [279, 152] on div "Week" at bounding box center [286, 146] width 34 height 14
click at [283, 178] on span "Day" at bounding box center [283, 177] width 16 height 9
type input "Day"
click at [308, 288] on div "Schedule Run on a recurring schedule Every Day at 9 : 30 AM Run once only Timez…" at bounding box center [413, 196] width 344 height 195
click at [312, 286] on div at bounding box center [413, 279] width 331 height 16
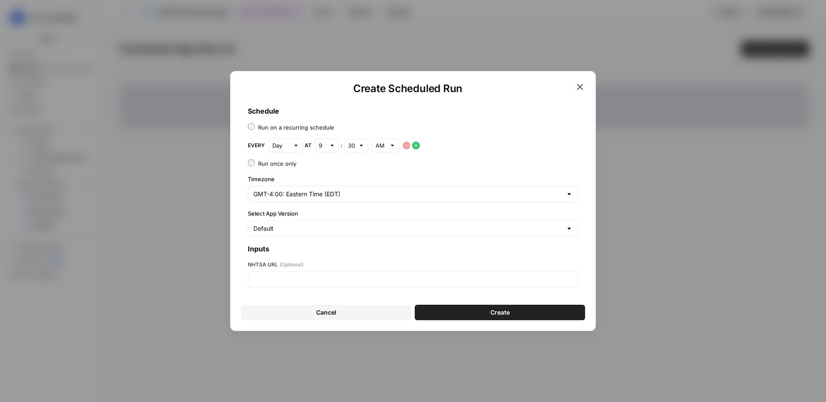
drag, startPoint x: 341, startPoint y: 254, endPoint x: 336, endPoint y: 268, distance: 15.0
click at [340, 257] on div "Schedule Run on a recurring schedule Every Day at 9 : 30 AM Run once only Timez…" at bounding box center [413, 196] width 344 height 195
drag, startPoint x: 335, startPoint y: 272, endPoint x: 331, endPoint y: 272, distance: 4.8
click at [335, 272] on div at bounding box center [413, 279] width 331 height 16
click at [329, 276] on p at bounding box center [413, 279] width 319 height 9
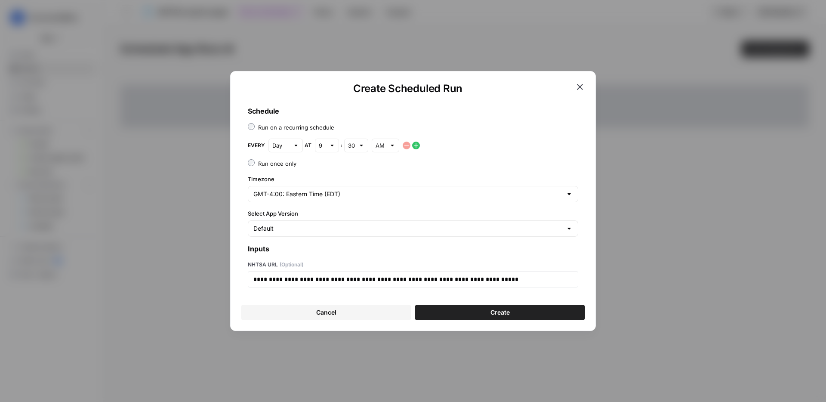
click at [458, 316] on button "Create" at bounding box center [500, 312] width 170 height 15
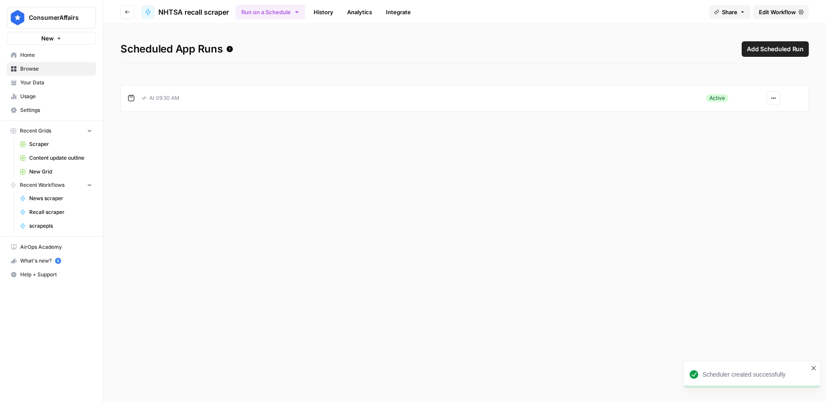
click at [786, 50] on span "Add Scheduled Run" at bounding box center [775, 49] width 57 height 9
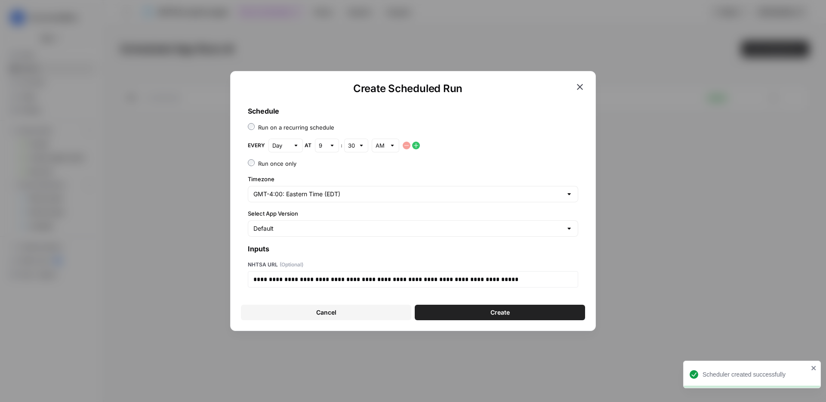
click at [329, 146] on div at bounding box center [332, 145] width 6 height 9
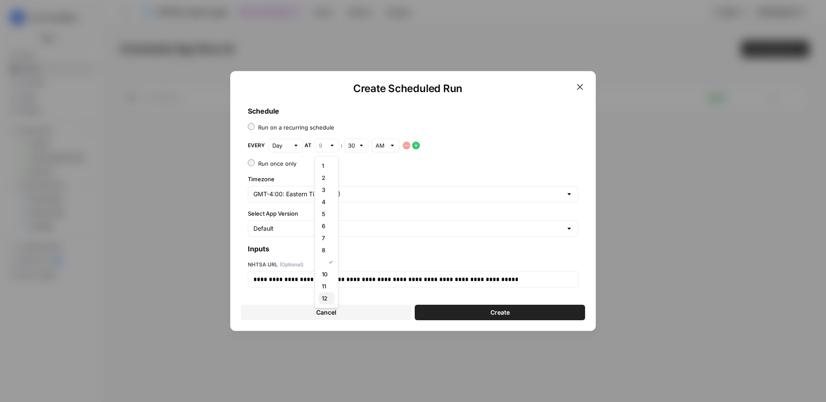
click at [324, 297] on span "12" at bounding box center [325, 298] width 6 height 9
type input "12"
click at [379, 144] on input "text" at bounding box center [381, 145] width 10 height 9
click at [392, 180] on button "PM" at bounding box center [385, 178] width 20 height 12
type input "PM"
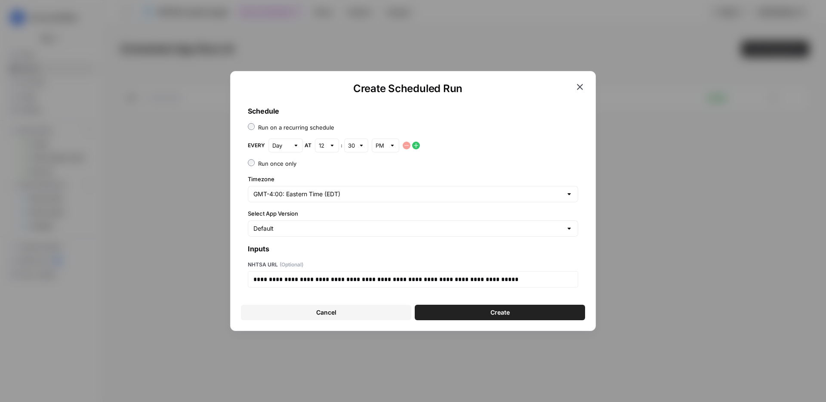
click at [446, 310] on button "Create" at bounding box center [500, 312] width 170 height 15
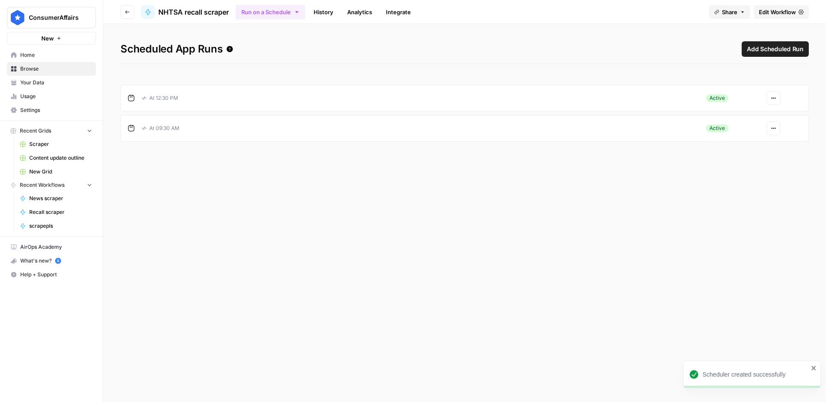
click at [755, 49] on span "Add Scheduled Run" at bounding box center [775, 49] width 57 height 9
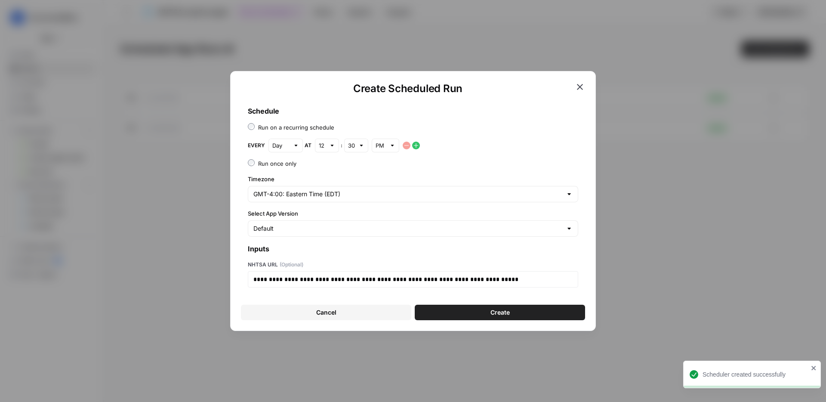
click at [326, 149] on div "12" at bounding box center [327, 146] width 24 height 14
click at [329, 191] on div "3" at bounding box center [326, 190] width 9 height 9
type input "3"
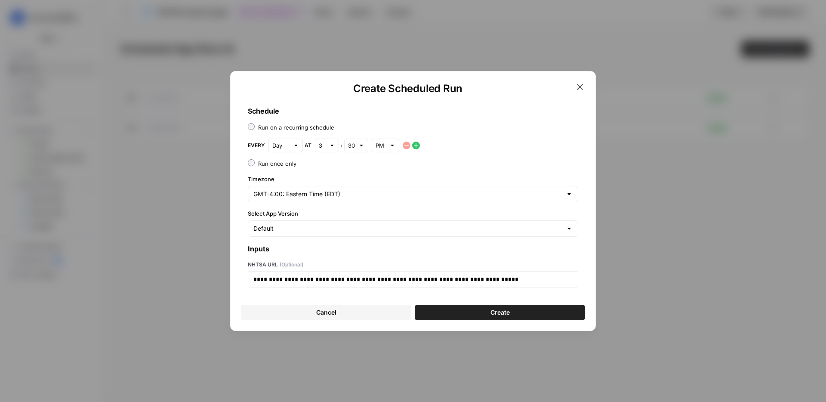
click at [452, 318] on button "Create" at bounding box center [500, 312] width 170 height 15
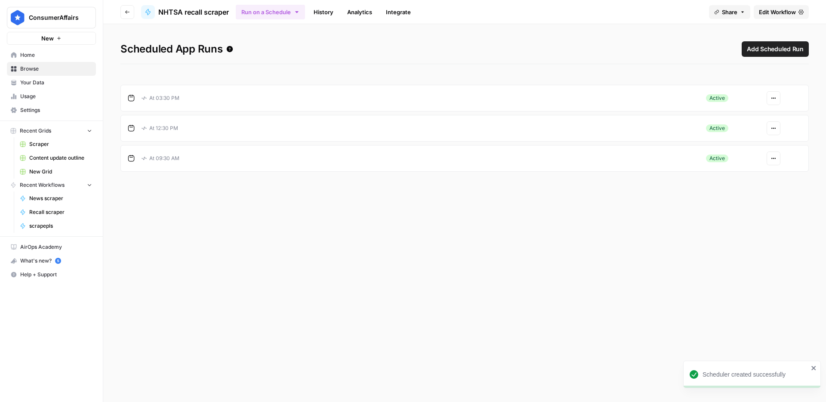
click at [325, 16] on link "History" at bounding box center [324, 12] width 30 height 14
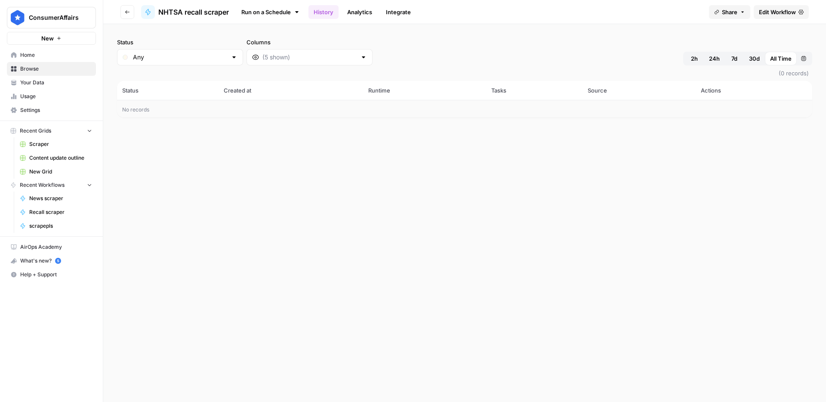
click at [158, 12] on span "NHTSA recall scraper" at bounding box center [193, 12] width 71 height 10
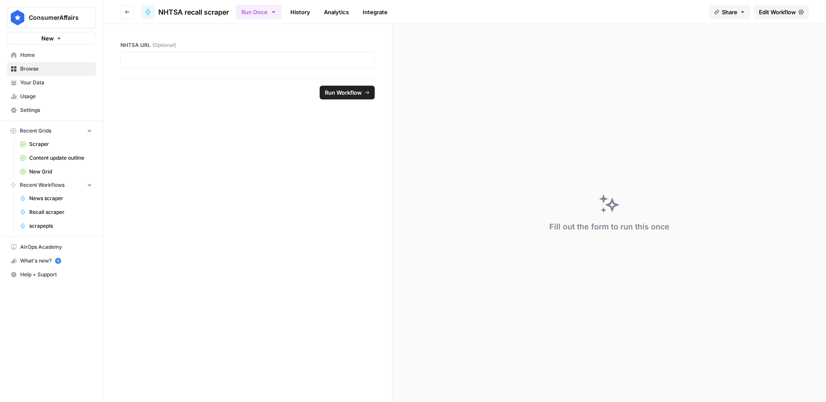
click at [792, 19] on link "Edit Workflow" at bounding box center [781, 12] width 55 height 14
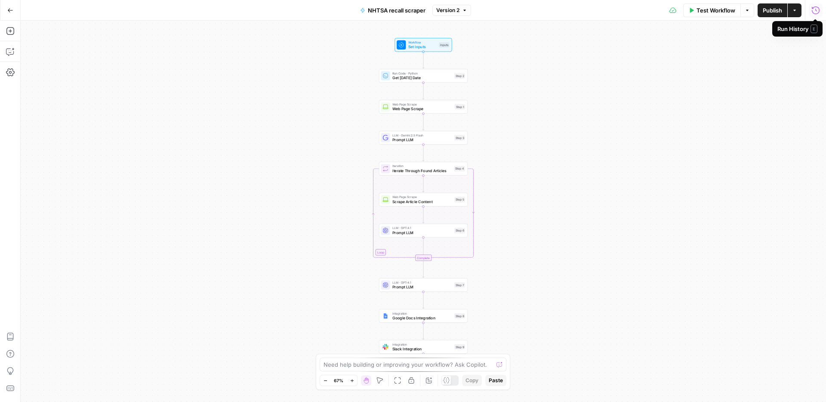
click at [815, 15] on button "Run History" at bounding box center [816, 10] width 14 height 14
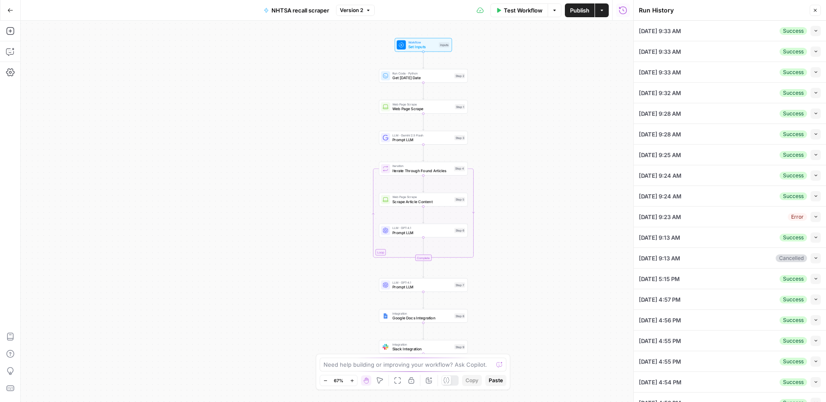
click at [815, 70] on icon "button" at bounding box center [816, 72] width 5 height 5
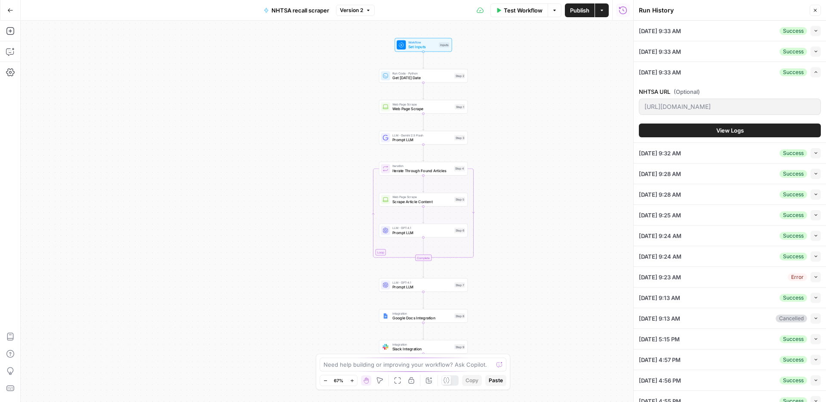
click at [745, 128] on button "View Logs" at bounding box center [730, 131] width 182 height 14
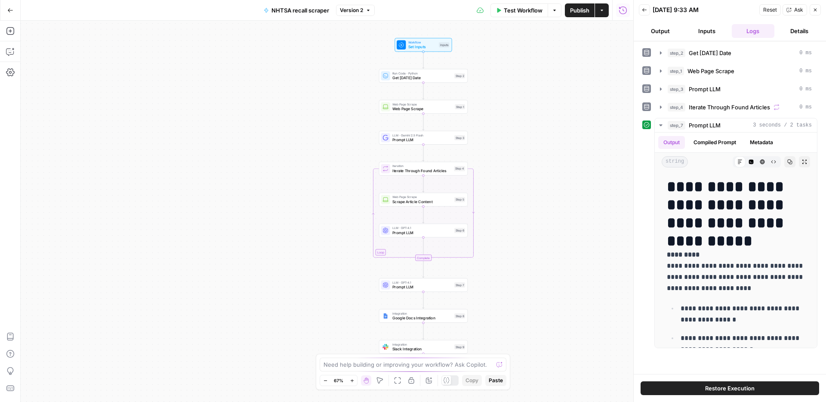
click at [788, 32] on button "Details" at bounding box center [799, 31] width 43 height 14
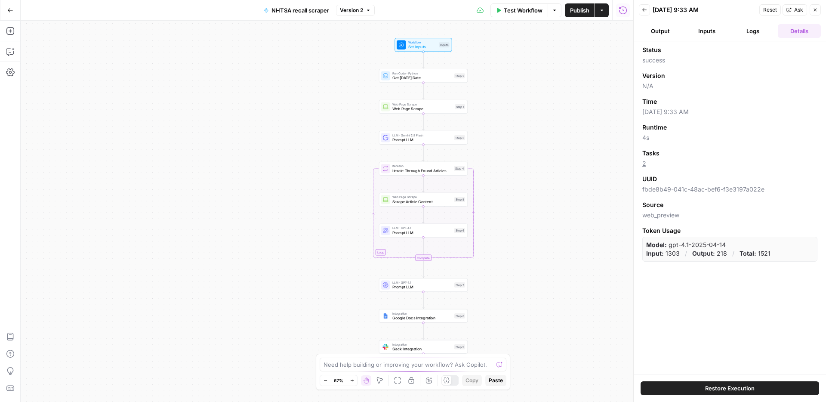
click at [818, 12] on button "Close" at bounding box center [815, 9] width 11 height 11
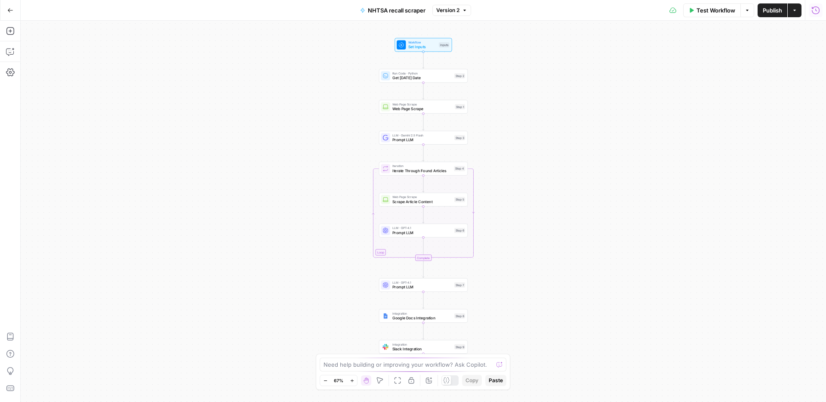
click at [818, 12] on icon "button" at bounding box center [816, 10] width 9 height 9
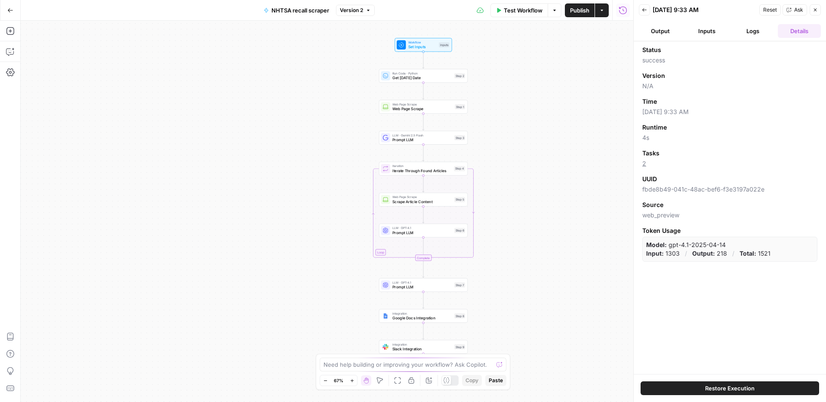
click at [645, 10] on icon "button" at bounding box center [644, 9] width 5 height 5
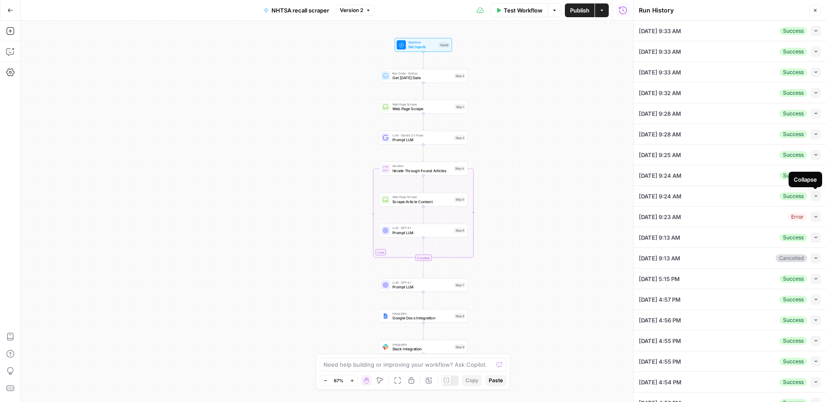
click at [815, 174] on div "Collapse" at bounding box center [806, 179] width 34 height 15
click at [814, 177] on span "button" at bounding box center [816, 175] width 5 height 5
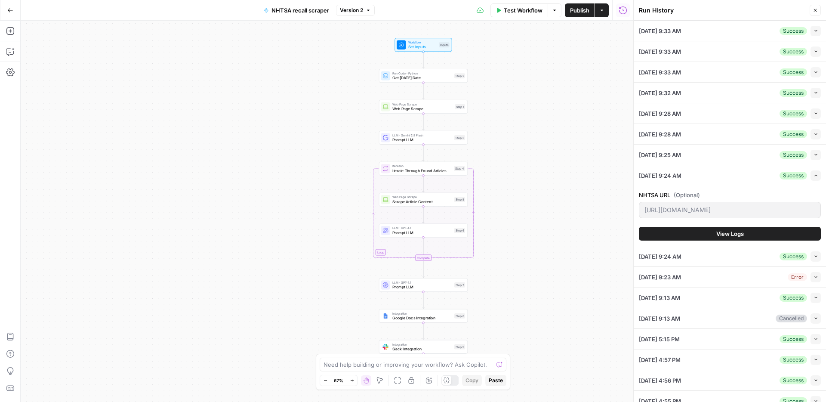
click at [766, 228] on button "View Logs" at bounding box center [730, 234] width 182 height 14
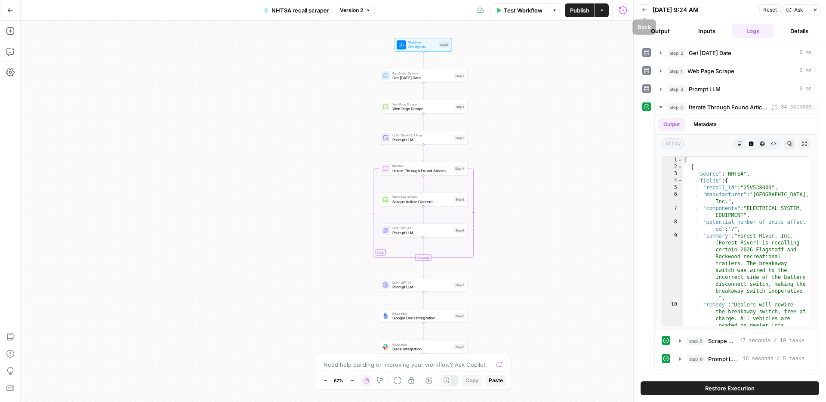
click at [645, 12] on icon "button" at bounding box center [644, 9] width 5 height 5
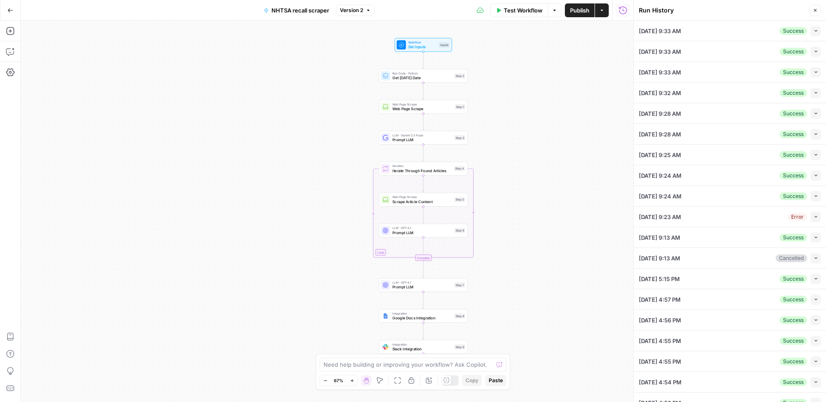
click at [815, 153] on icon "button" at bounding box center [816, 154] width 5 height 5
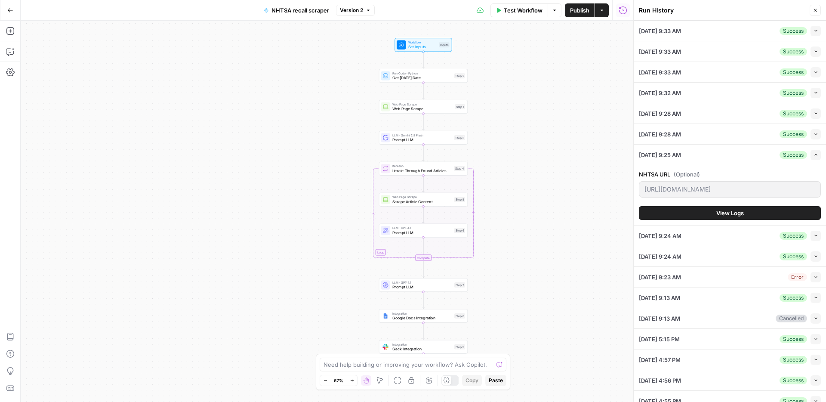
click at [778, 204] on div "NHTSA URL (Optional) https://datahub.transportation.gov/stories/s/NHTSA-Recalls…" at bounding box center [730, 195] width 182 height 60
click at [774, 214] on button "View Logs" at bounding box center [730, 213] width 182 height 14
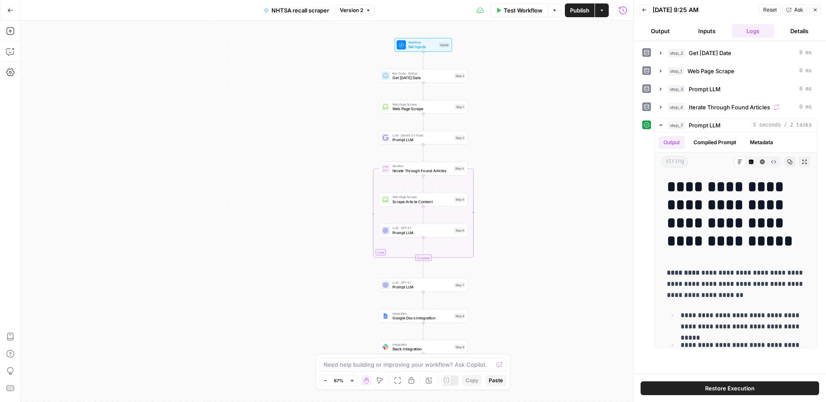
click at [644, 10] on icon "button" at bounding box center [645, 9] width 4 height 3
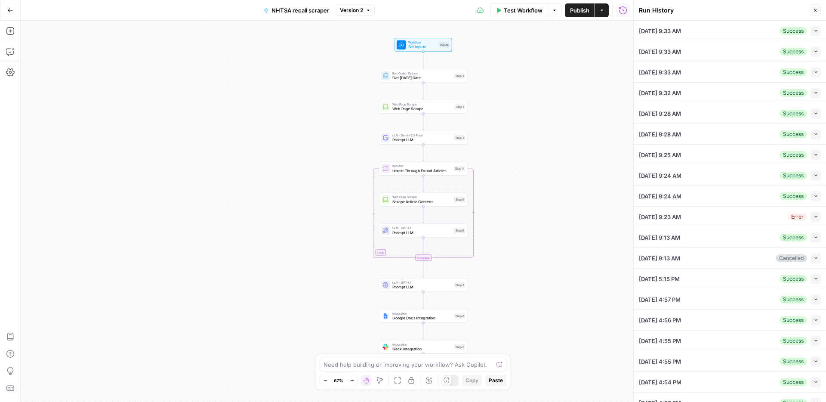
click at [816, 136] on button "Collapse" at bounding box center [816, 134] width 10 height 10
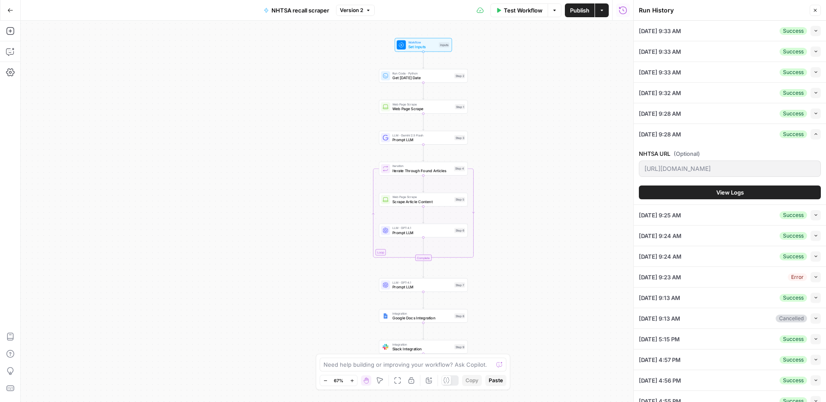
click at [779, 195] on button "View Logs" at bounding box center [730, 193] width 182 height 14
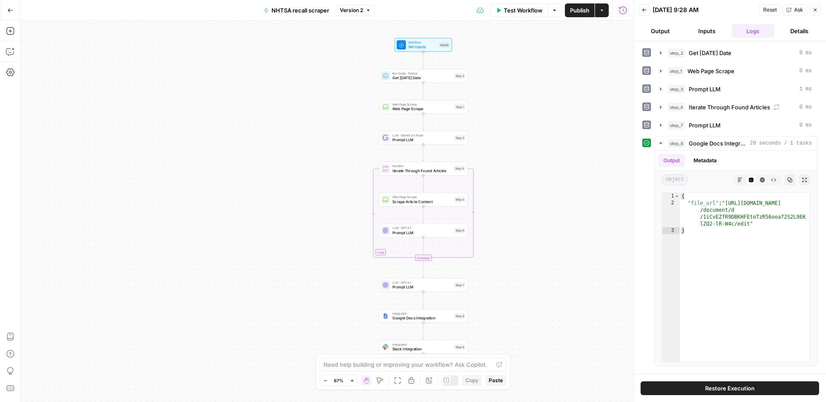
drag, startPoint x: 649, startPoint y: 11, endPoint x: 651, endPoint y: 16, distance: 5.0
click at [649, 11] on button "Back" at bounding box center [644, 9] width 11 height 11
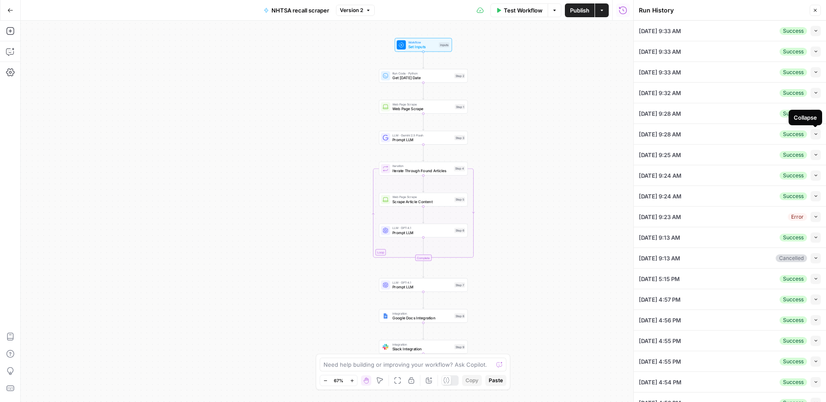
click at [818, 118] on div "Collapse" at bounding box center [806, 117] width 34 height 15
click at [820, 111] on button "Collapse" at bounding box center [816, 113] width 10 height 10
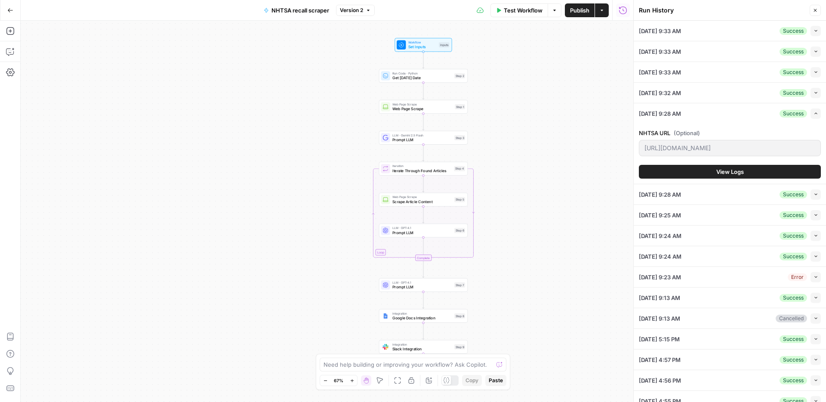
click at [702, 174] on button "View Logs" at bounding box center [730, 172] width 182 height 14
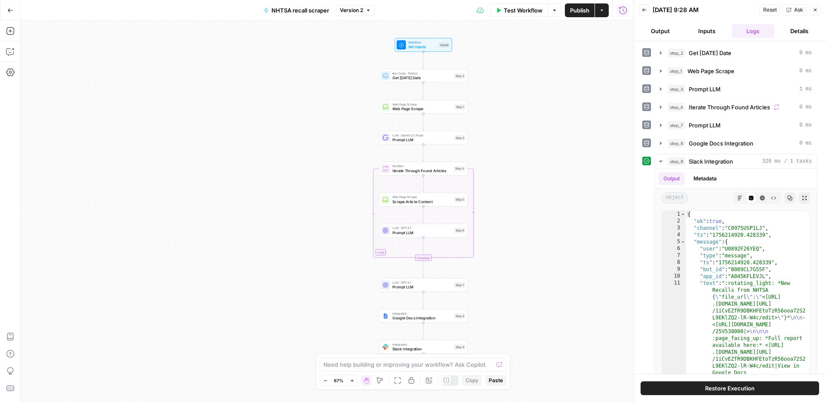
click at [644, 8] on icon "button" at bounding box center [644, 9] width 5 height 5
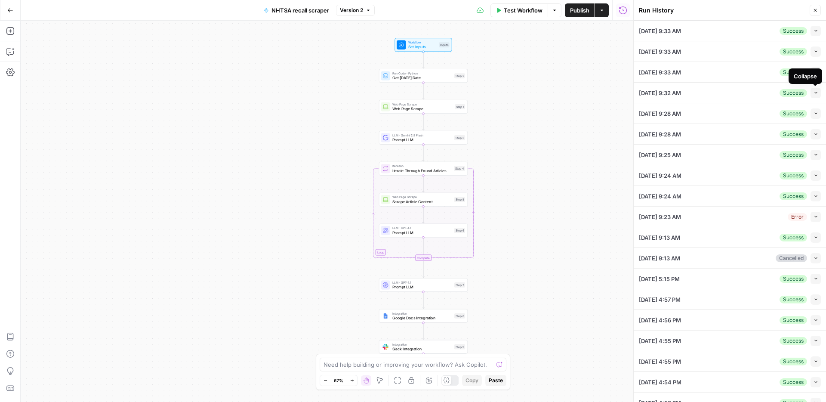
click at [817, 90] on icon "button" at bounding box center [816, 92] width 5 height 5
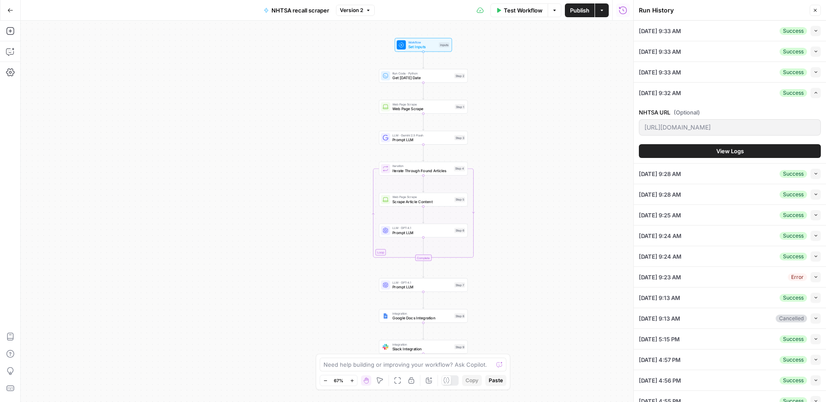
click at [749, 149] on button "View Logs" at bounding box center [730, 151] width 182 height 14
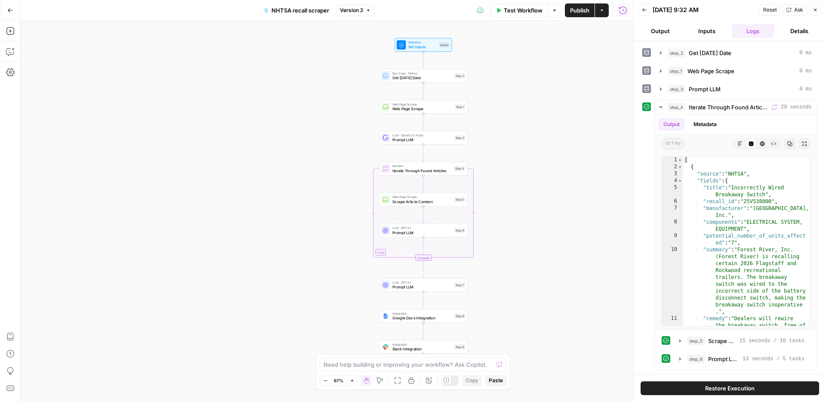
click at [645, 13] on button "Back" at bounding box center [644, 9] width 11 height 11
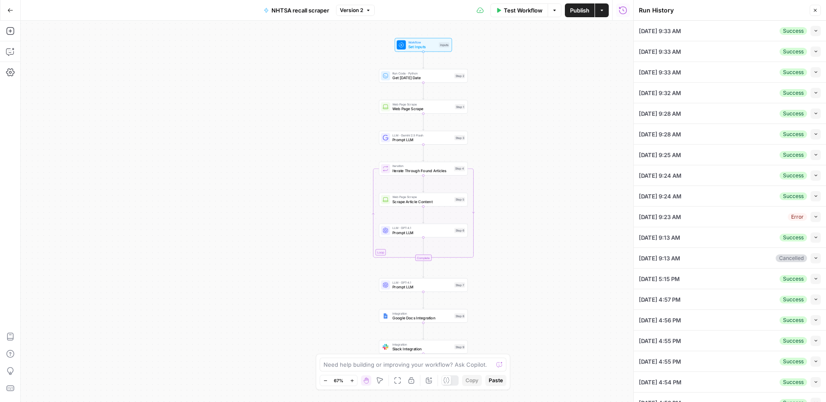
click at [814, 72] on icon "button" at bounding box center [816, 72] width 5 height 5
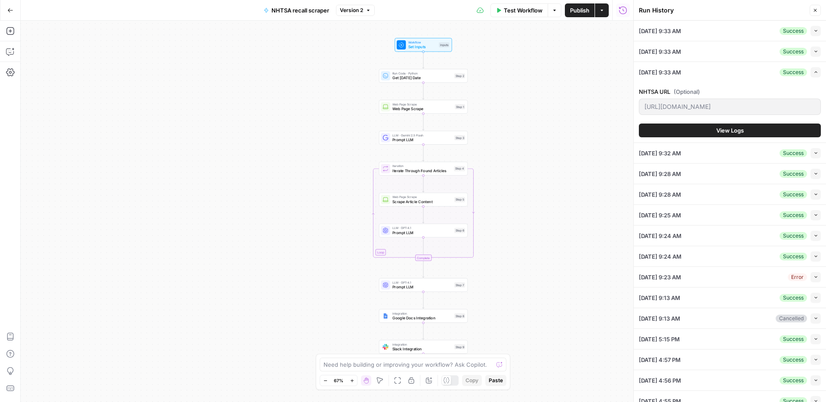
click at [681, 127] on button "View Logs" at bounding box center [730, 131] width 182 height 14
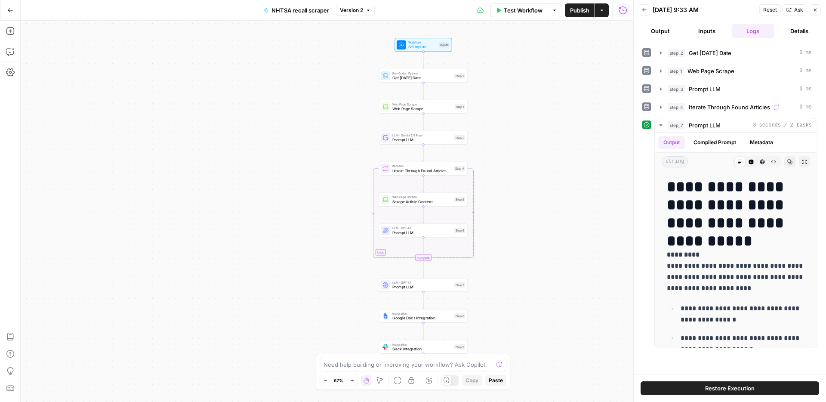
click at [645, 10] on icon "button" at bounding box center [644, 9] width 5 height 5
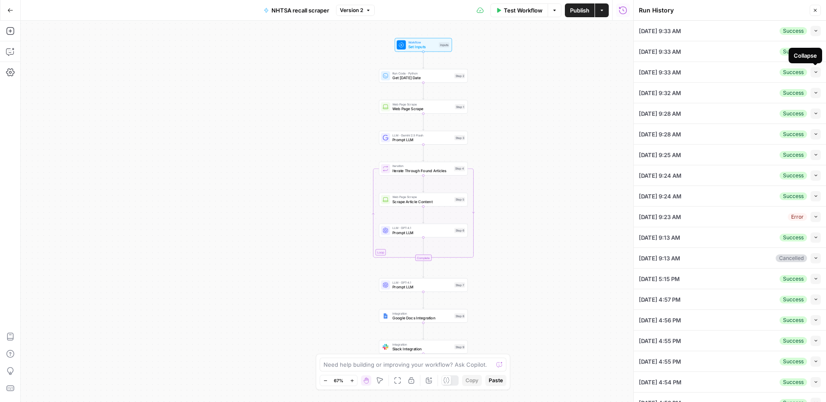
click at [818, 72] on icon "button" at bounding box center [816, 72] width 5 height 5
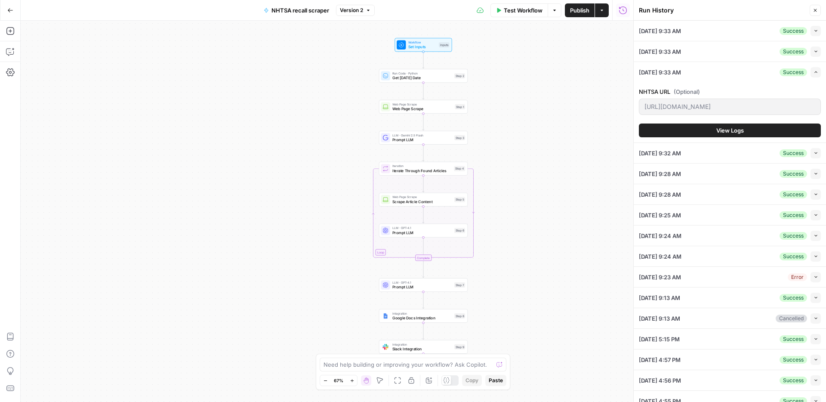
click at [693, 126] on button "View Logs" at bounding box center [730, 131] width 182 height 14
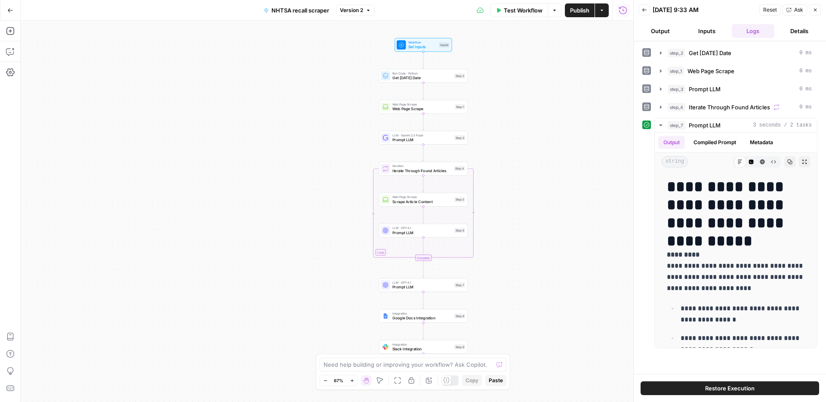
click at [647, 12] on button "Back" at bounding box center [644, 9] width 11 height 11
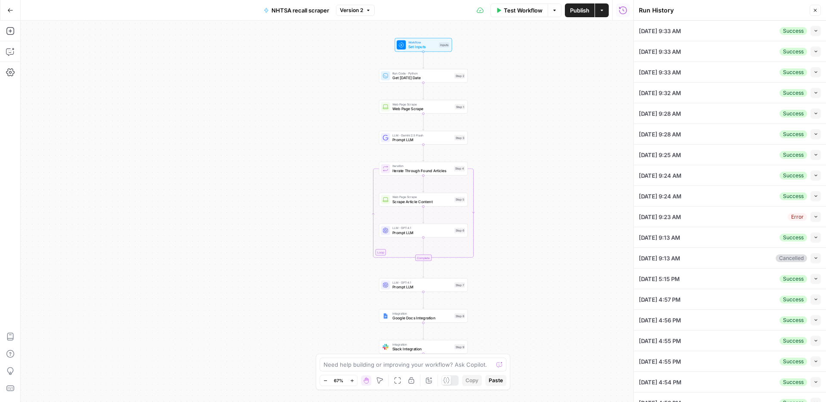
click at [819, 53] on div "Collapse" at bounding box center [805, 55] width 31 height 14
click at [814, 53] on icon "button" at bounding box center [816, 51] width 5 height 5
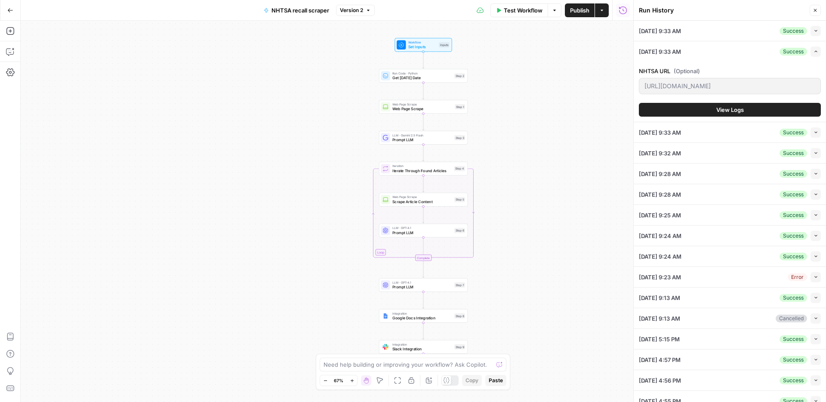
click at [744, 112] on span "View Logs" at bounding box center [731, 109] width 28 height 9
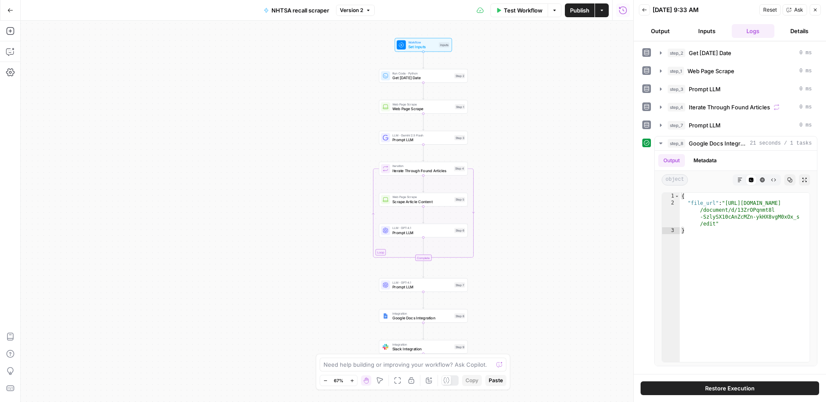
click at [641, 9] on button "Back" at bounding box center [644, 9] width 11 height 11
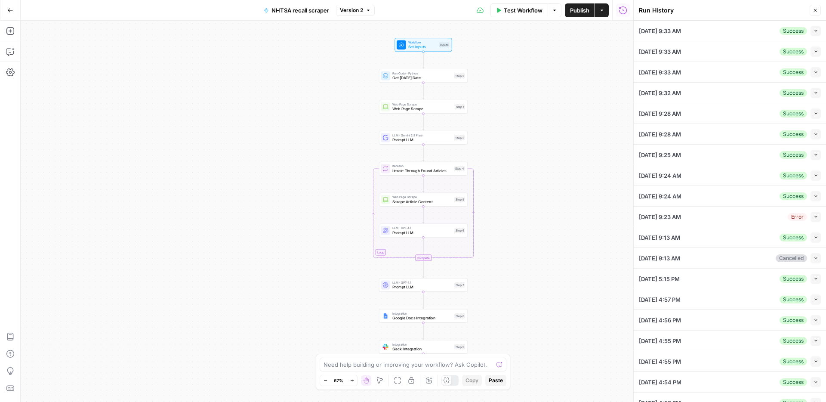
click at [815, 32] on div "Collapse" at bounding box center [805, 35] width 23 height 9
click at [814, 28] on icon "button" at bounding box center [816, 30] width 5 height 5
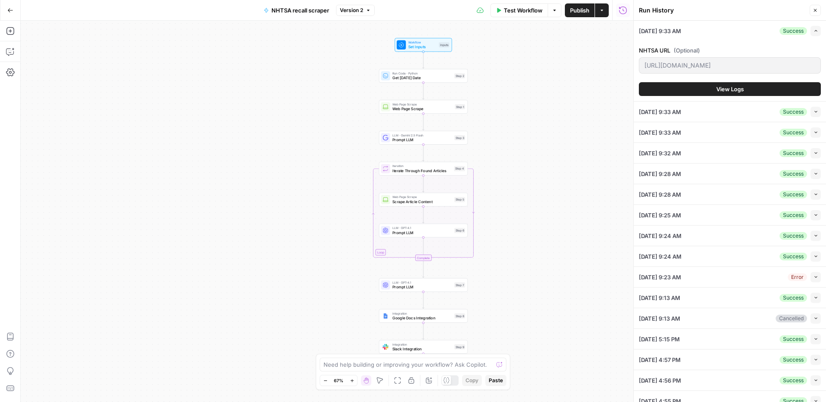
click at [724, 96] on div "NHTSA URL (Optional) https://datahub.transportation.gov/stories/s/NHTSA-Recalls…" at bounding box center [730, 71] width 182 height 60
click at [724, 92] on span "View Logs" at bounding box center [731, 89] width 28 height 9
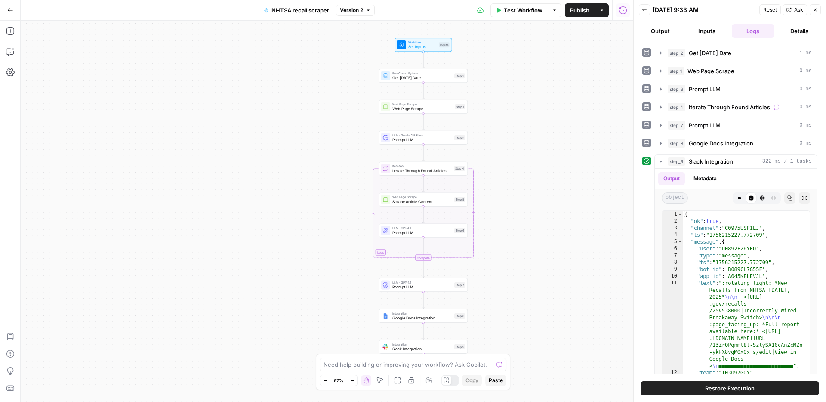
click at [646, 11] on icon "button" at bounding box center [644, 9] width 5 height 5
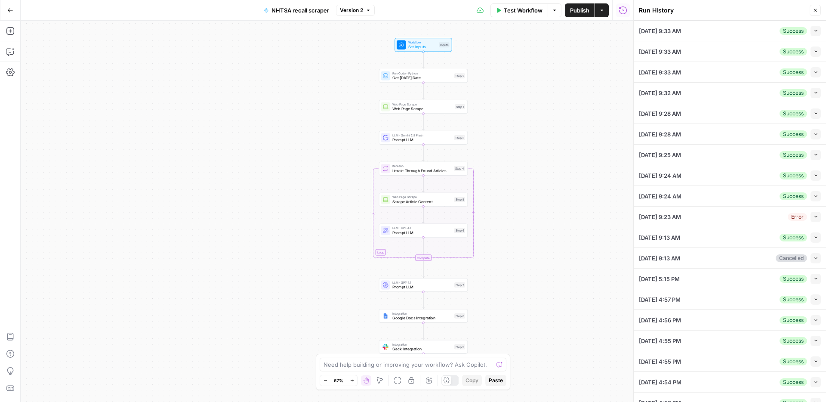
click at [814, 11] on icon "button" at bounding box center [815, 10] width 5 height 5
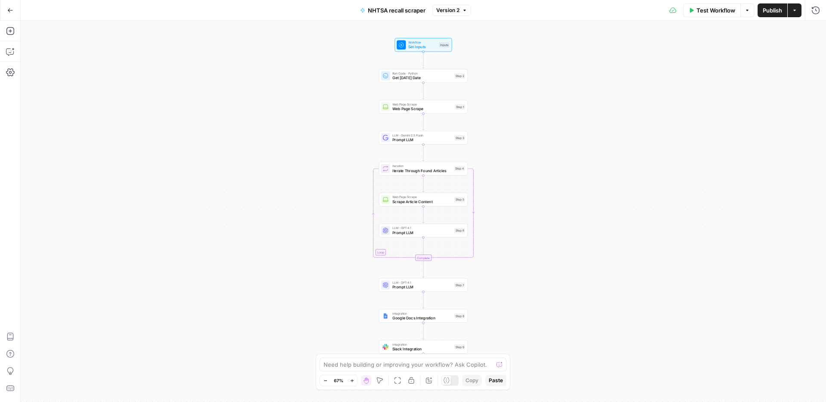
click at [768, 11] on span "Publish" at bounding box center [772, 10] width 19 height 9
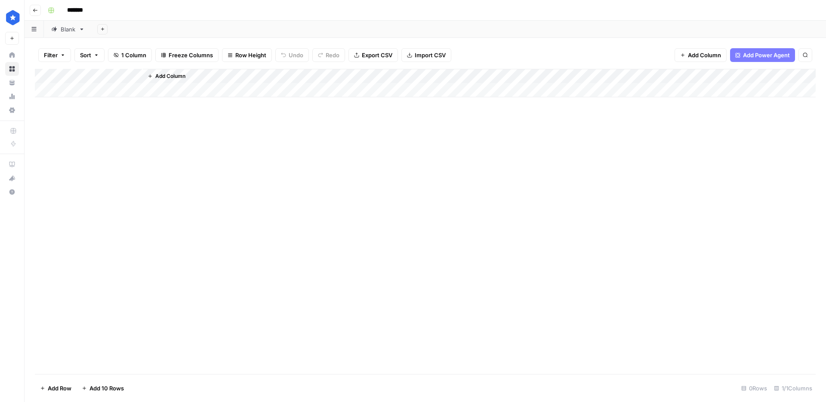
click at [69, 34] on link "Blank" at bounding box center [68, 29] width 48 height 17
click at [101, 147] on div "Add Column" at bounding box center [425, 221] width 781 height 305
click at [88, 370] on div "Add Column" at bounding box center [425, 221] width 781 height 305
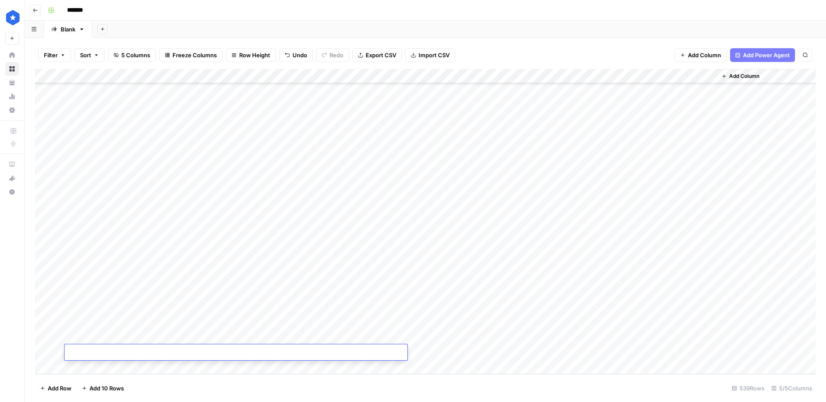
click at [115, 353] on textarea at bounding box center [236, 353] width 343 height 12
click at [129, 323] on div "Add Column" at bounding box center [425, 221] width 781 height 305
click at [132, 361] on div "Add Column" at bounding box center [425, 221] width 781 height 305
click at [139, 341] on div "Add Column" at bounding box center [425, 221] width 781 height 305
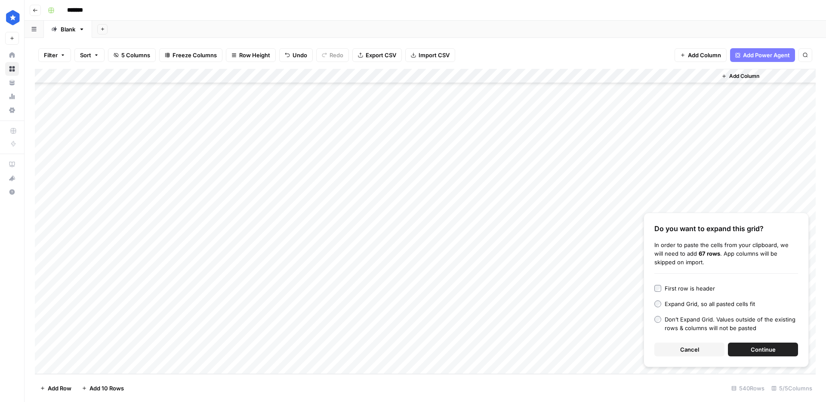
click at [706, 290] on div "First row is header" at bounding box center [690, 288] width 50 height 9
click at [751, 352] on span "Continue" at bounding box center [763, 349] width 25 height 9
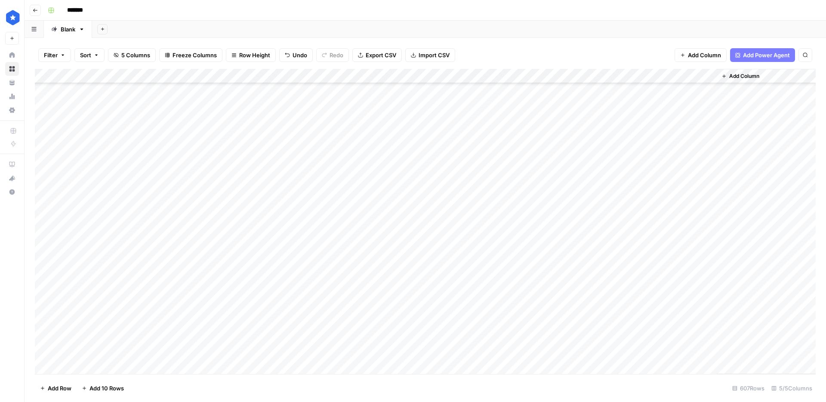
scroll to position [7840, 0]
click at [444, 259] on div "Add Column" at bounding box center [425, 221] width 781 height 305
click at [265, 210] on div "Add Column" at bounding box center [425, 221] width 781 height 305
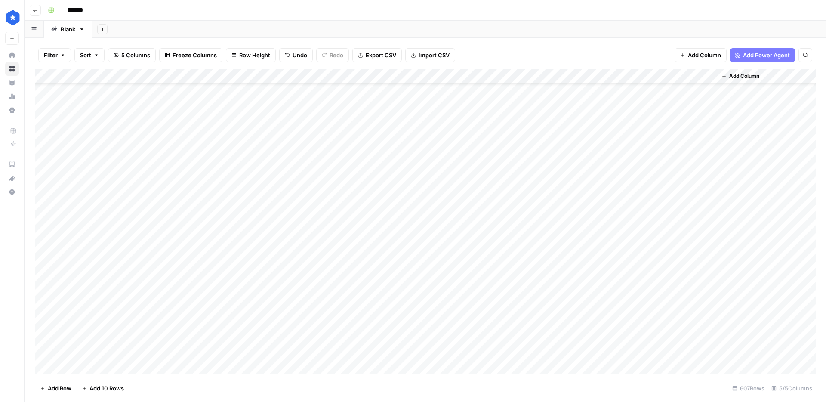
click at [138, 213] on div "Add Column" at bounding box center [425, 221] width 781 height 305
click at [266, 187] on div "Add Column" at bounding box center [425, 221] width 781 height 305
drag, startPoint x: 267, startPoint y: 175, endPoint x: 264, endPoint y: 195, distance: 20.0
click at [264, 195] on div "Add Column" at bounding box center [425, 221] width 781 height 305
click at [262, 214] on div "Add Column" at bounding box center [425, 221] width 781 height 305
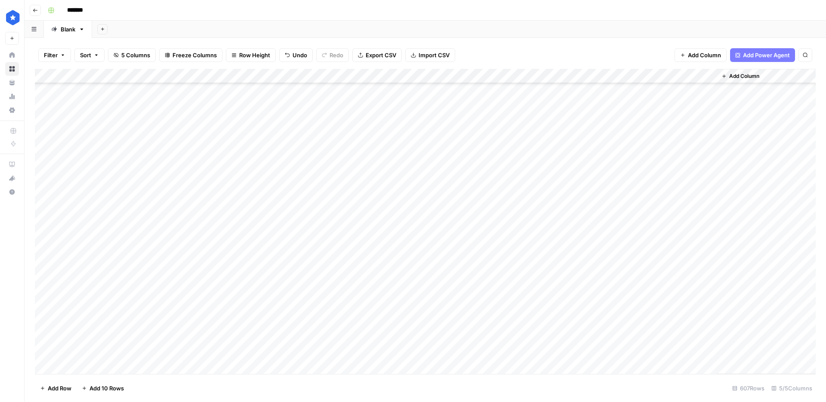
click at [226, 177] on div "Add Column" at bounding box center [425, 221] width 781 height 305
click at [439, 159] on div "Add Column" at bounding box center [425, 221] width 781 height 305
drag, startPoint x: 432, startPoint y: 170, endPoint x: 442, endPoint y: 233, distance: 64.1
click at [442, 233] on div "Add Column" at bounding box center [425, 221] width 781 height 305
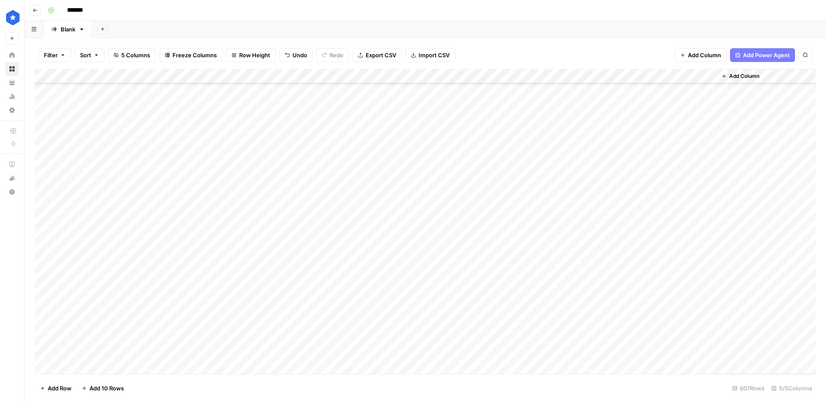
click at [457, 176] on div "Add Column" at bounding box center [425, 221] width 781 height 305
drag, startPoint x: 364, startPoint y: 218, endPoint x: 411, endPoint y: 203, distance: 48.7
click at [367, 217] on div "Add Column" at bounding box center [425, 221] width 781 height 305
click at [462, 176] on div "Add Column" at bounding box center [425, 221] width 781 height 305
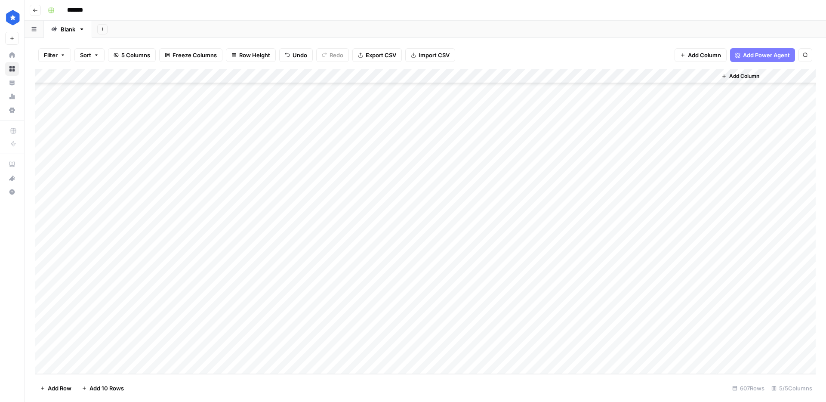
drag, startPoint x: 472, startPoint y: 232, endPoint x: 443, endPoint y: 350, distance: 121.5
click at [443, 350] on div "Add Column" at bounding box center [425, 221] width 781 height 305
click at [451, 326] on div "Add Column" at bounding box center [425, 221] width 781 height 305
click at [448, 368] on button "Buyers guide" at bounding box center [441, 372] width 42 height 10
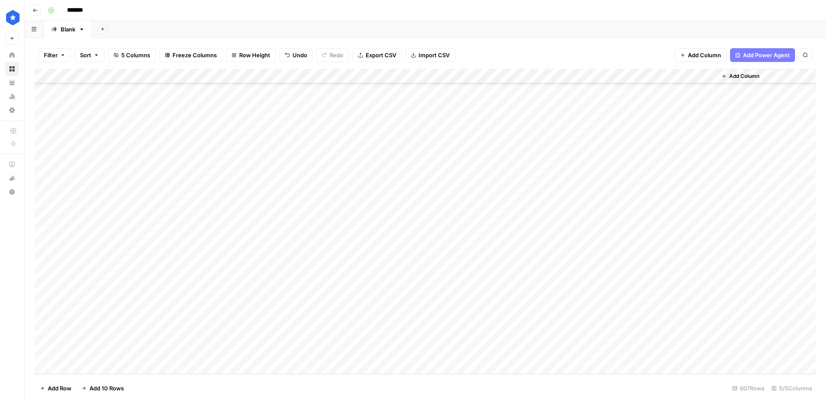
drag, startPoint x: 483, startPoint y: 329, endPoint x: 478, endPoint y: 349, distance: 20.4
click at [478, 349] on div "Add Column" at bounding box center [425, 221] width 781 height 305
click at [459, 325] on div "Add Column" at bounding box center [425, 221] width 781 height 305
drag, startPoint x: 458, startPoint y: 305, endPoint x: 461, endPoint y: 317, distance: 12.2
click at [458, 305] on div "Add Column" at bounding box center [425, 221] width 781 height 305
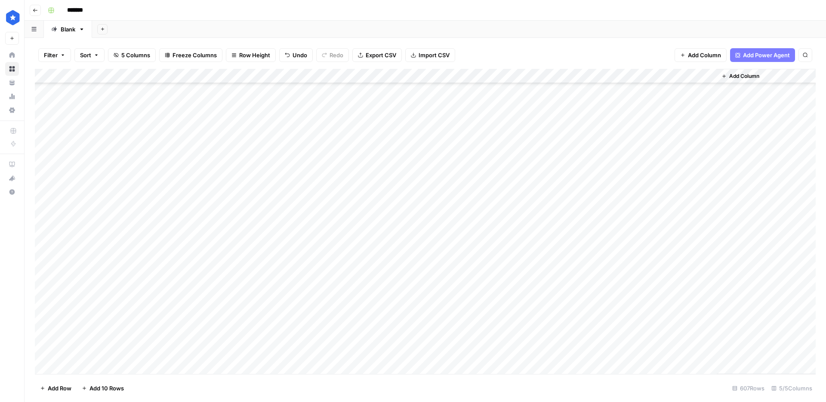
scroll to position [8261, 0]
click at [433, 172] on div "Add Column" at bounding box center [425, 221] width 781 height 305
drag, startPoint x: 449, startPoint y: 220, endPoint x: 450, endPoint y: 214, distance: 6.5
click at [449, 220] on button "Buyers guide" at bounding box center [441, 220] width 42 height 10
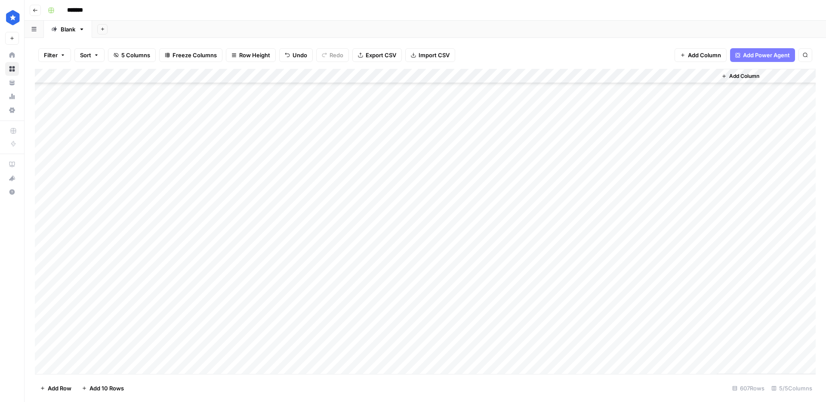
click at [443, 157] on div "Add Column" at bounding box center [425, 221] width 781 height 305
click at [545, 77] on div "Add Column" at bounding box center [425, 221] width 781 height 305
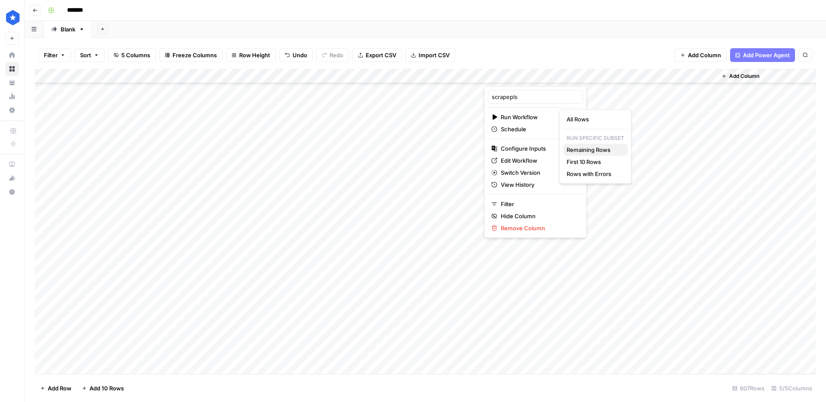
click at [600, 147] on span "Remaining Rows" at bounding box center [594, 149] width 54 height 9
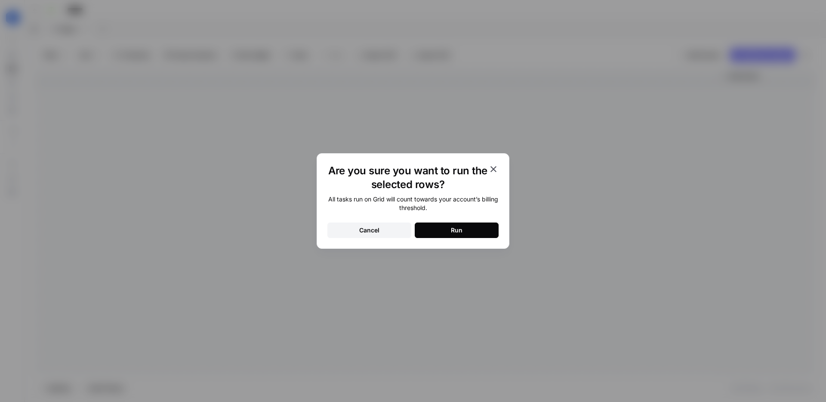
click at [480, 229] on button "Run" at bounding box center [457, 230] width 84 height 15
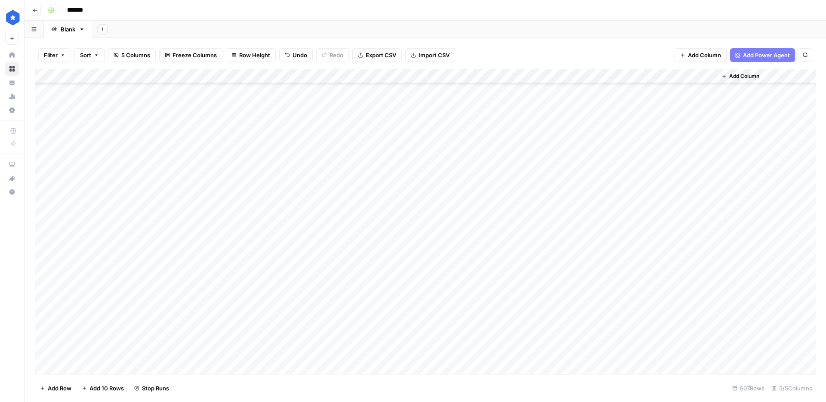
scroll to position [7642, 0]
click at [657, 325] on div "Add Column" at bounding box center [425, 221] width 781 height 305
click at [378, 51] on span "Export CSV" at bounding box center [381, 55] width 31 height 9
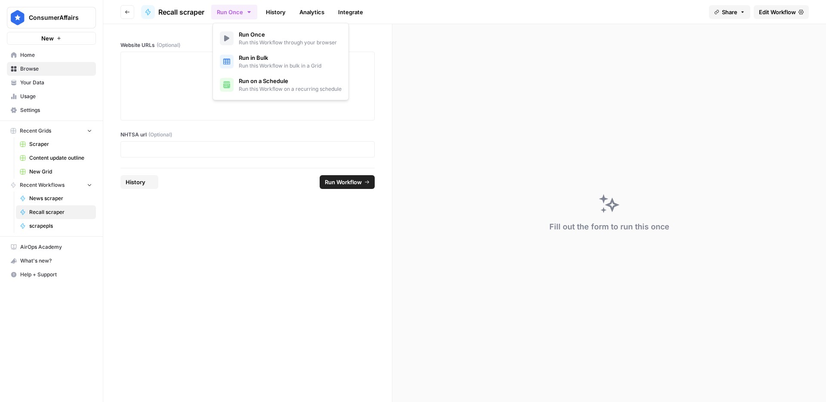
click at [252, 14] on icon "button" at bounding box center [249, 12] width 7 height 7
click at [260, 81] on span "Run on a Schedule" at bounding box center [290, 81] width 103 height 9
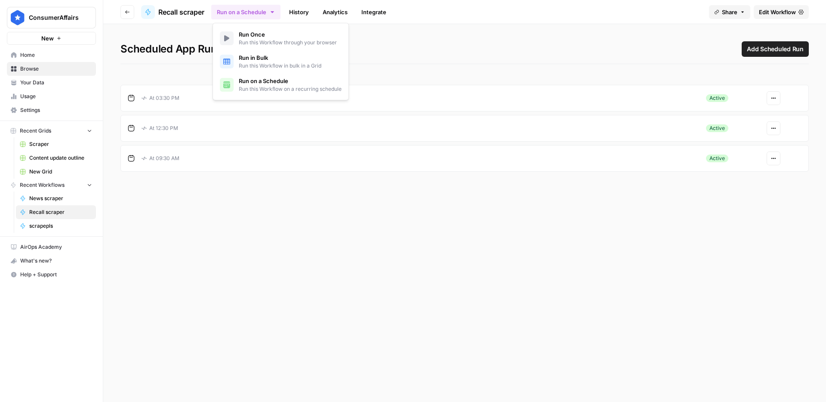
click at [783, 52] on span "Add Scheduled Run" at bounding box center [775, 49] width 57 height 9
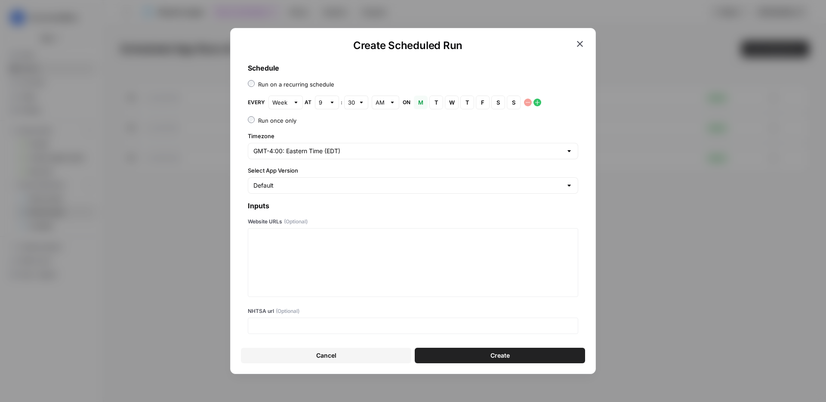
click at [582, 44] on icon "button" at bounding box center [580, 44] width 10 height 10
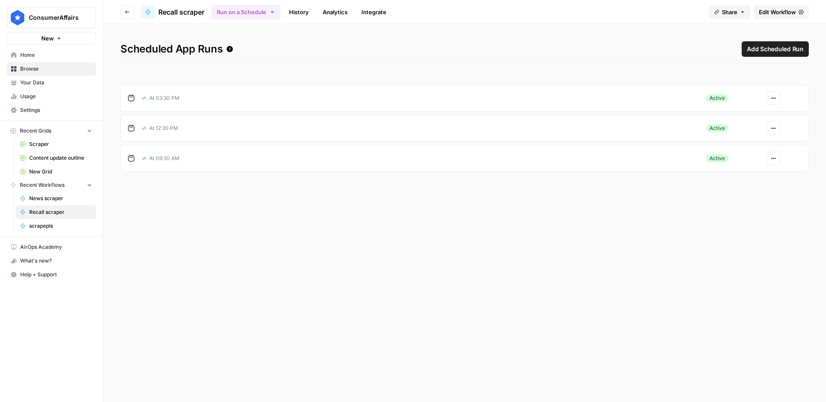
click at [296, 155] on div "At 09:30 AM" at bounding box center [409, 158] width 562 height 15
click at [779, 161] on button "Actions" at bounding box center [774, 159] width 14 height 14
click at [753, 191] on span "Edit" at bounding box center [751, 190] width 37 height 9
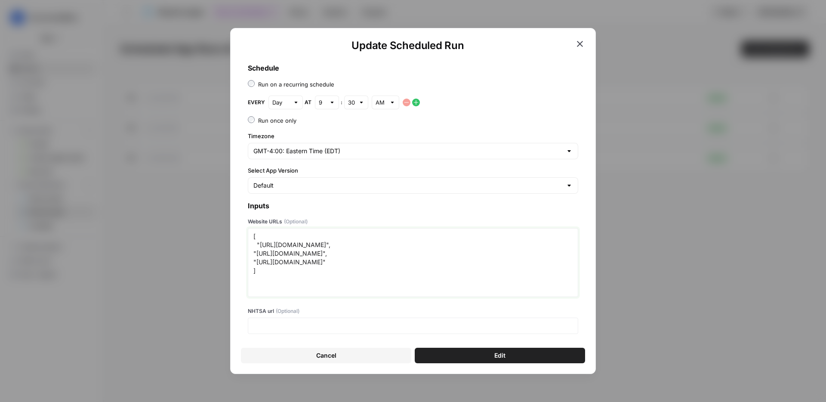
click at [444, 254] on textarea "[ "[URL][DOMAIN_NAME]", "[URL][DOMAIN_NAME]", "[URL][DOMAIN_NAME]" ]" at bounding box center [413, 262] width 319 height 61
click at [581, 43] on icon "button" at bounding box center [580, 44] width 6 height 6
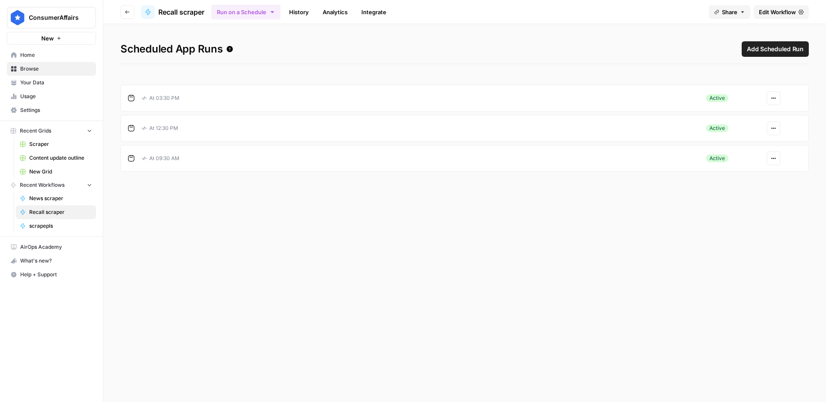
click at [769, 56] on button "Add Scheduled Run" at bounding box center [775, 48] width 67 height 15
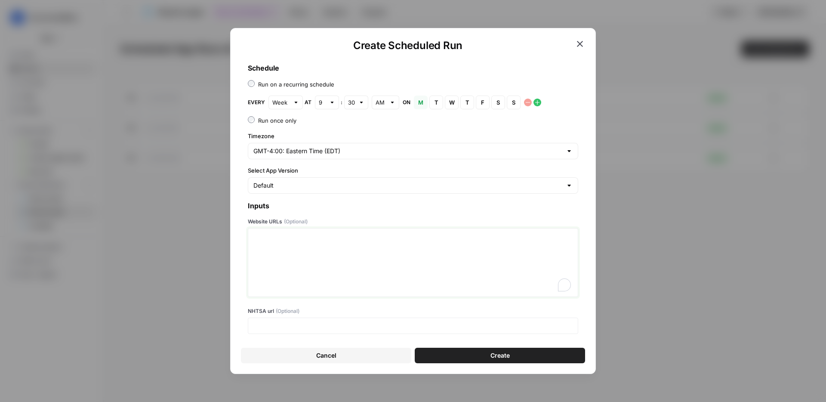
click at [353, 255] on textarea "Website URLs (Optional)" at bounding box center [413, 262] width 319 height 61
paste textarea "[ "[URL][DOMAIN_NAME]", "[URL][DOMAIN_NAME]", "[URL][DOMAIN_NAME]" ]"
type textarea "[ "[URL][DOMAIN_NAME]", "[URL][DOMAIN_NAME]", "[URL][DOMAIN_NAME]" ]"
click at [295, 102] on div at bounding box center [296, 102] width 6 height 9
click at [288, 136] on span "Day" at bounding box center [283, 134] width 16 height 9
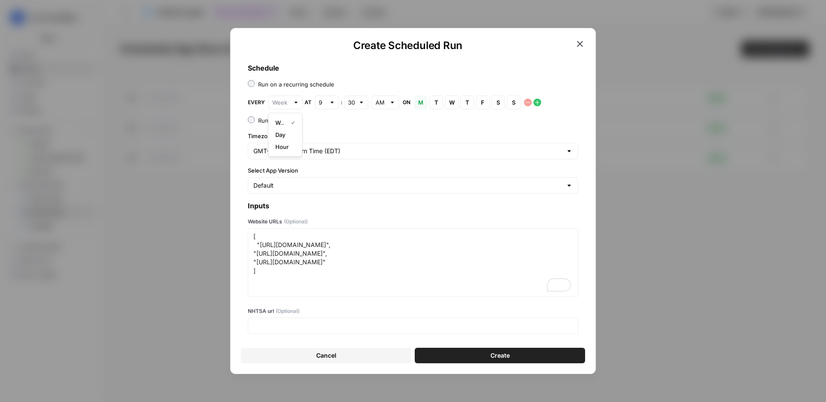
type input "Day"
click at [337, 105] on div "9" at bounding box center [327, 103] width 24 height 14
type input "9"
click at [374, 104] on div "AM" at bounding box center [386, 103] width 28 height 14
click at [379, 133] on span "PM" at bounding box center [383, 134] width 9 height 9
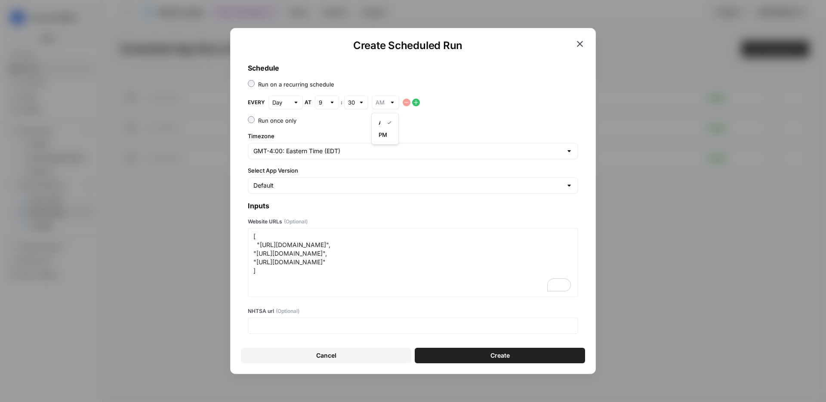
type input "PM"
click at [359, 102] on div at bounding box center [362, 102] width 6 height 9
click at [361, 125] on button "00" at bounding box center [356, 123] width 16 height 12
type input "00"
click at [496, 357] on span "Create" at bounding box center [500, 355] width 19 height 9
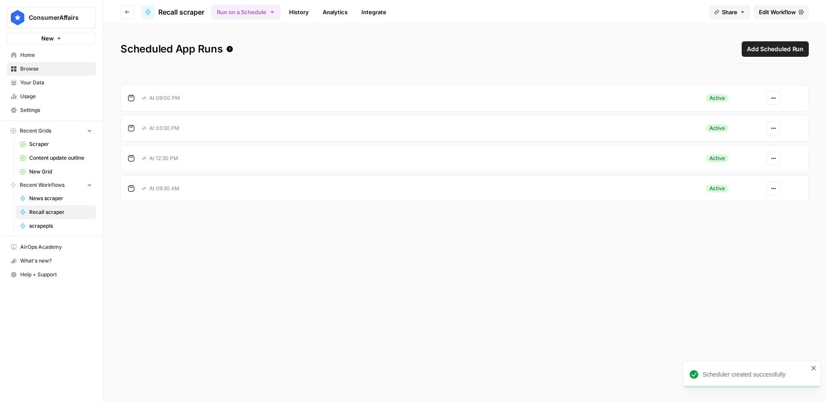
click at [770, 94] on button "Actions" at bounding box center [774, 98] width 14 height 14
click at [752, 131] on span "Edit" at bounding box center [751, 130] width 37 height 9
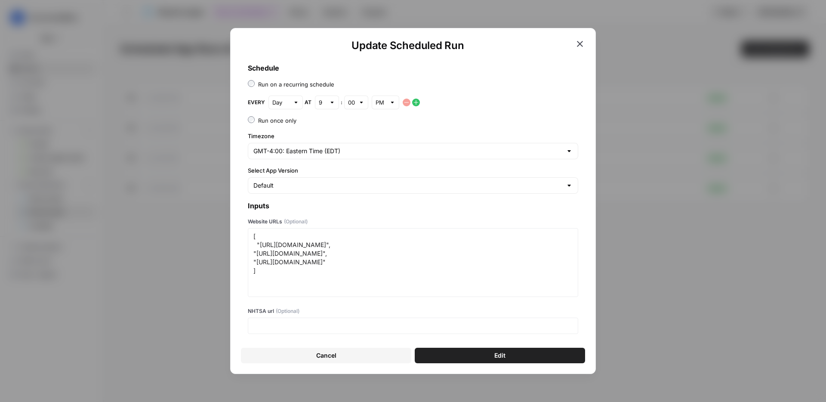
click at [331, 106] on div at bounding box center [332, 102] width 6 height 9
click at [326, 231] on span "10" at bounding box center [325, 231] width 6 height 9
type input "10"
click at [523, 355] on button "Edit" at bounding box center [500, 355] width 170 height 15
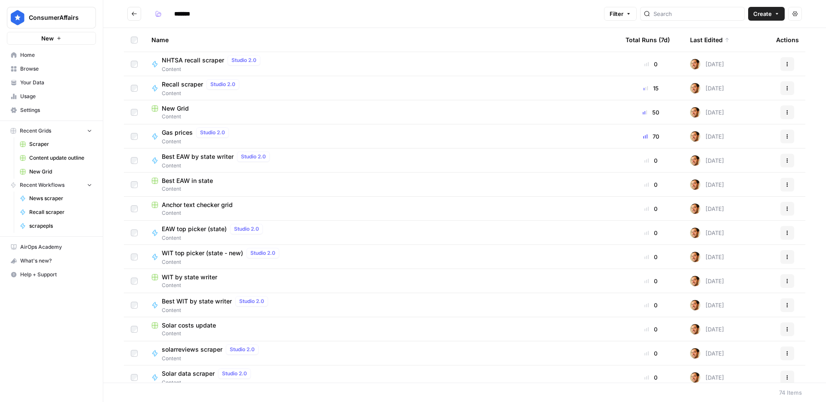
click at [767, 17] on span "Create" at bounding box center [763, 13] width 19 height 9
click at [737, 41] on button "Workflow" at bounding box center [747, 46] width 68 height 12
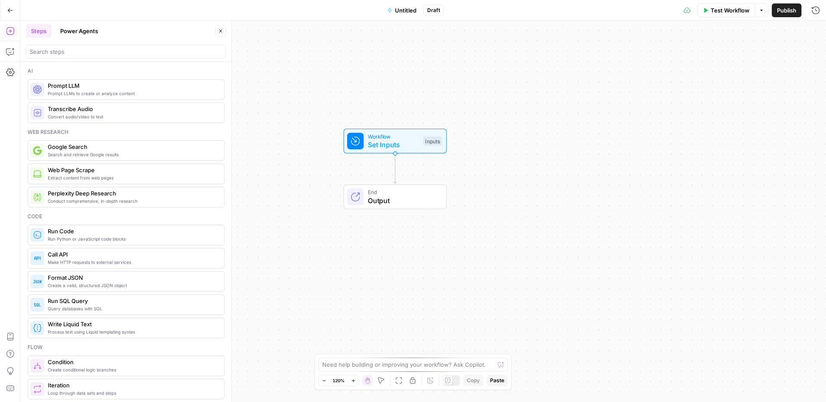
drag, startPoint x: 349, startPoint y: 167, endPoint x: 322, endPoint y: 124, distance: 51.0
click at [322, 124] on div "Workflow Set Inputs Inputs End Output" at bounding box center [424, 211] width 806 height 381
click at [382, 140] on span "Set Inputs" at bounding box center [389, 145] width 51 height 10
click at [103, 53] on input "search" at bounding box center [126, 51] width 193 height 9
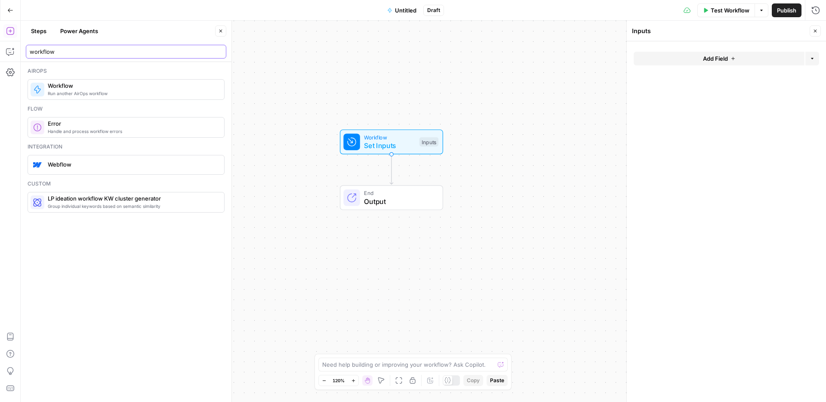
type input "workflow"
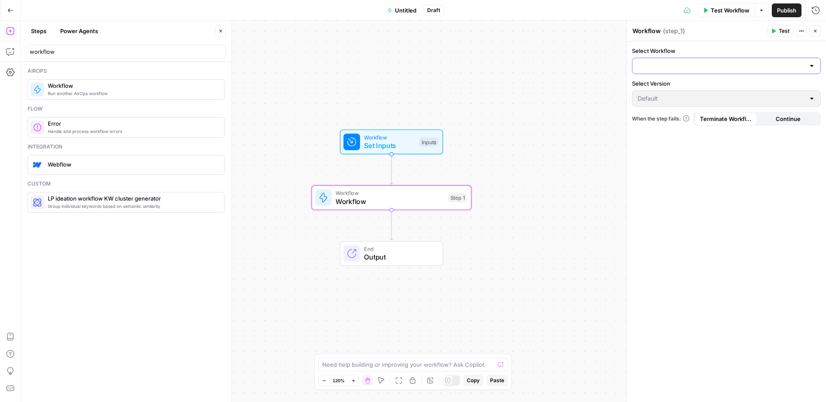
click at [681, 66] on input "Select Workflow" at bounding box center [721, 66] width 167 height 9
type input "template"
click at [675, 87] on span "Article template generator" at bounding box center [725, 87] width 171 height 9
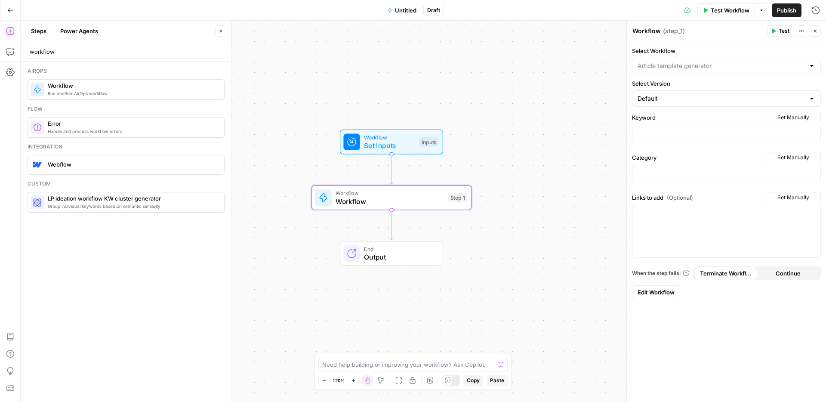
type input "Article template generator"
click at [405, 177] on icon "button" at bounding box center [406, 178] width 8 height 8
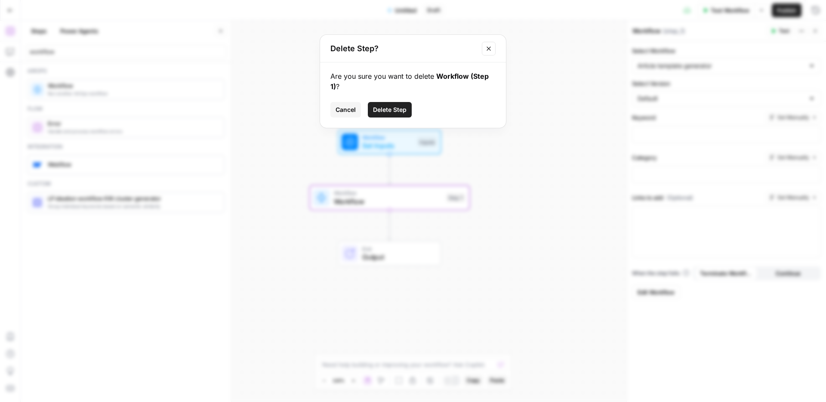
drag, startPoint x: 396, startPoint y: 104, endPoint x: 399, endPoint y: 40, distance: 64.2
click at [396, 104] on button "Delete Step" at bounding box center [390, 109] width 44 height 15
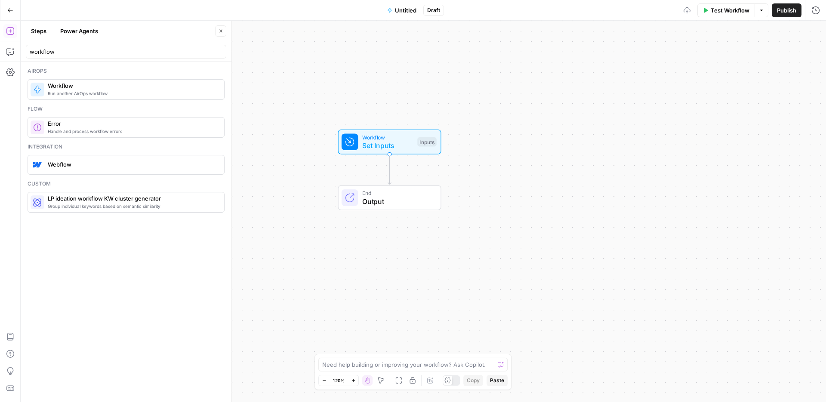
click at [402, 10] on span "Untitled" at bounding box center [406, 10] width 22 height 9
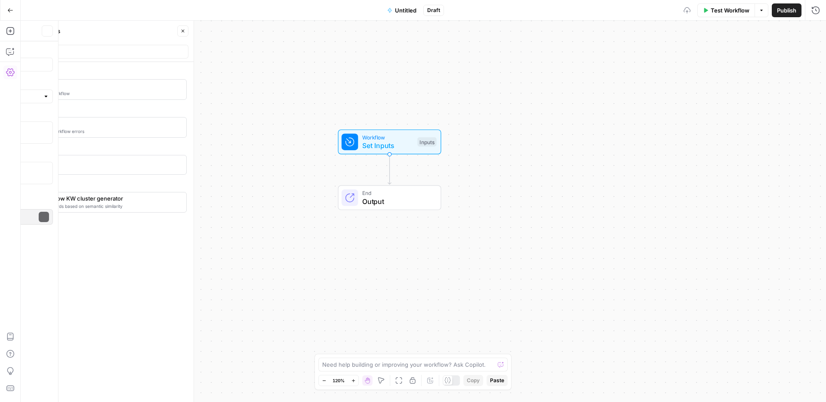
click at [402, 10] on span "Untitled" at bounding box center [406, 10] width 22 height 9
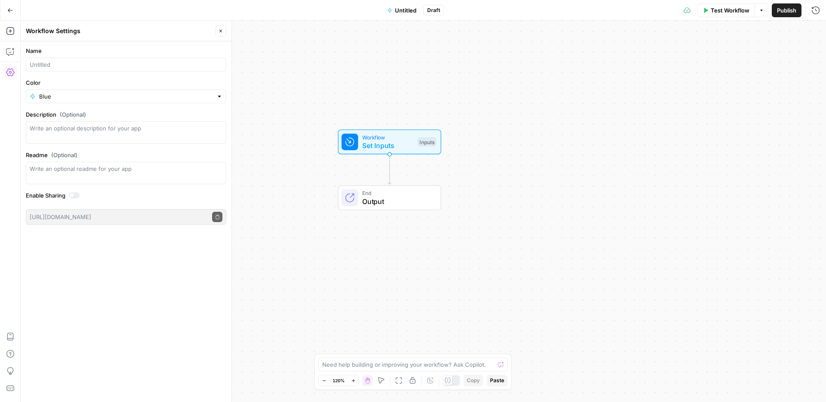
click at [84, 69] on div at bounding box center [126, 65] width 201 height 14
type input "Article writer"
type input "Blue"
click at [221, 30] on icon "button" at bounding box center [220, 30] width 5 height 5
click at [372, 148] on span "Set Inputs" at bounding box center [387, 145] width 51 height 10
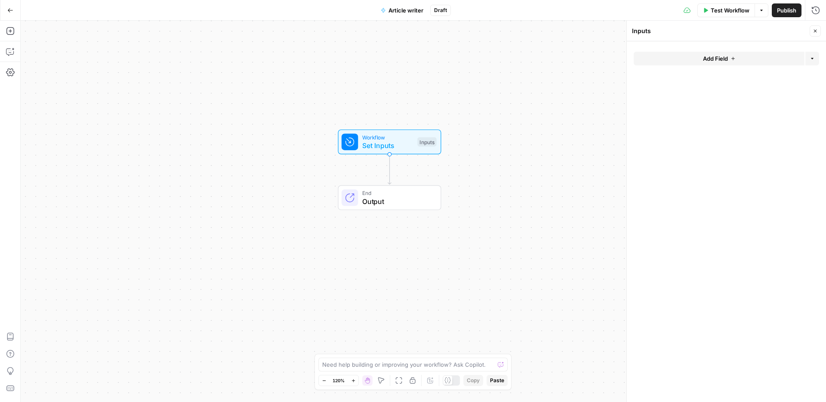
click at [690, 62] on button "Add Field" at bounding box center [719, 59] width 171 height 14
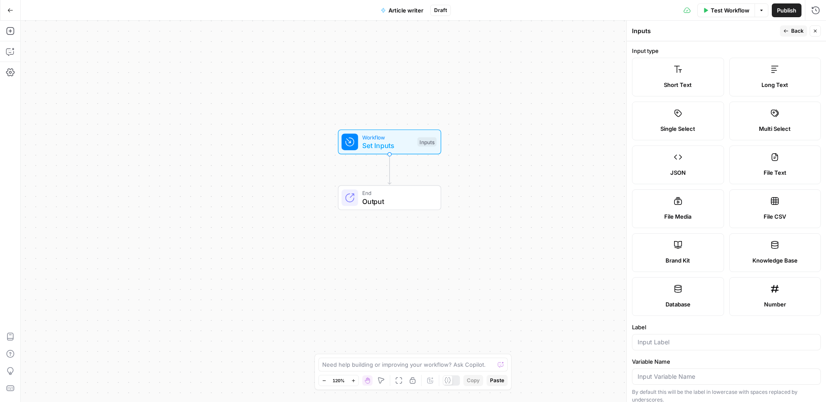
click at [682, 70] on label "Short Text" at bounding box center [678, 77] width 92 height 39
click at [663, 347] on div at bounding box center [726, 342] width 189 height 16
type input "Keyword"
click at [790, 31] on button "Back" at bounding box center [793, 30] width 27 height 11
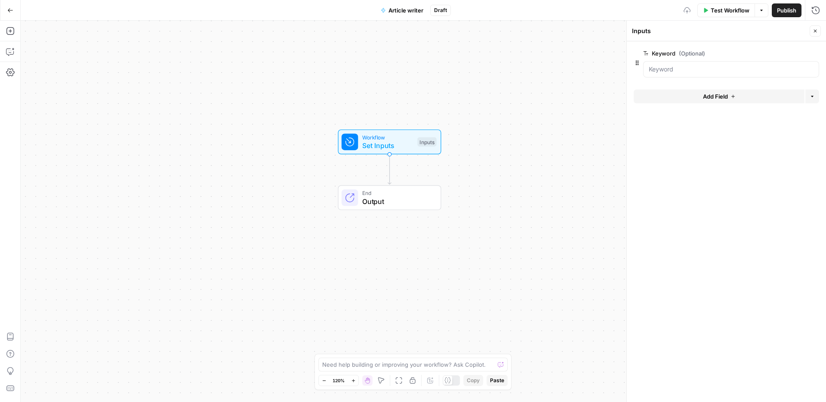
click at [665, 97] on button "Add Field" at bounding box center [719, 97] width 171 height 14
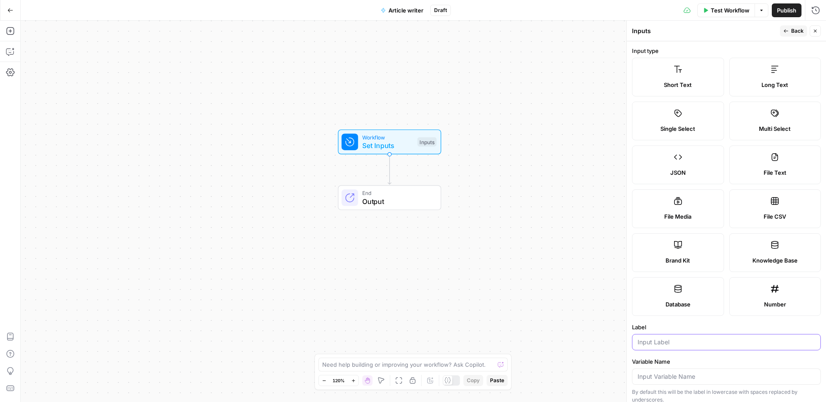
click at [675, 341] on input "Label" at bounding box center [727, 342] width 178 height 9
type input "Category"
click at [788, 32] on icon "button" at bounding box center [786, 30] width 5 height 5
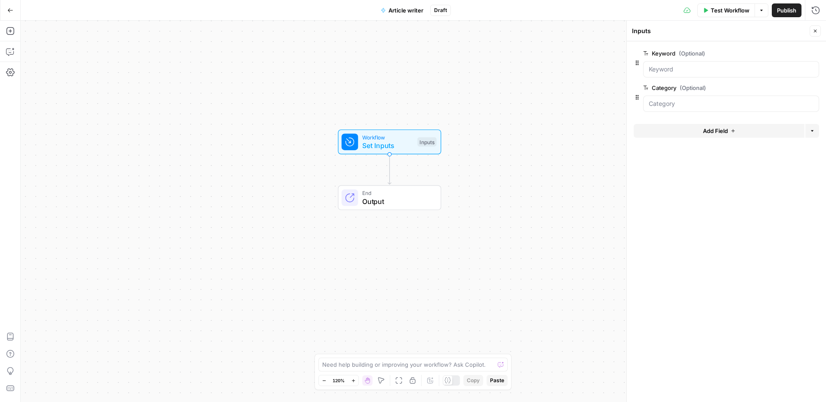
click at [701, 128] on button "Add Field" at bounding box center [719, 131] width 171 height 14
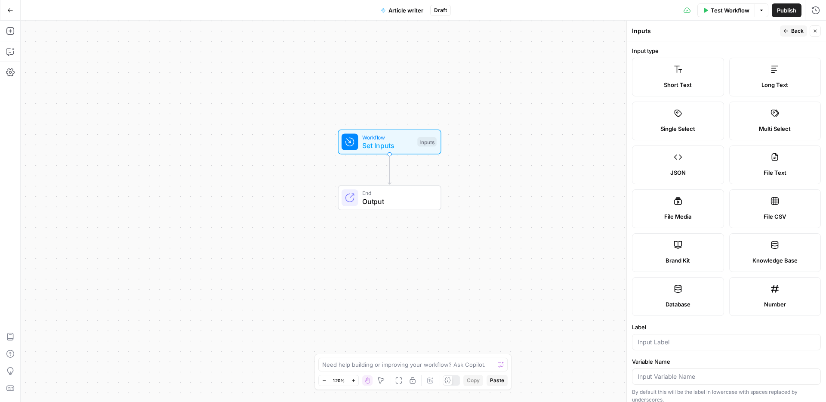
click at [781, 83] on span "Long Text" at bounding box center [775, 84] width 27 height 9
click at [663, 341] on input "Label" at bounding box center [727, 342] width 178 height 9
click at [656, 346] on input "Label" at bounding box center [727, 342] width 178 height 9
paste input "Links to add"
type input "Links to add"
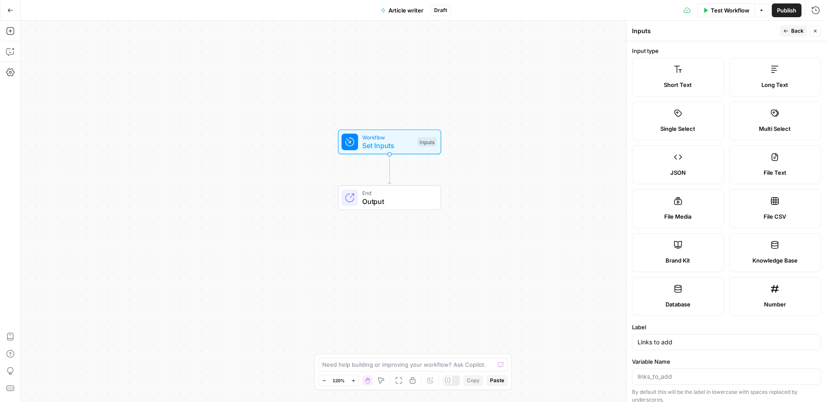
click at [786, 34] on button "Back" at bounding box center [793, 30] width 27 height 11
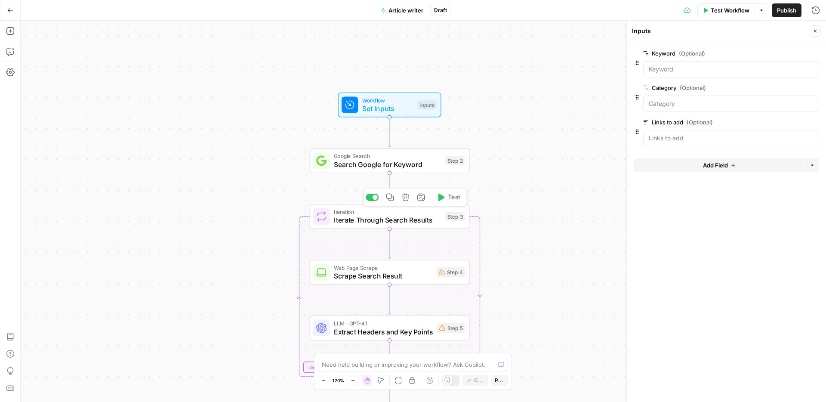
click at [417, 217] on span "Iterate Through Search Results" at bounding box center [388, 220] width 108 height 10
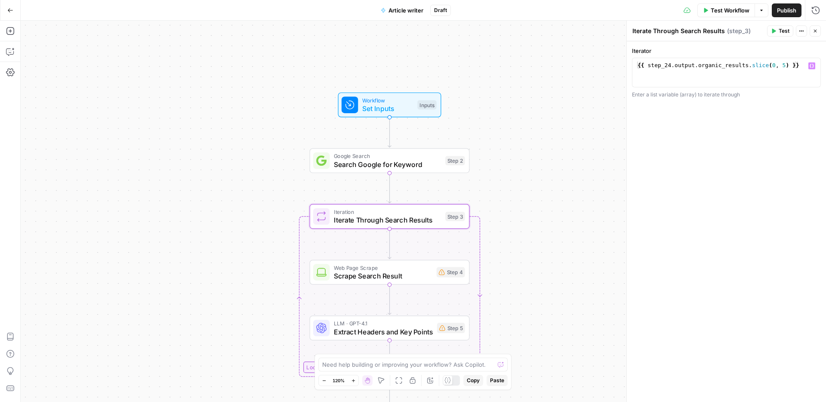
drag, startPoint x: 670, startPoint y: 65, endPoint x: 681, endPoint y: 64, distance: 10.3
click at [670, 65] on div "{{ step_24 . output . organic_results . slice ( 0 , 5 ) }}" at bounding box center [726, 80] width 181 height 37
type textarea "**********"
click at [417, 272] on span "Scrape Search Result" at bounding box center [383, 276] width 99 height 10
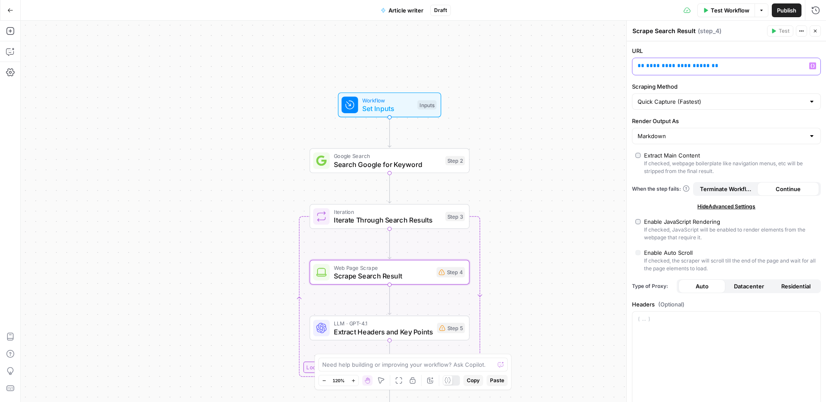
click at [665, 68] on span "**********" at bounding box center [679, 66] width 64 height 6
click at [427, 334] on span "Extract Headers and Key Points" at bounding box center [383, 332] width 99 height 10
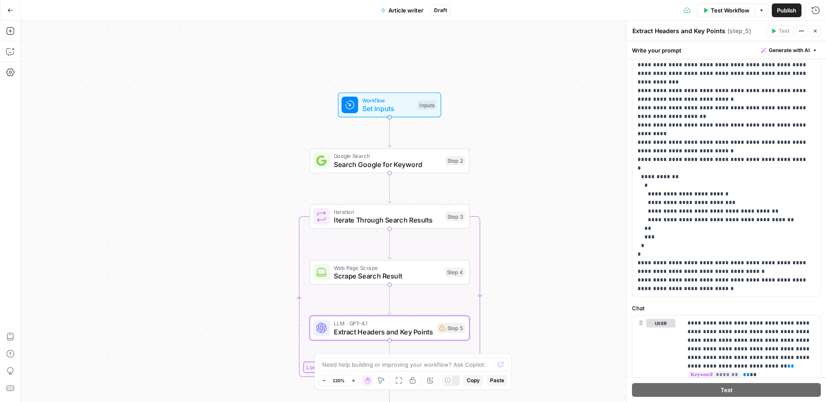
scroll to position [222, 0]
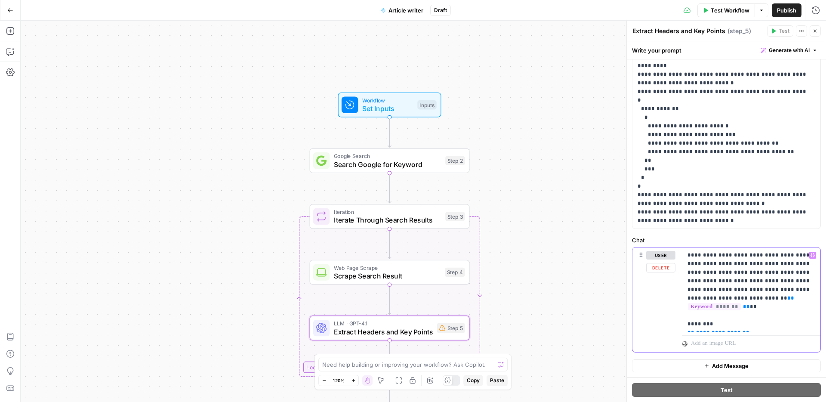
click at [714, 330] on span "**********" at bounding box center [718, 333] width 45 height 6
click at [422, 273] on span "Scrape Search Result" at bounding box center [387, 276] width 107 height 10
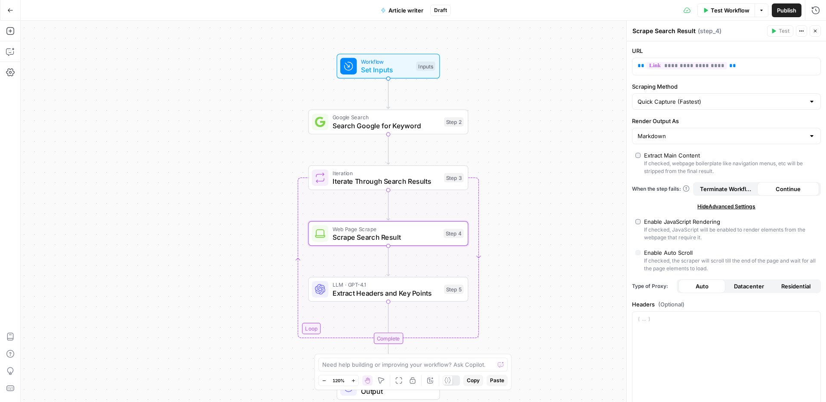
drag, startPoint x: 563, startPoint y: 295, endPoint x: 556, endPoint y: 205, distance: 90.3
click at [556, 205] on div "Workflow Set Inputs Inputs Google Search Search Google for Keyword Step 2 Loop …" at bounding box center [424, 211] width 806 height 381
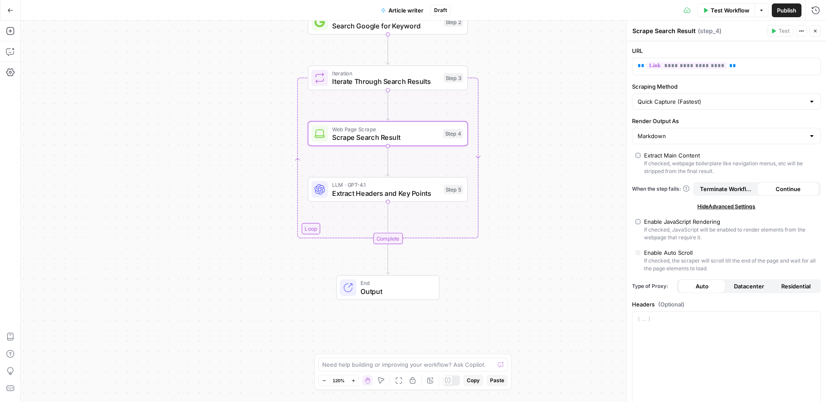
drag, startPoint x: 547, startPoint y: 229, endPoint x: 553, endPoint y: 181, distance: 49.0
click at [553, 181] on div "Workflow Set Inputs Inputs Google Search Search Google for Keyword Step 2 Loop …" at bounding box center [424, 211] width 806 height 381
click at [436, 291] on div "Step 6" at bounding box center [450, 287] width 28 height 10
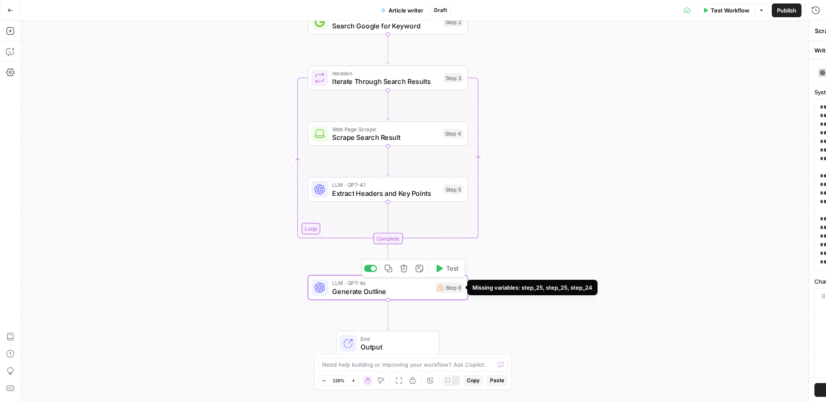
type textarea "Generate Outline"
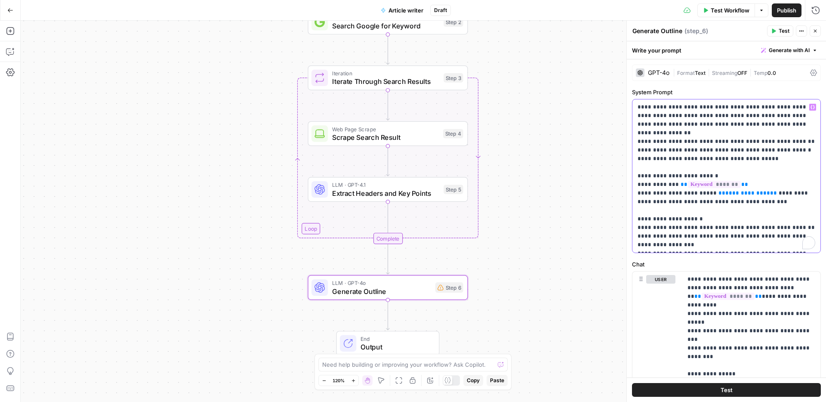
click at [729, 190] on span "**********" at bounding box center [748, 193] width 45 height 6
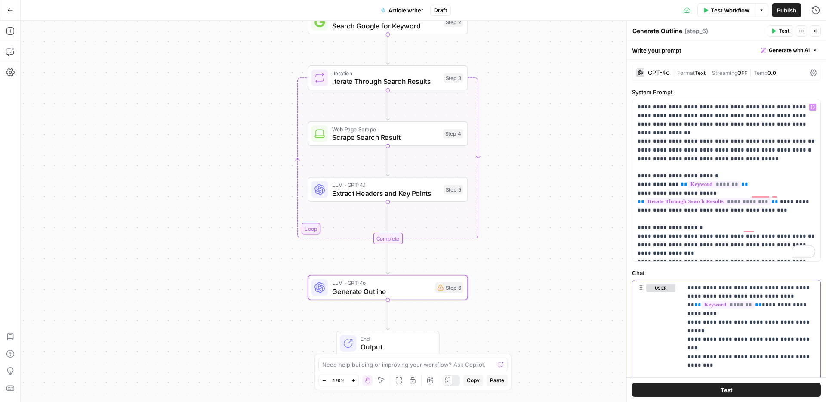
click at [713, 388] on span "**********" at bounding box center [717, 391] width 45 height 6
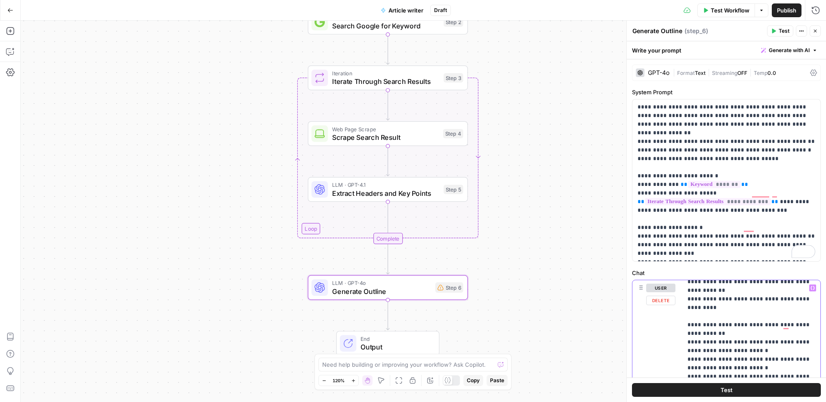
scroll to position [0, 0]
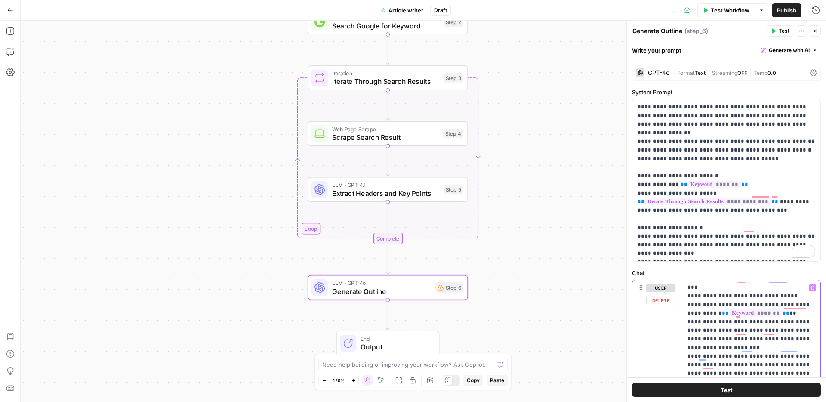
click at [748, 388] on span "**********" at bounding box center [725, 391] width 45 height 6
drag, startPoint x: 770, startPoint y: 305, endPoint x: 778, endPoint y: 303, distance: 8.9
click at [770, 387] on span "**********" at bounding box center [745, 394] width 115 height 14
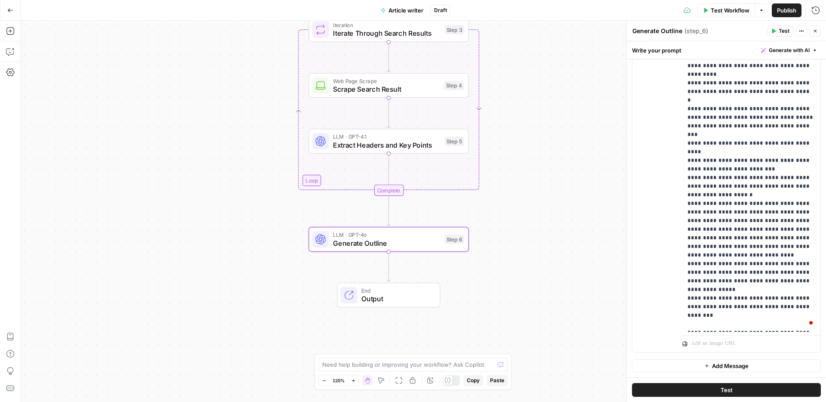
drag, startPoint x: 233, startPoint y: 276, endPoint x: 236, endPoint y: 216, distance: 59.9
click at [234, 210] on div "Workflow Set Inputs Inputs Google Search Search Google for Keyword Step 2 Loop …" at bounding box center [424, 211] width 806 height 381
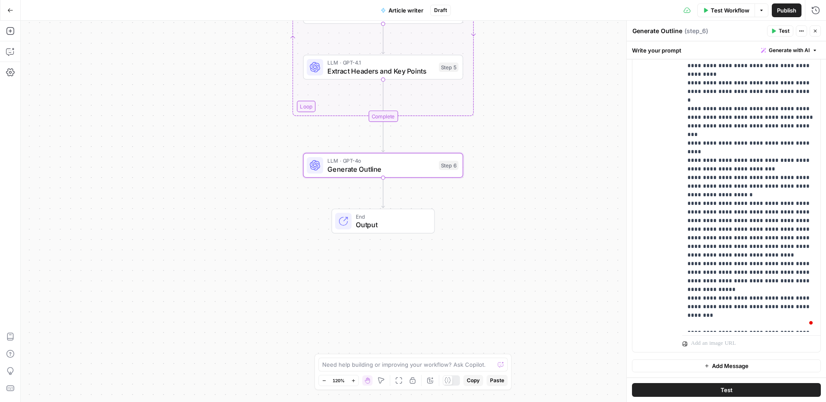
drag, startPoint x: 239, startPoint y: 232, endPoint x: 233, endPoint y: 173, distance: 58.9
click at [233, 174] on div "Workflow Set Inputs Inputs Google Search Search Google for Keyword Step 2 Loop …" at bounding box center [424, 211] width 806 height 381
drag, startPoint x: 773, startPoint y: 334, endPoint x: 708, endPoint y: 154, distance: 192.1
click at [708, 154] on div "**********" at bounding box center [752, 166] width 138 height 371
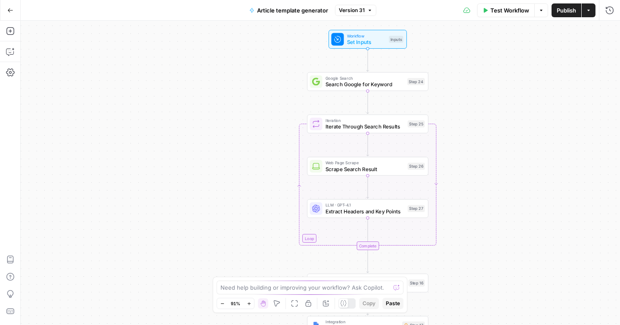
drag, startPoint x: 213, startPoint y: 88, endPoint x: 151, endPoint y: 77, distance: 62.6
click at [151, 77] on div "Workflow Set Inputs Inputs Google Search Search Google for Keyword Step 24 Loop…" at bounding box center [320, 173] width 599 height 304
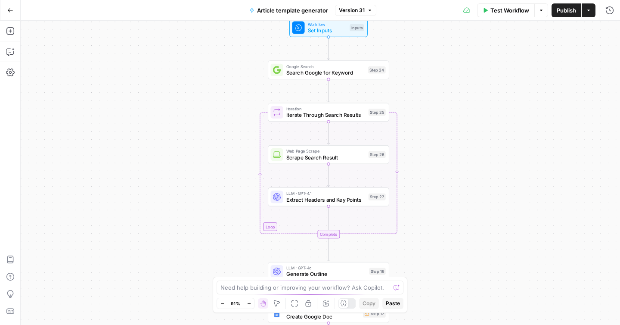
drag, startPoint x: 152, startPoint y: 75, endPoint x: 134, endPoint y: 47, distance: 33.0
click at [138, 46] on div "Workflow Set Inputs Inputs Google Search Search Google for Keyword Step 24 Loop…" at bounding box center [320, 173] width 599 height 304
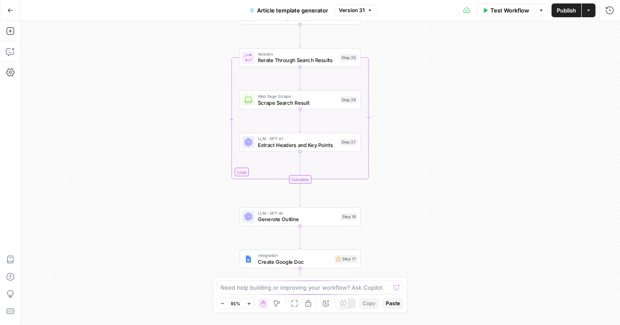
drag, startPoint x: 486, startPoint y: 154, endPoint x: 464, endPoint y: 121, distance: 39.7
click at [465, 121] on div "Workflow Set Inputs Inputs Google Search Search Google for Keyword Step 24 Loop…" at bounding box center [320, 173] width 599 height 304
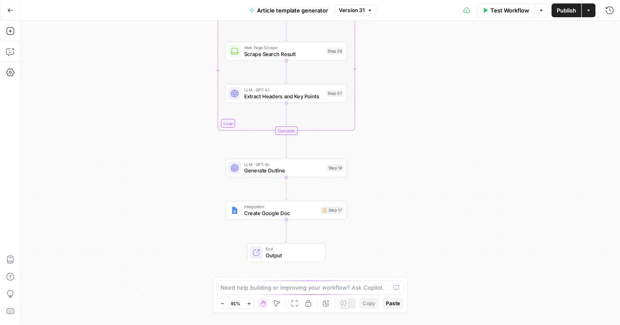
drag, startPoint x: 447, startPoint y: 130, endPoint x: 437, endPoint y: 84, distance: 47.5
click at [437, 84] on div "Workflow Set Inputs Inputs Google Search Search Google for Keyword Step 24 Loop…" at bounding box center [320, 173] width 599 height 304
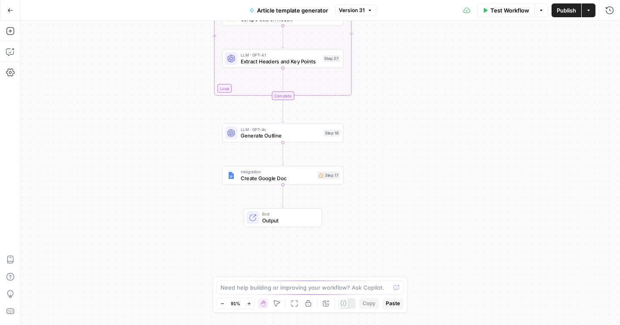
drag, startPoint x: 433, startPoint y: 150, endPoint x: 427, endPoint y: 145, distance: 7.1
click at [428, 145] on div "Workflow Set Inputs Inputs Google Search Search Google for Keyword Step 24 Loop…" at bounding box center [320, 173] width 599 height 304
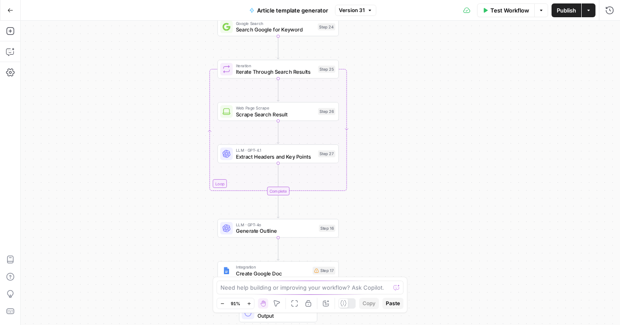
drag, startPoint x: 445, startPoint y: 139, endPoint x: 440, endPoint y: 121, distance: 18.2
click at [443, 205] on div "Workflow Set Inputs Inputs Google Search Search Google for Keyword Step 24 Loop…" at bounding box center [320, 173] width 599 height 304
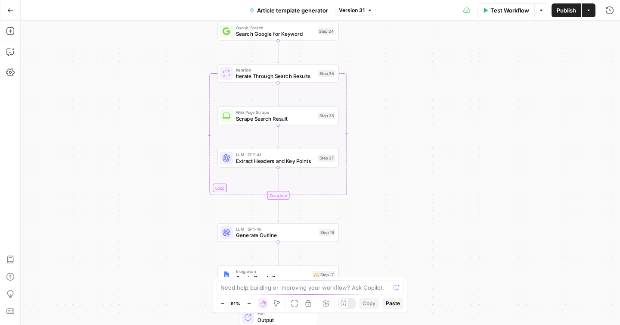
click at [437, 159] on div "Workflow Set Inputs Inputs Google Search Search Google for Keyword Step 24 Loop…" at bounding box center [320, 173] width 599 height 304
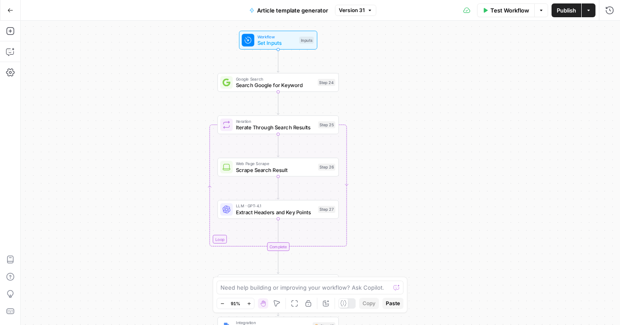
drag, startPoint x: 439, startPoint y: 155, endPoint x: 436, endPoint y: 199, distance: 44.0
click at [436, 199] on div "Workflow Set Inputs Inputs Google Search Search Google for Keyword Step 24 Loop…" at bounding box center [320, 173] width 599 height 304
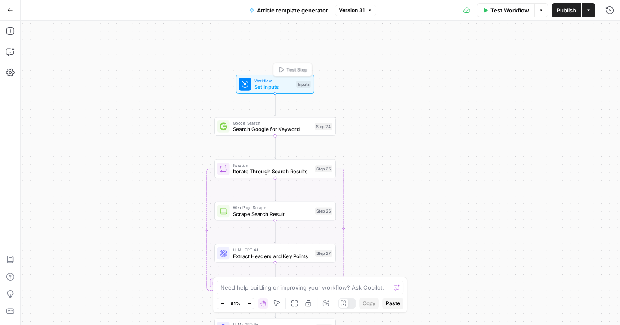
click at [278, 84] on span "Set Inputs" at bounding box center [273, 87] width 39 height 8
click at [450, 133] on div at bounding box center [525, 138] width 176 height 16
click at [568, 120] on div "Links to add (Optional) edit field Delete group" at bounding box center [525, 122] width 176 height 10
click at [577, 121] on span "edit field" at bounding box center [580, 122] width 19 height 7
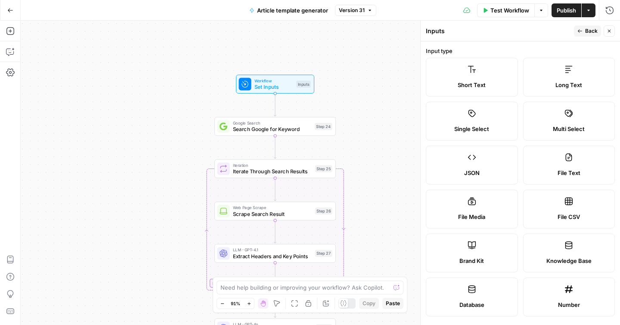
scroll to position [257, 0]
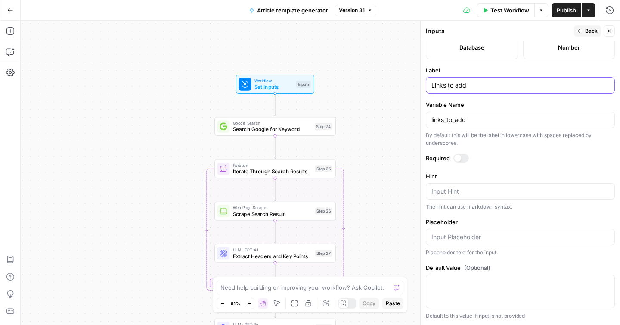
drag, startPoint x: 483, startPoint y: 85, endPoint x: 387, endPoint y: 74, distance: 97.1
click at [387, 74] on body "ConsumerAffairs New Home Browse Your Data Usage Settings Recent Grids Scraper C…" at bounding box center [310, 162] width 620 height 325
click at [501, 86] on input "Links to add" at bounding box center [520, 85] width 178 height 9
click at [297, 127] on span "Search Google for Keyword" at bounding box center [272, 129] width 79 height 8
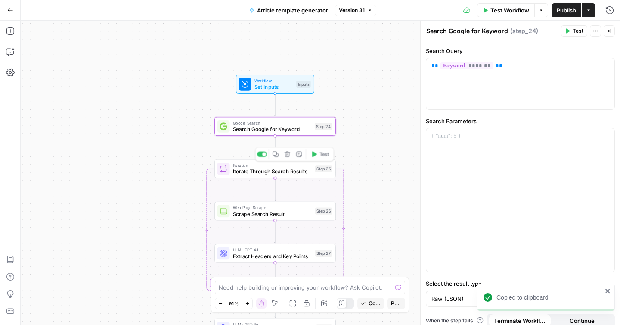
click at [284, 166] on span "Iteration" at bounding box center [272, 165] width 79 height 6
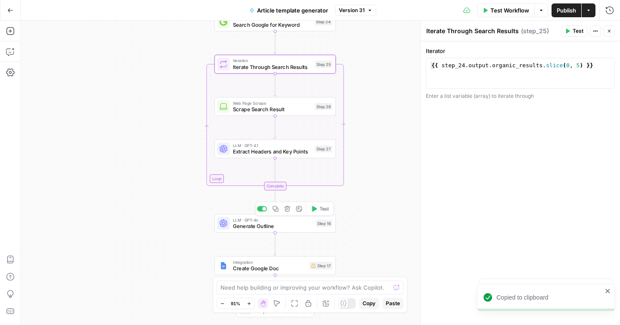
click at [306, 224] on span "Generate Outline" at bounding box center [273, 226] width 80 height 8
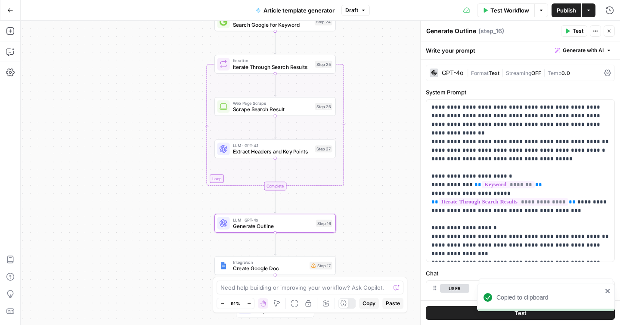
scroll to position [145, 0]
